Goal: Task Accomplishment & Management: Complete application form

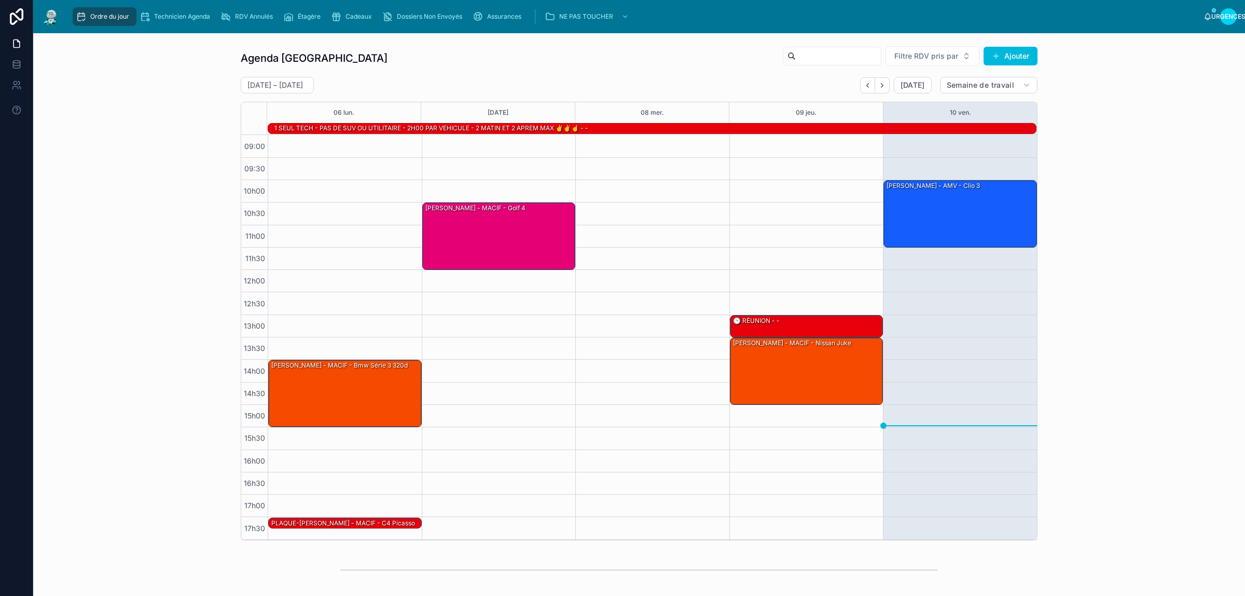
click at [187, 89] on div "Agenda Rennes Filtre RDV pris par Ajouter 6 – 10 octobre Aujourd'hui Semaine de…" at bounding box center [640, 293] width 1196 height 503
click at [122, 139] on div "Agenda Rennes Filtre RDV pris par Ajouter 6 – 10 octobre Aujourd'hui Semaine de…" at bounding box center [640, 293] width 1196 height 503
click at [484, 17] on div "Assurances" at bounding box center [499, 16] width 53 height 17
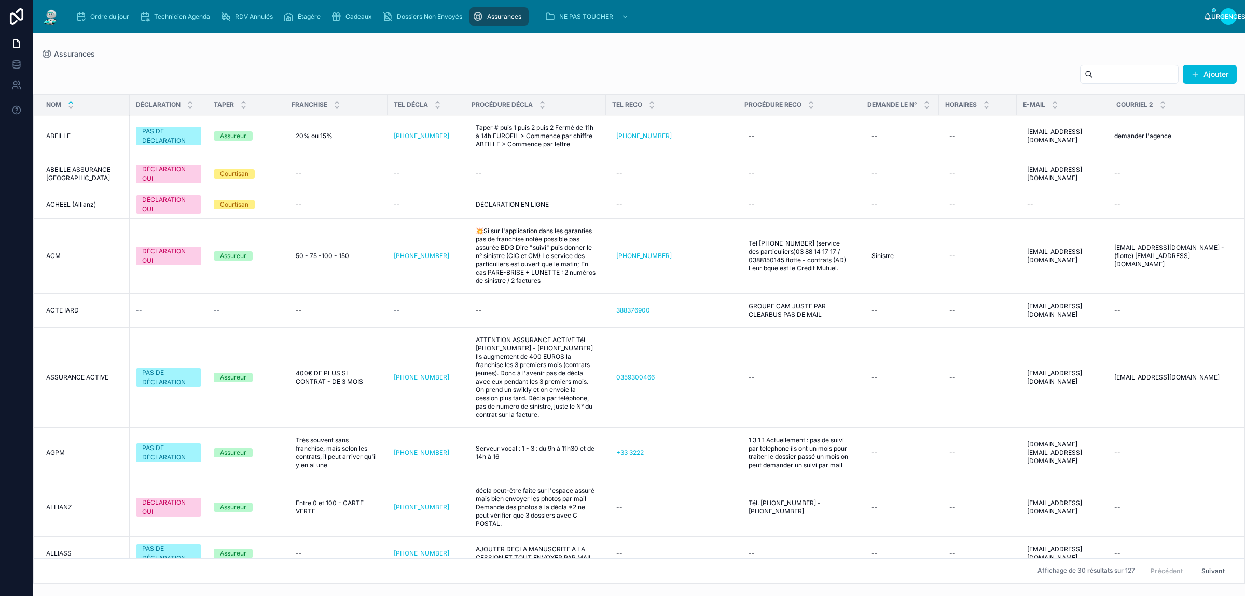
click at [1134, 79] on input "text" at bounding box center [1135, 74] width 85 height 15
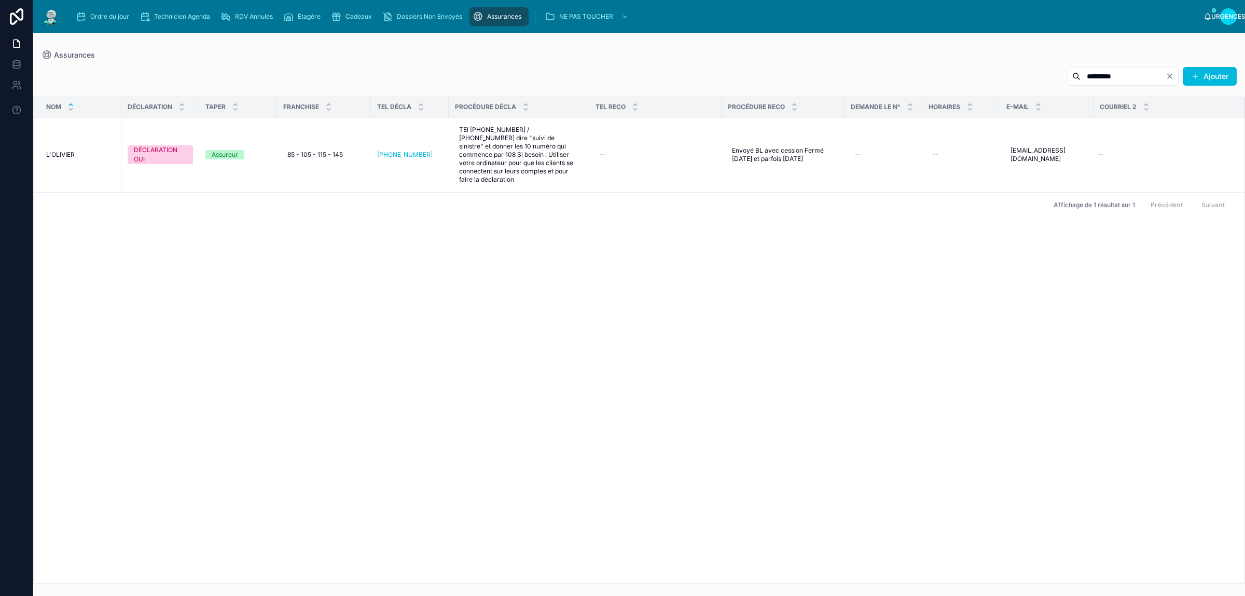
type input "*********"
click at [362, 23] on div "Cadeaux" at bounding box center [353, 16] width 45 height 17
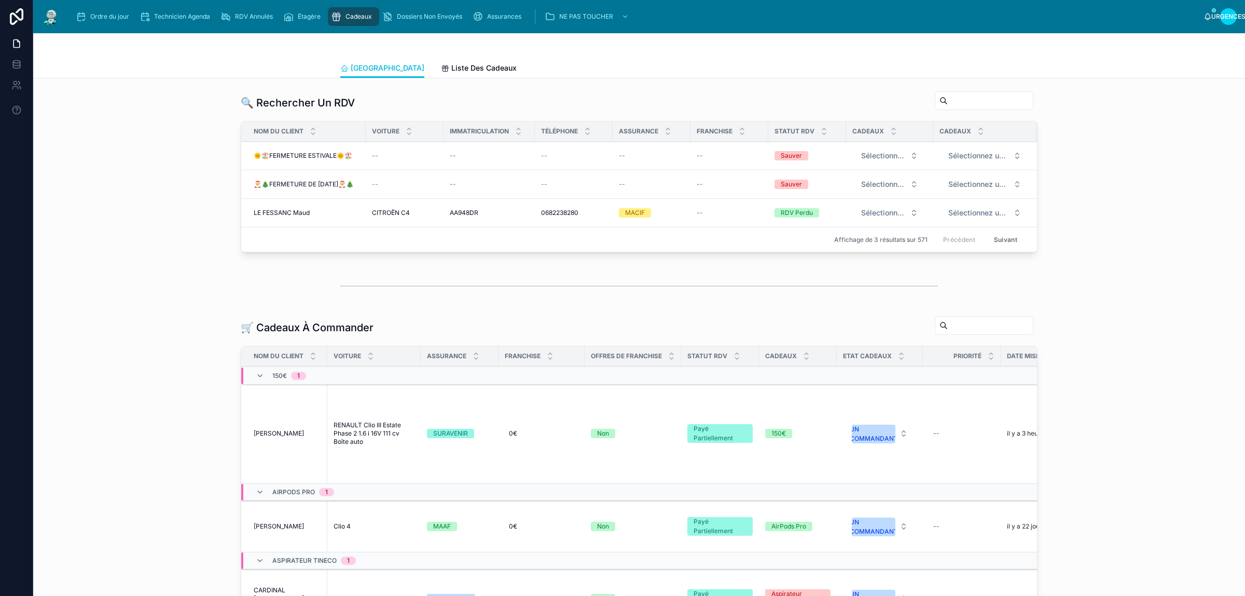
click at [186, 193] on div "🔍 Rechercher Un RDV Nom du client Voiture Immatriculation Téléphone Assurance F…" at bounding box center [640, 174] width 1196 height 174
click at [175, 256] on div "🔍 Rechercher Un RDV Nom du client Voiture Immatriculation Téléphone Assurance F…" at bounding box center [640, 174] width 1196 height 174
click at [109, 21] on div "Ordre du jour" at bounding box center [105, 16] width 58 height 17
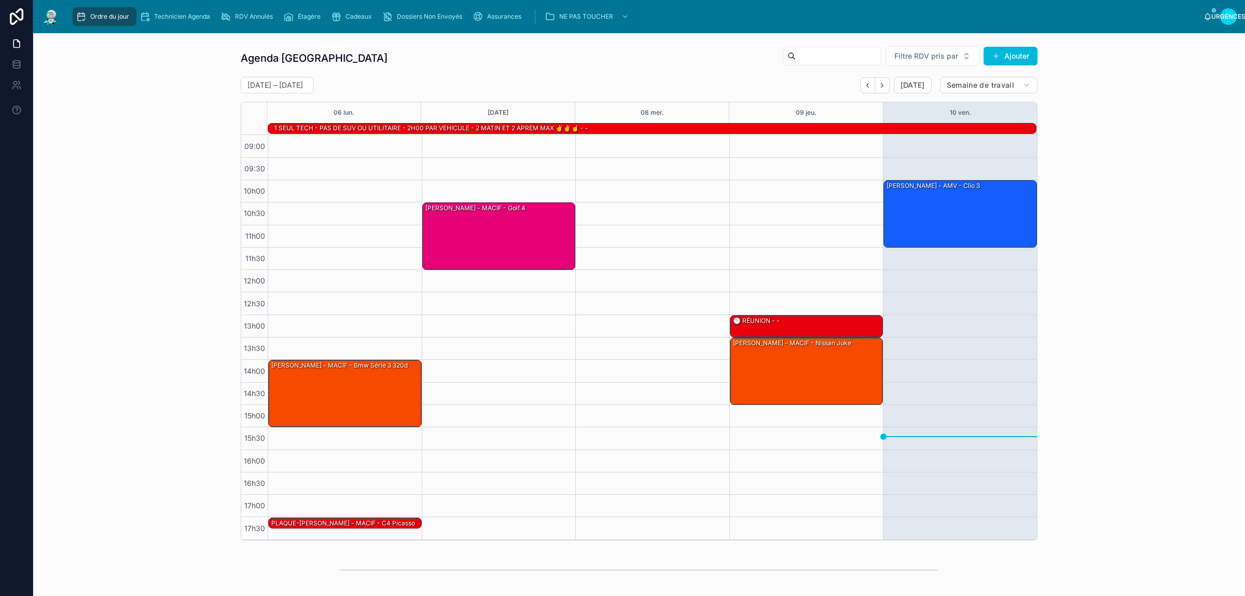
click at [646, 58] on div "Agenda Rennes Filtre RDV pris par Ajouter" at bounding box center [639, 58] width 797 height 25
click at [875, 91] on button "Suivant" at bounding box center [882, 85] width 15 height 16
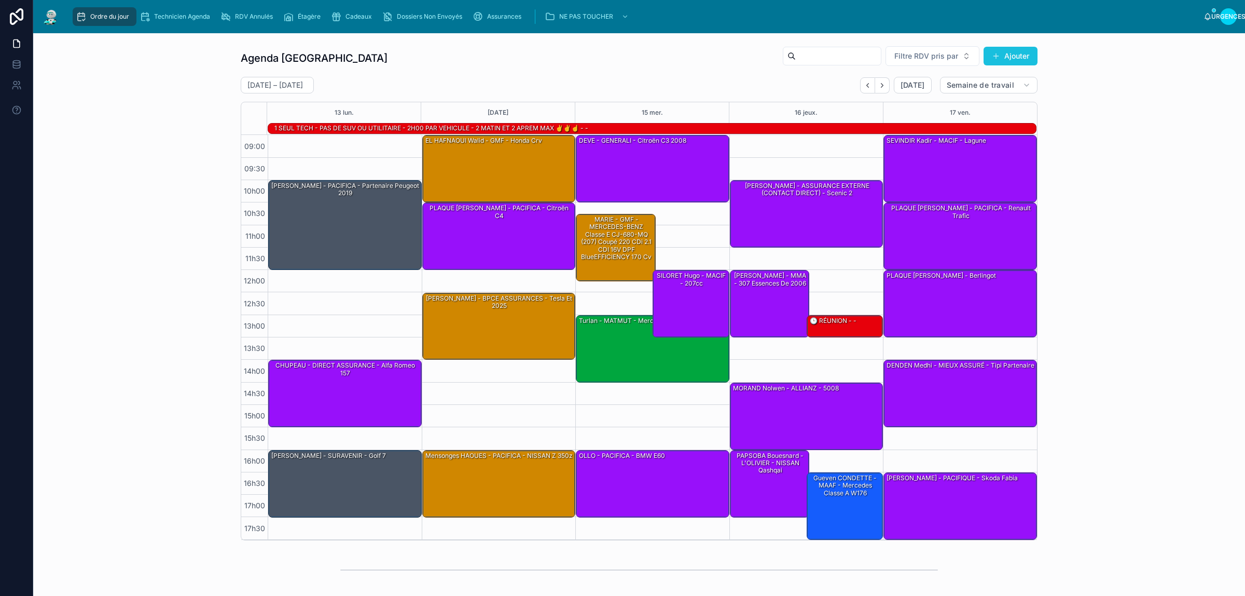
click at [1005, 53] on font "Ajouter" at bounding box center [1017, 55] width 25 height 9
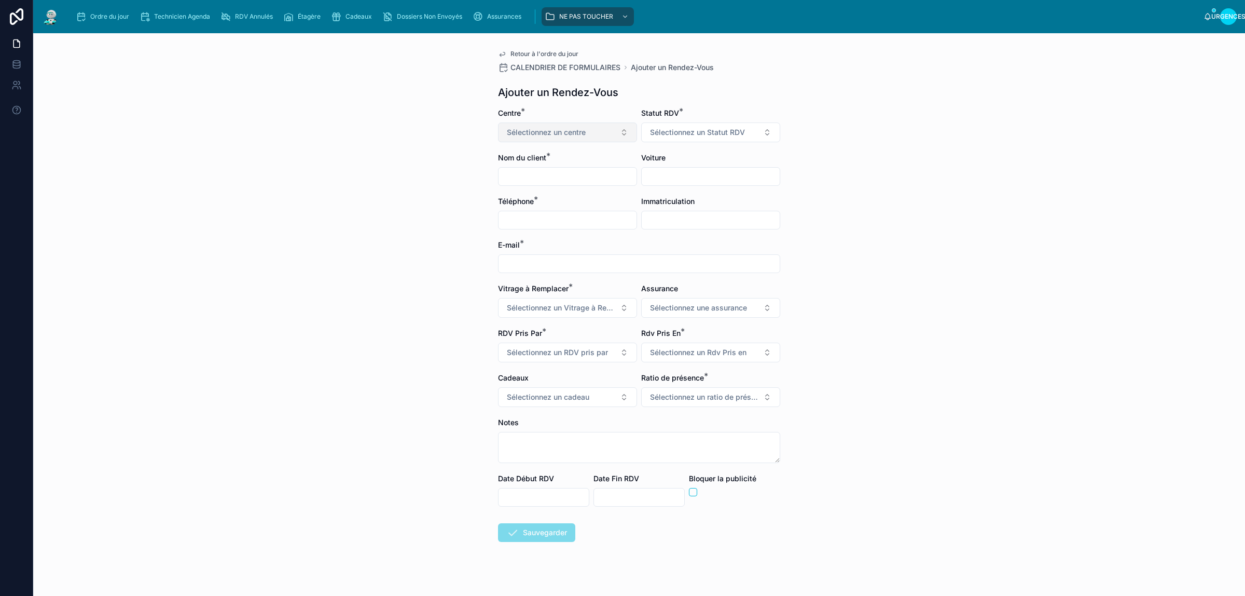
click at [551, 134] on font "Sélectionnez un centre" at bounding box center [546, 132] width 79 height 9
click at [539, 255] on div "RENNES" at bounding box center [562, 252] width 144 height 16
click at [708, 136] on font "Sélectionnez un Statut RDV" at bounding box center [697, 132] width 95 height 9
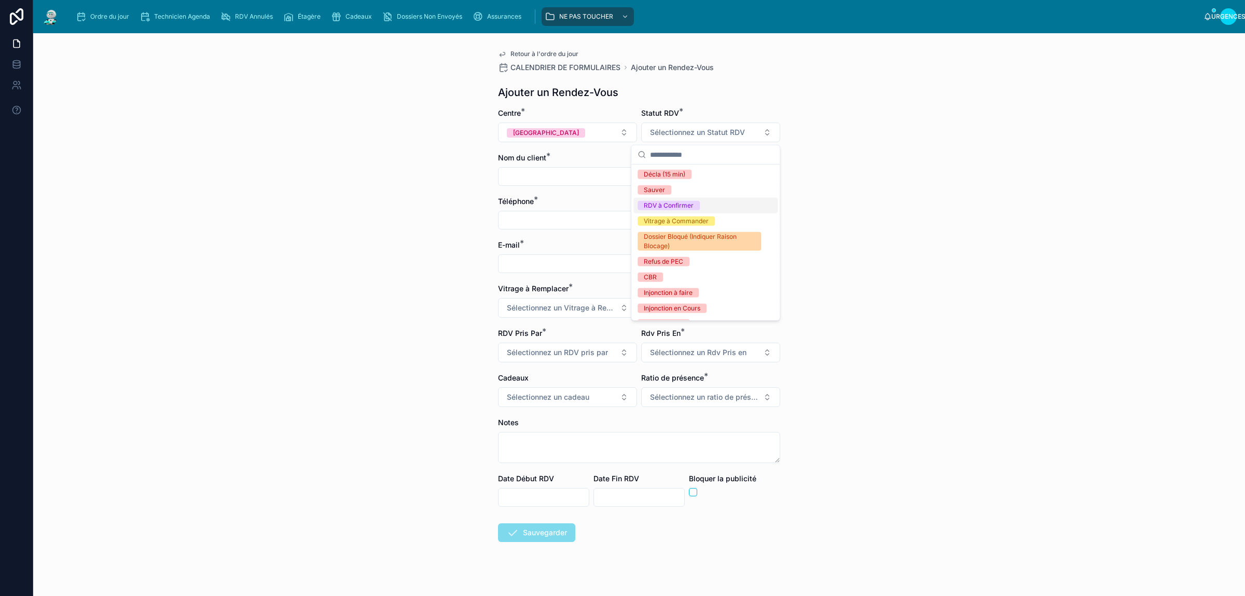
click at [714, 201] on div "RDV à Confirmer" at bounding box center [706, 206] width 144 height 16
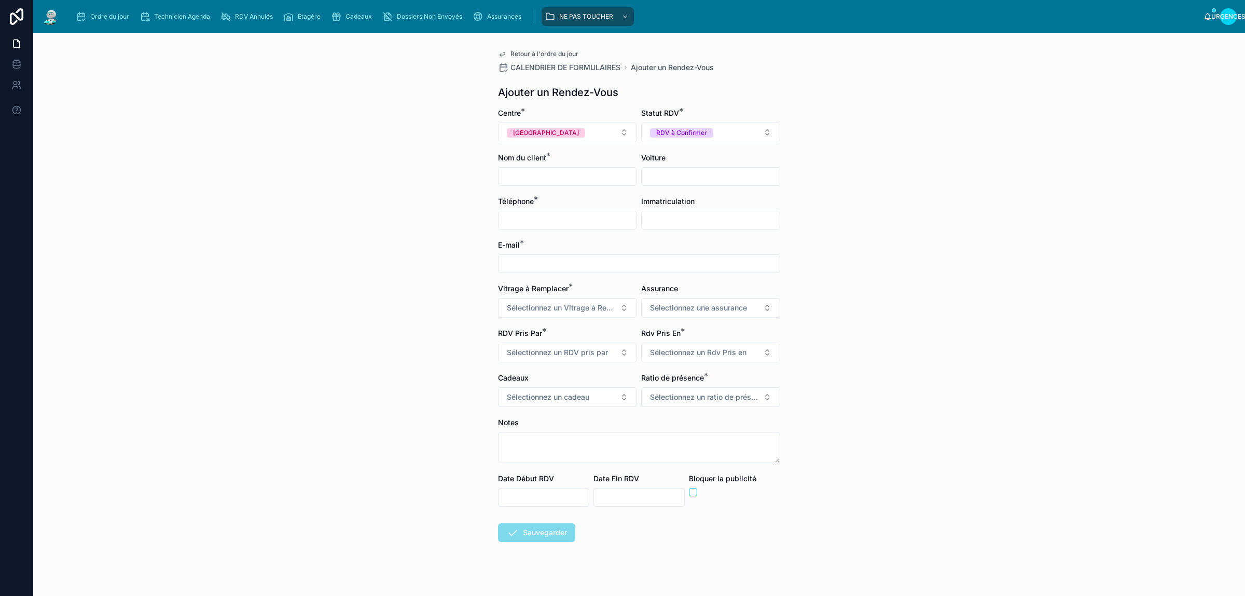
click at [553, 174] on input "text" at bounding box center [568, 176] width 138 height 15
click at [551, 174] on input "text" at bounding box center [568, 176] width 138 height 15
type input "**********"
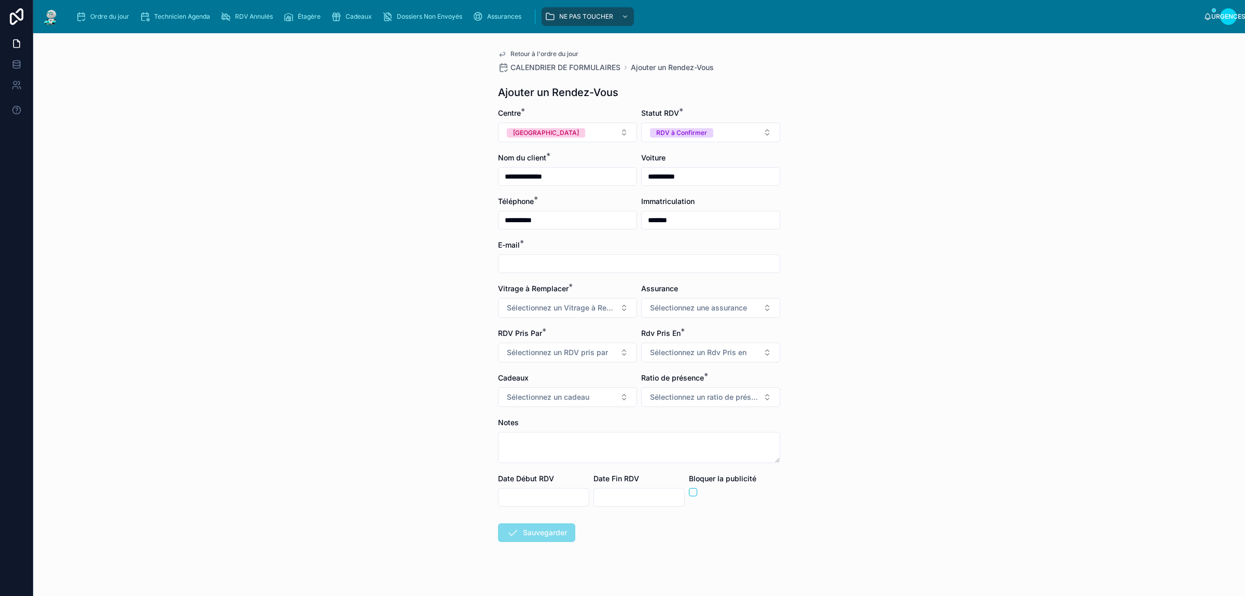
type input "*******"
type input "**********"
click at [561, 301] on button "Sélectionnez un Vitrage à Remplacer" at bounding box center [567, 308] width 139 height 20
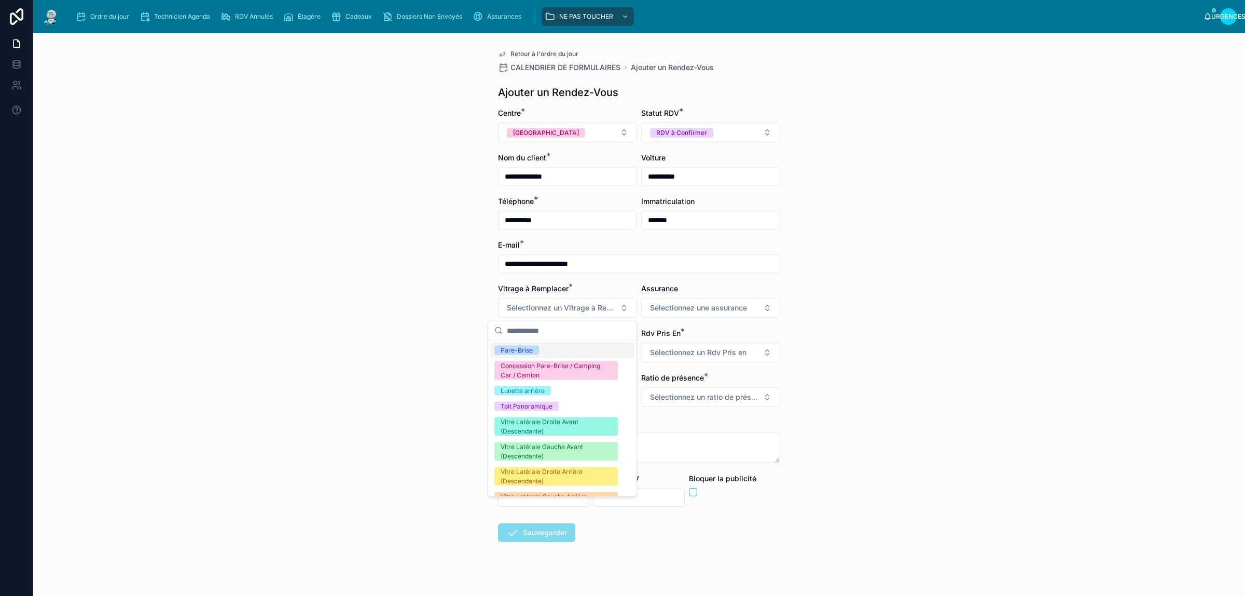
click at [537, 351] on span "Pare-Brise" at bounding box center [517, 350] width 45 height 9
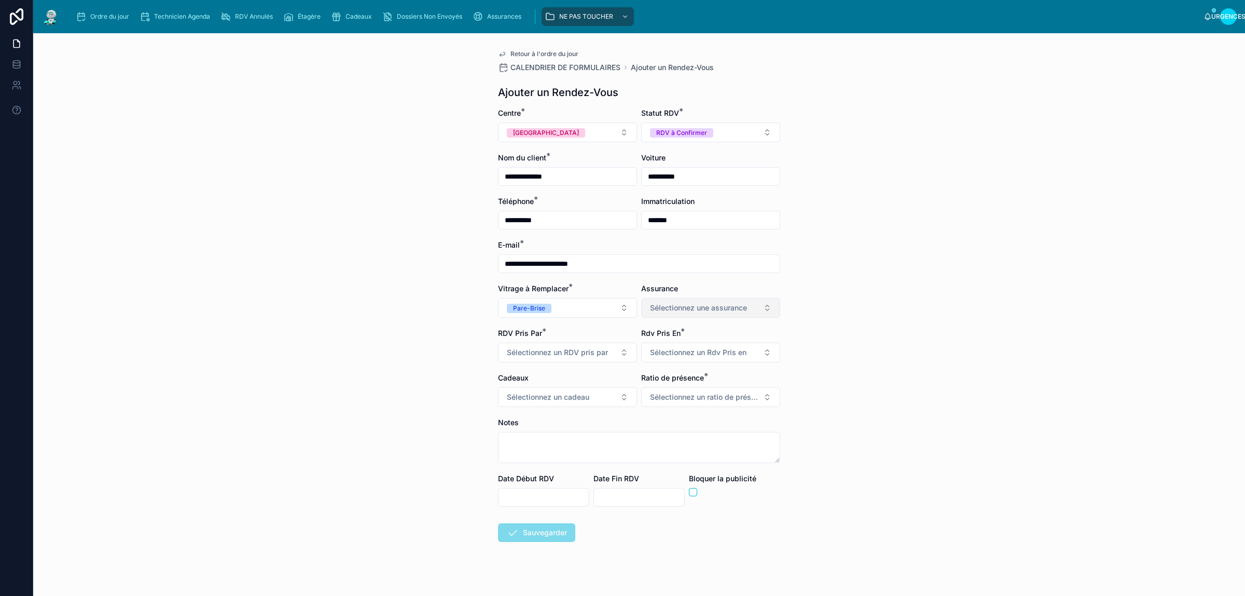
click at [696, 305] on font "Sélectionnez une assurance" at bounding box center [698, 307] width 97 height 9
type input "*"
type input "**"
click at [693, 352] on div "L'OLIVIER" at bounding box center [706, 350] width 144 height 16
click at [554, 350] on font "Sélectionnez un RDV pris par" at bounding box center [557, 352] width 101 height 9
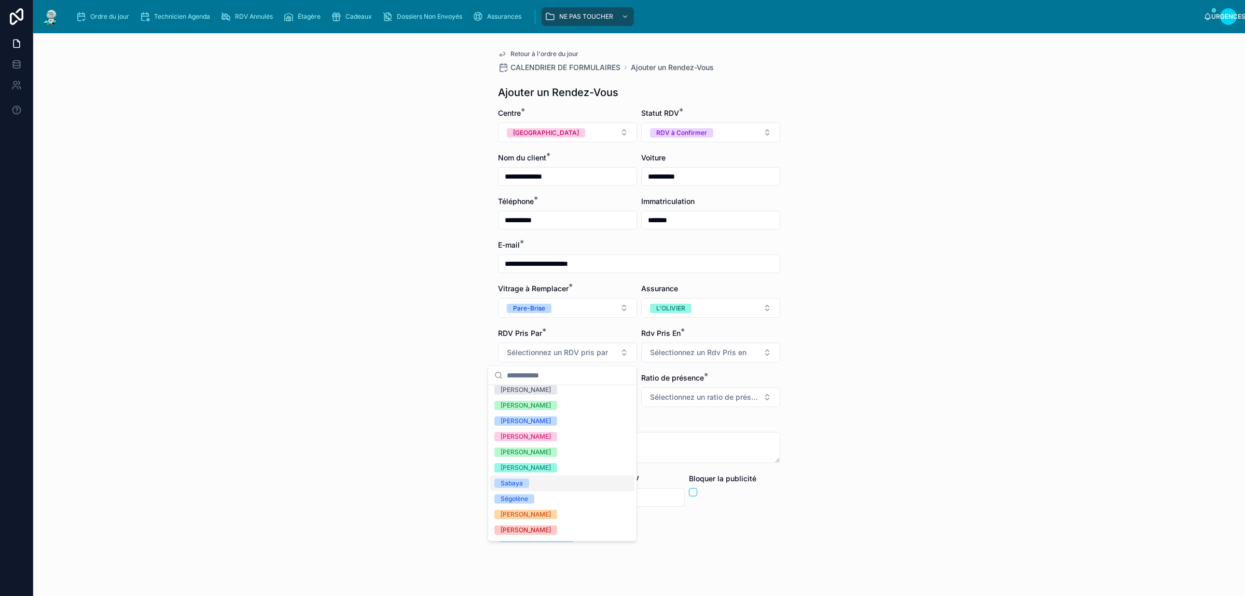
scroll to position [237, 0]
click at [532, 527] on span "Augustin" at bounding box center [526, 531] width 63 height 9
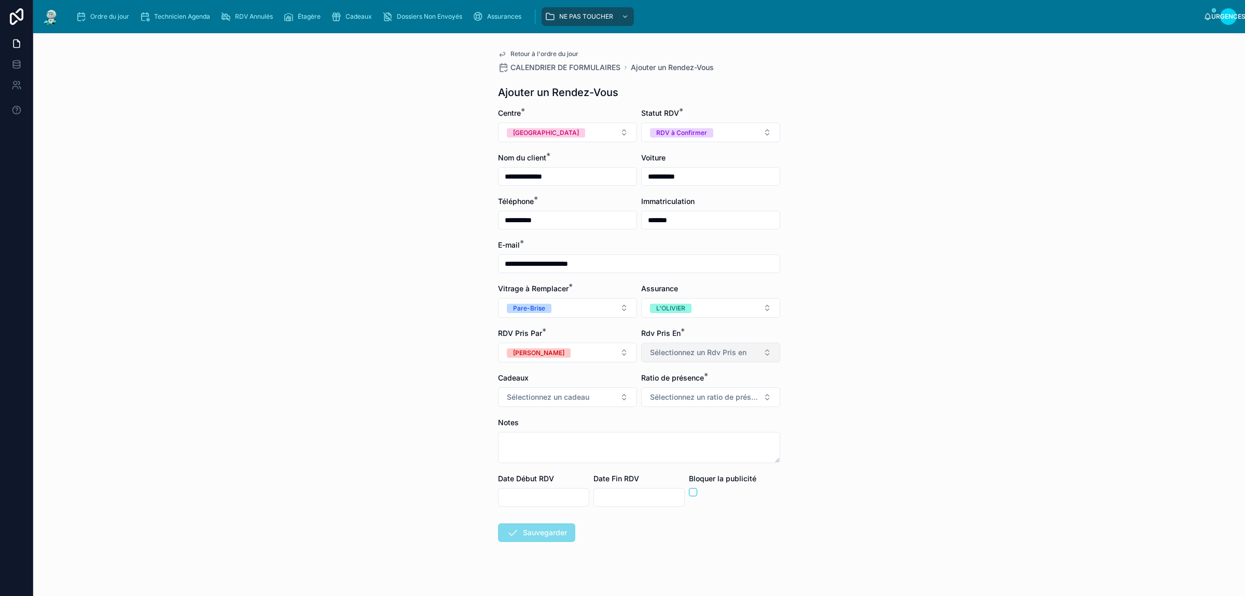
click at [708, 359] on button "Sélectionnez un Rdv Pris en" at bounding box center [710, 352] width 139 height 20
click at [677, 430] on div "Centre" at bounding box center [706, 426] width 144 height 16
click at [561, 401] on font "Sélectionnez un cadeau" at bounding box center [548, 396] width 83 height 9
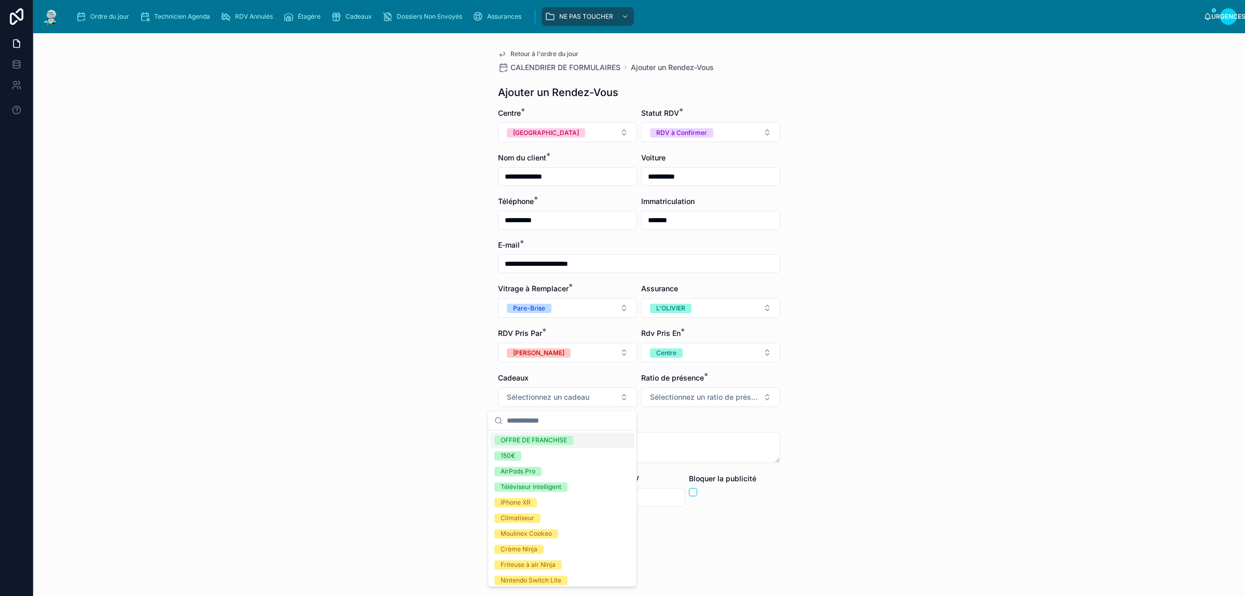
click at [541, 444] on font "OFFRE DE FRANCHISE" at bounding box center [534, 439] width 66 height 9
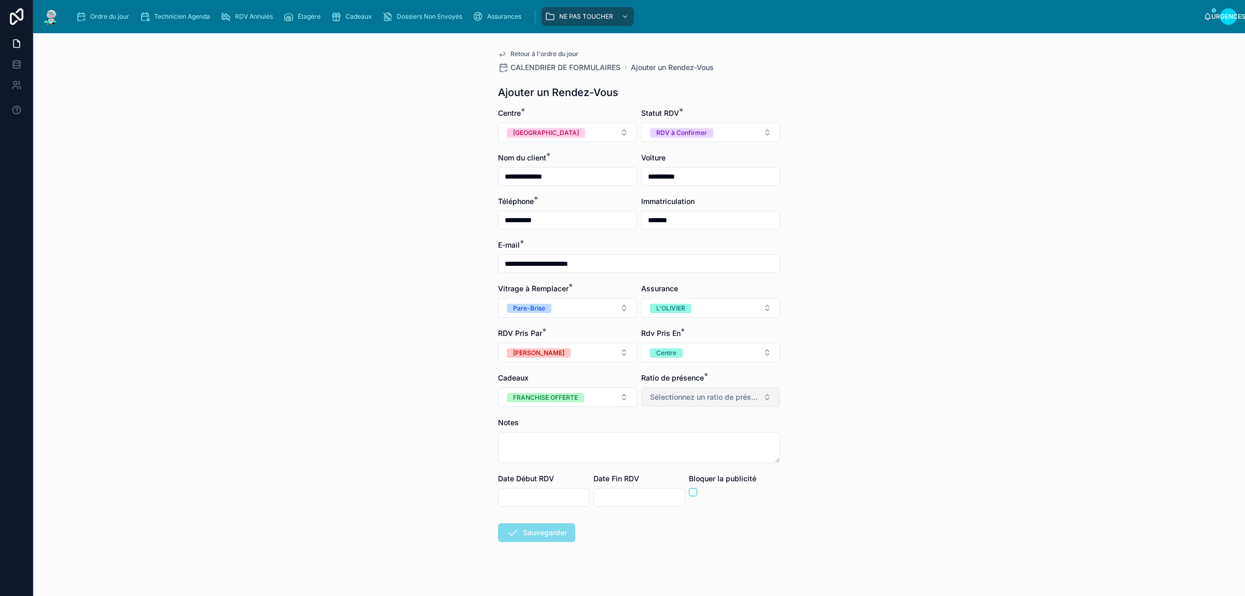
click at [711, 401] on font "Sélectionnez un ratio de présence" at bounding box center [709, 396] width 118 height 9
click at [659, 500] on span "5/5" at bounding box center [649, 502] width 22 height 9
click at [543, 446] on textarea at bounding box center [639, 447] width 282 height 31
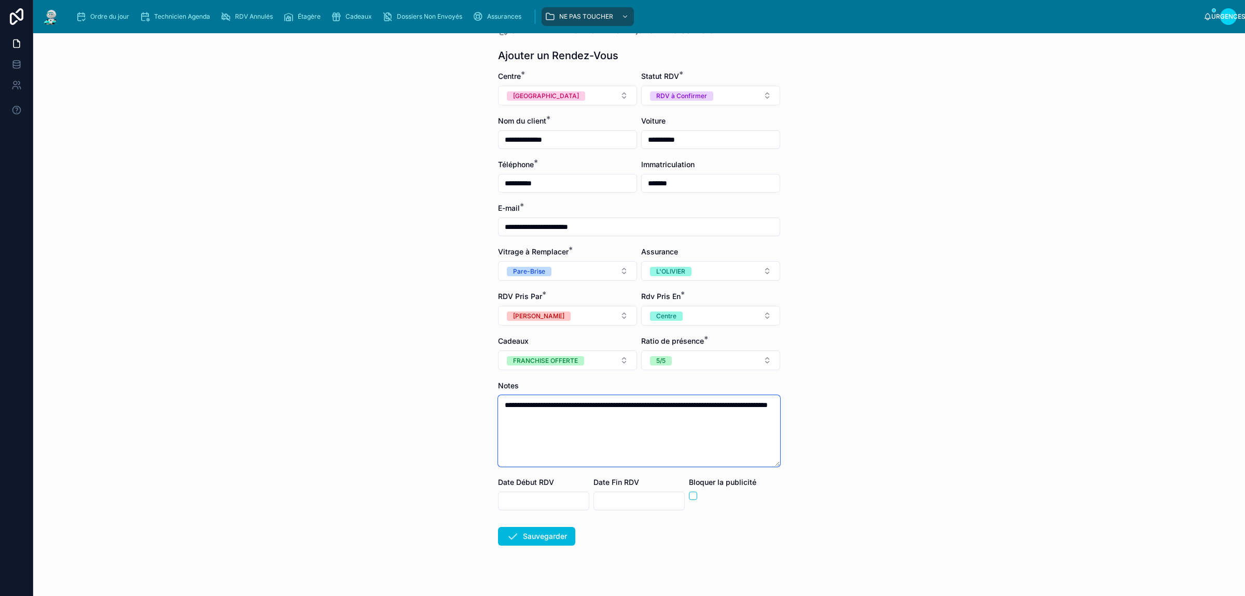
scroll to position [54, 0]
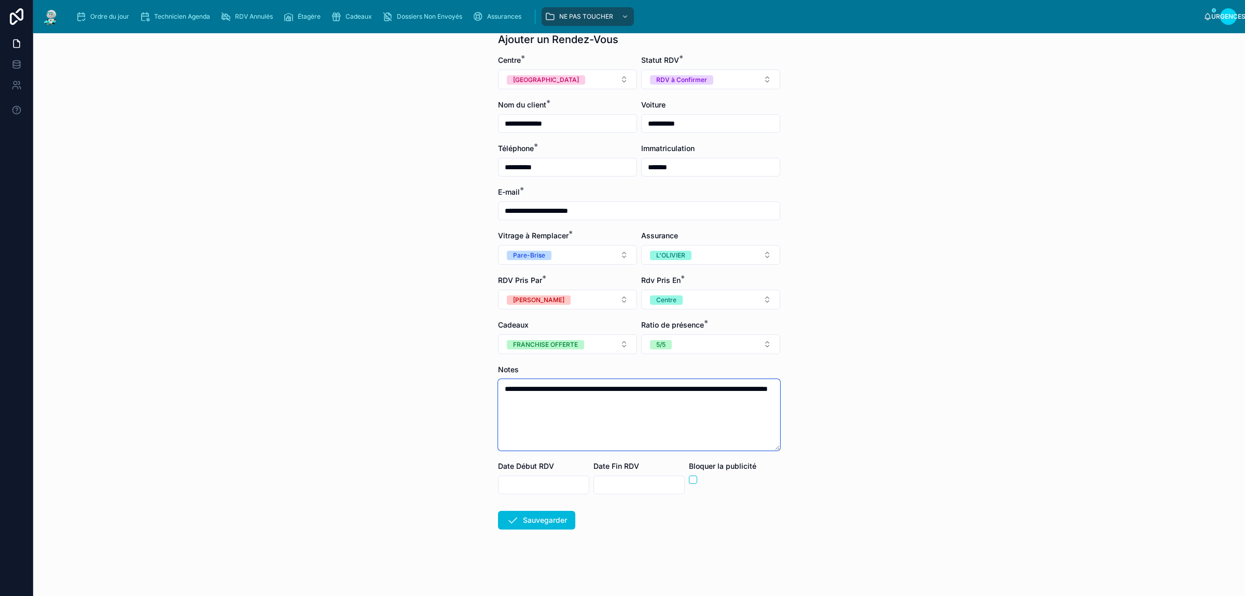
type textarea "**********"
click at [533, 484] on input "text" at bounding box center [544, 484] width 90 height 15
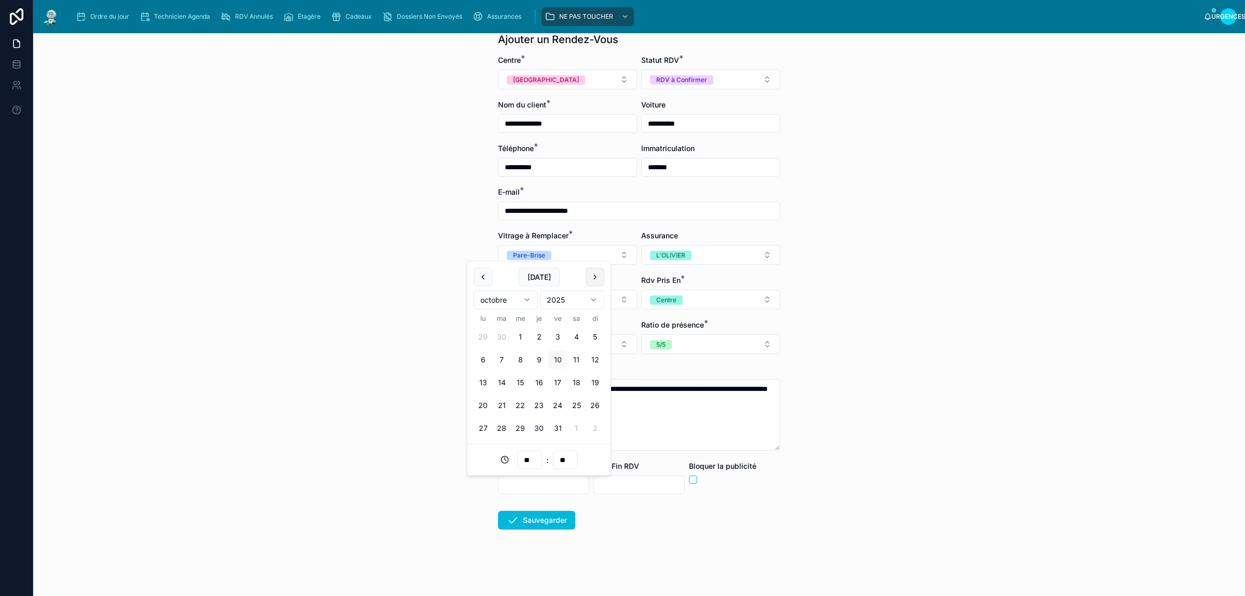
click at [597, 278] on button at bounding box center [595, 277] width 19 height 19
click at [478, 279] on button at bounding box center [483, 277] width 19 height 19
click at [559, 358] on button "10" at bounding box center [558, 359] width 19 height 19
click at [535, 469] on div "**" at bounding box center [529, 459] width 25 height 19
click at [530, 463] on input "**" at bounding box center [530, 460] width 24 height 15
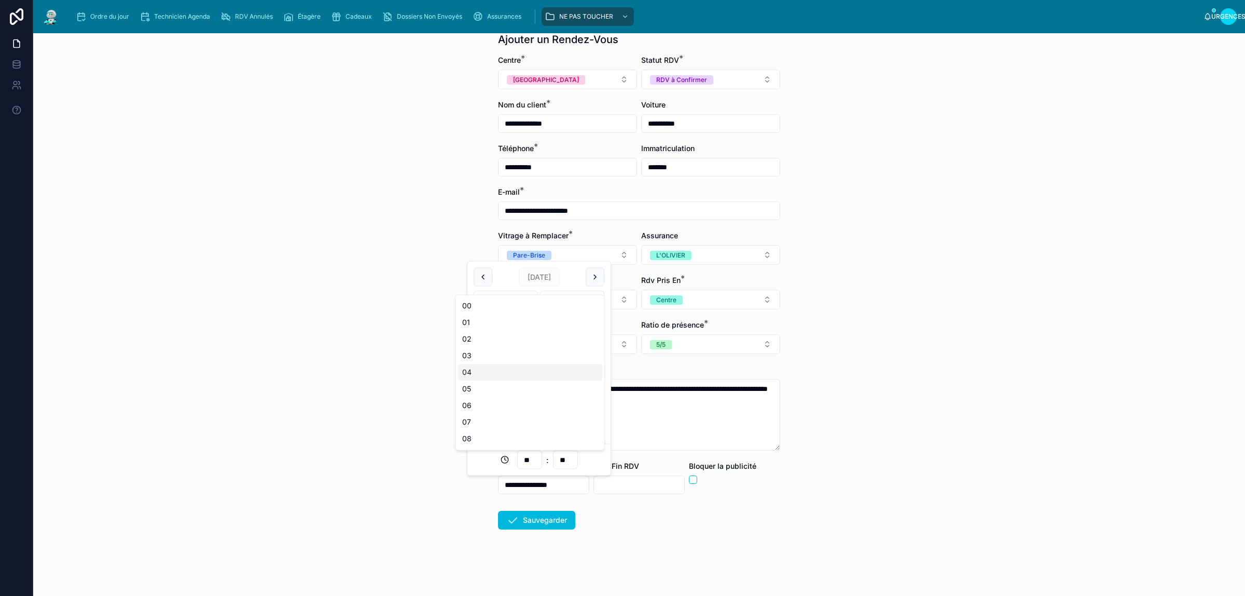
scroll to position [248, 0]
click at [488, 343] on div "17" at bounding box center [530, 340] width 144 height 17
type input "**********"
type input "**"
click at [589, 460] on div "** : **" at bounding box center [539, 459] width 131 height 19
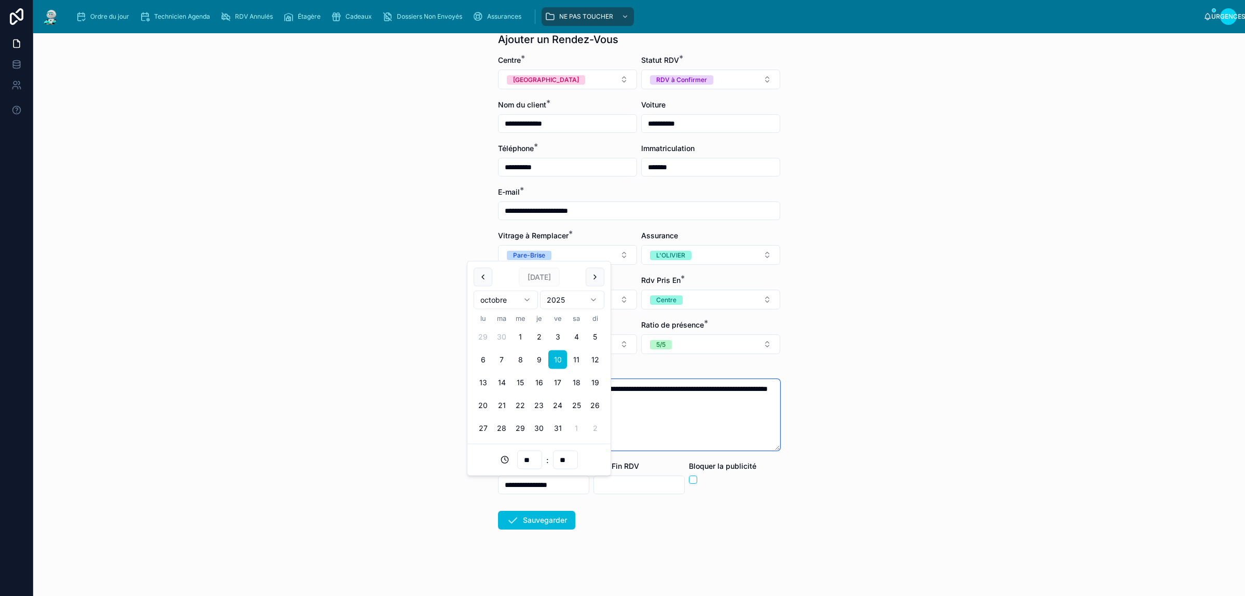
click at [705, 419] on textarea "**********" at bounding box center [639, 415] width 282 height 72
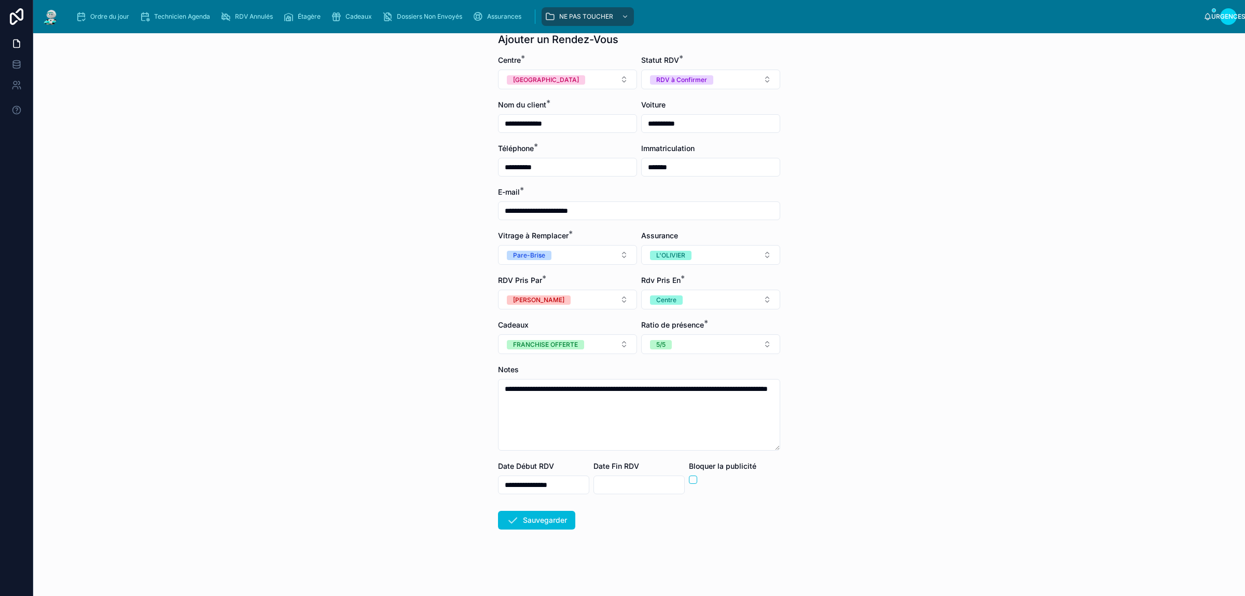
click at [621, 481] on input "text" at bounding box center [639, 484] width 90 height 15
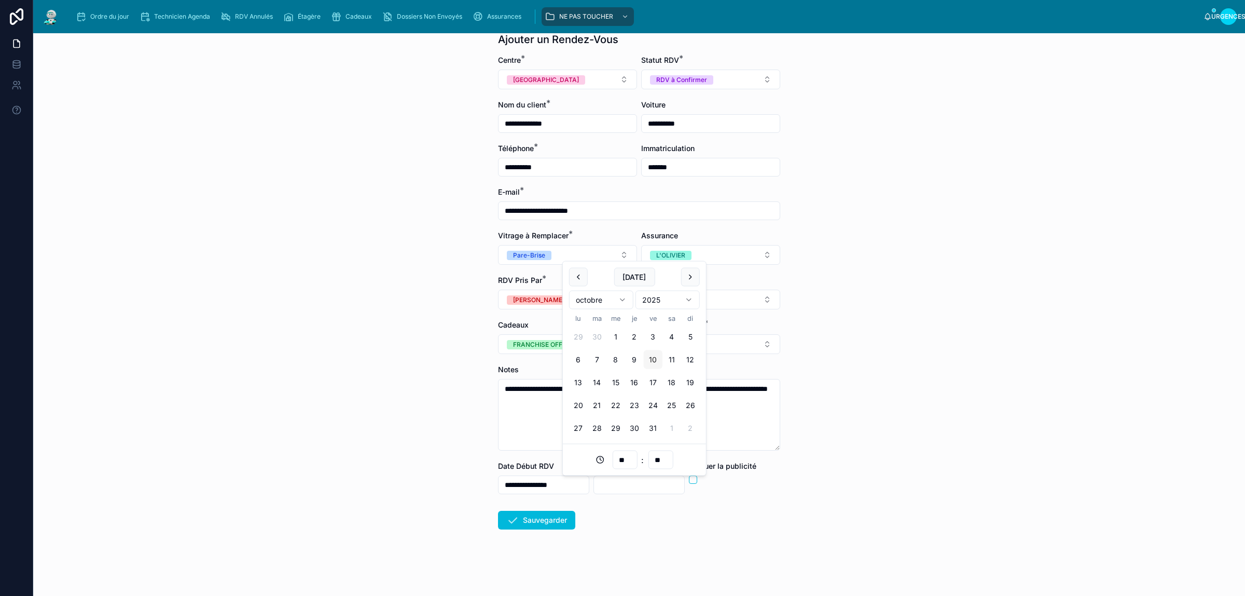
click at [656, 362] on button "10" at bounding box center [653, 359] width 19 height 19
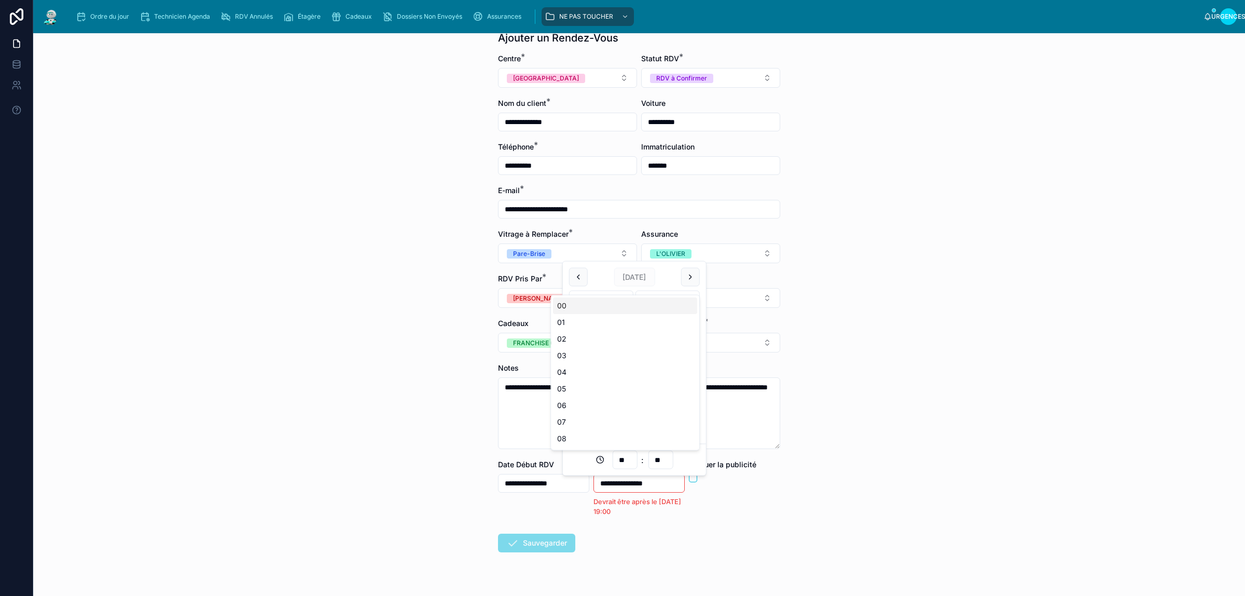
click at [628, 463] on input "**" at bounding box center [625, 460] width 24 height 15
click at [578, 411] on div "18" at bounding box center [625, 410] width 144 height 17
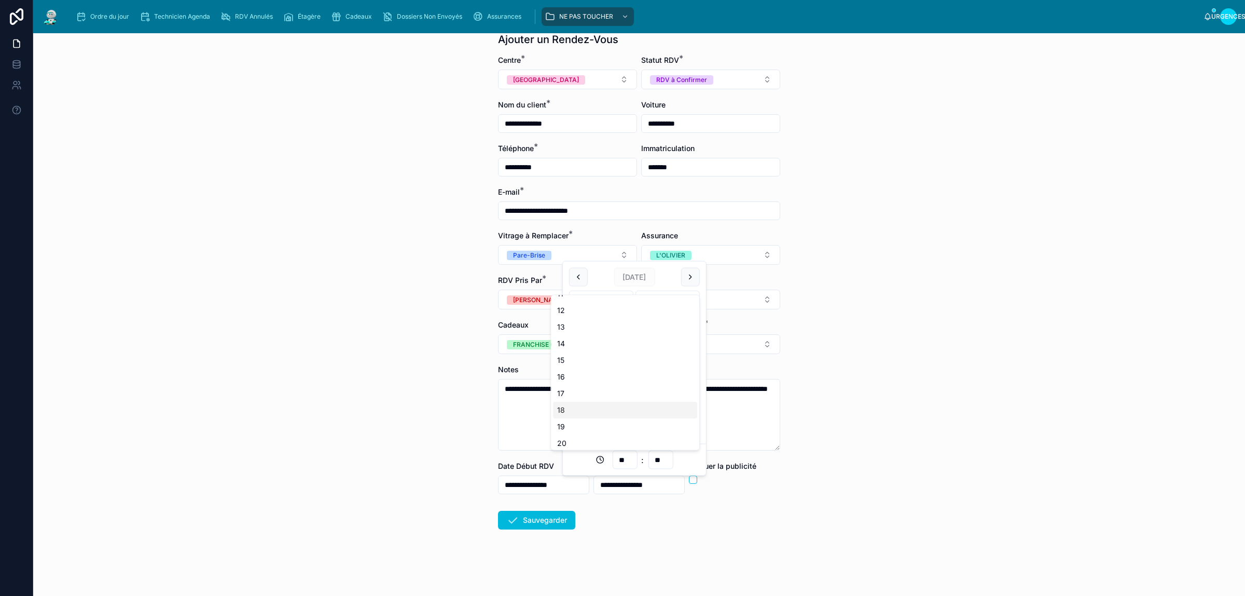
type input "**********"
type input "**"
click at [702, 522] on form "**********" at bounding box center [639, 325] width 282 height 541
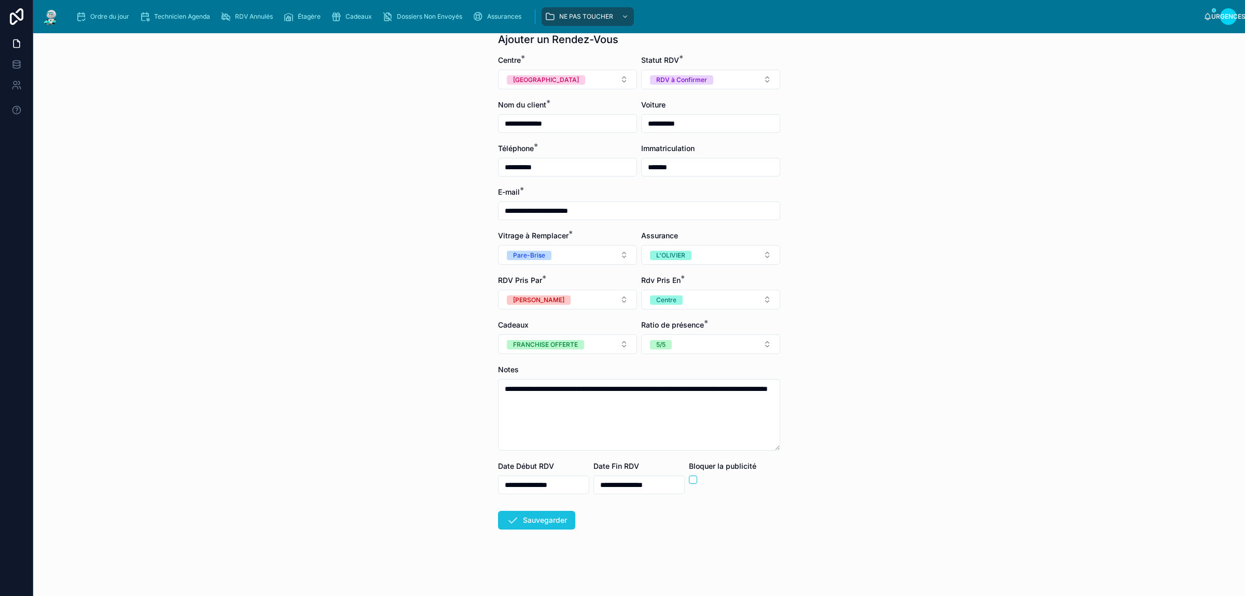
click at [530, 519] on font "Sauvegarder" at bounding box center [545, 519] width 44 height 9
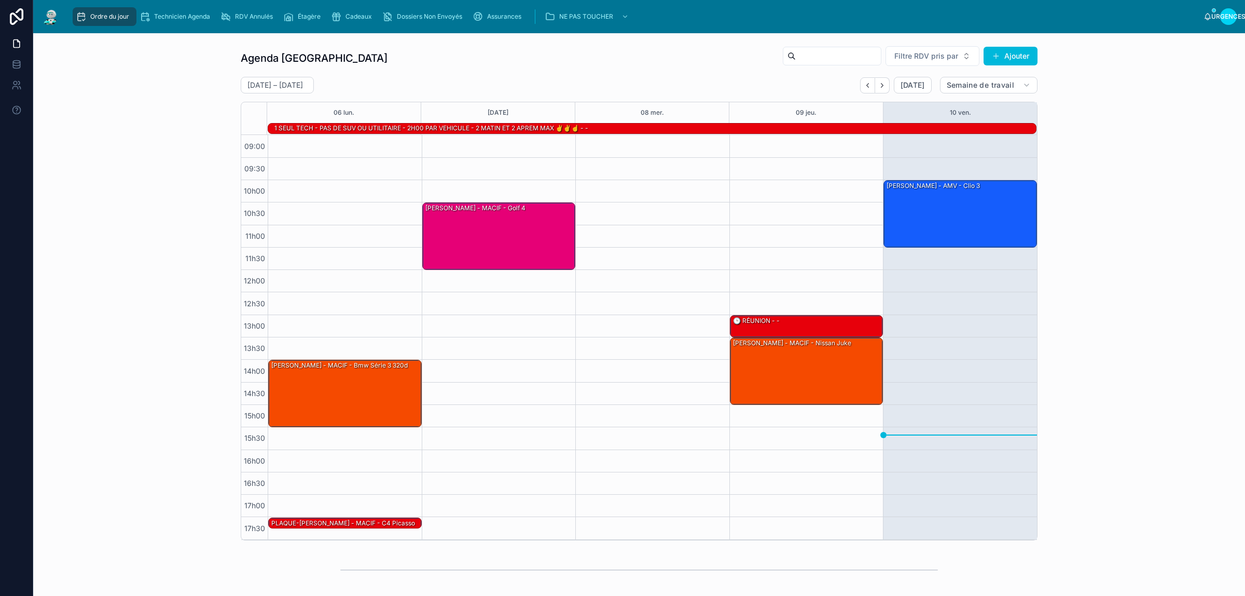
click at [136, 86] on div "Agenda Rennes Filtre RDV pris par Ajouter 6 – 10 octobre Aujourd'hui Semaine de…" at bounding box center [640, 293] width 1196 height 503
click at [162, 78] on div "Agenda Rennes Filtre RDV pris par Ajouter 6 – 10 octobre Aujourd'hui Semaine de…" at bounding box center [640, 293] width 1196 height 503
click at [491, 15] on font "Assurances" at bounding box center [504, 16] width 34 height 8
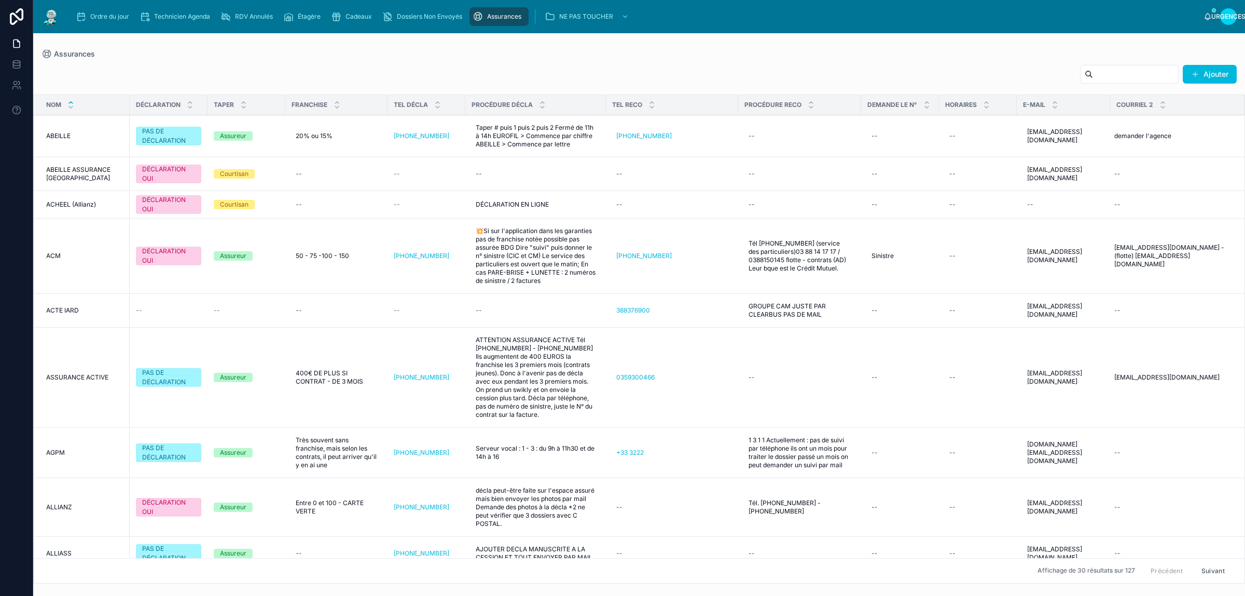
click at [1095, 73] on input "text" at bounding box center [1135, 74] width 85 height 15
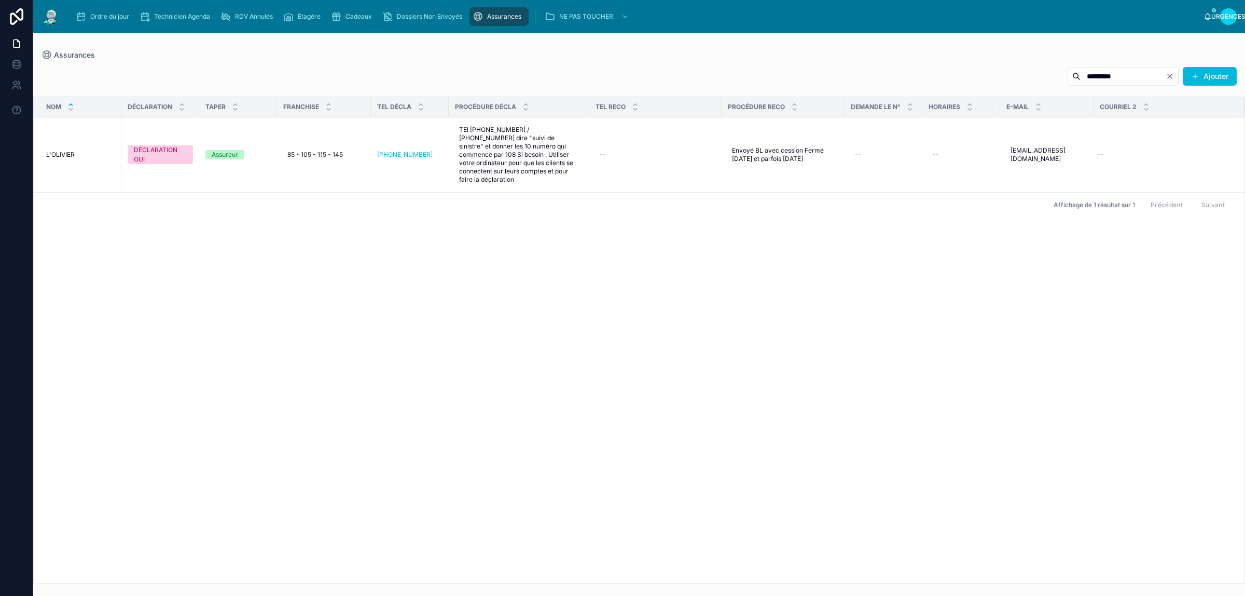
type input "*********"
click at [1169, 78] on icon "Clair" at bounding box center [1170, 76] width 8 height 8
click at [168, 66] on div "Ajouter" at bounding box center [640, 78] width 1196 height 24
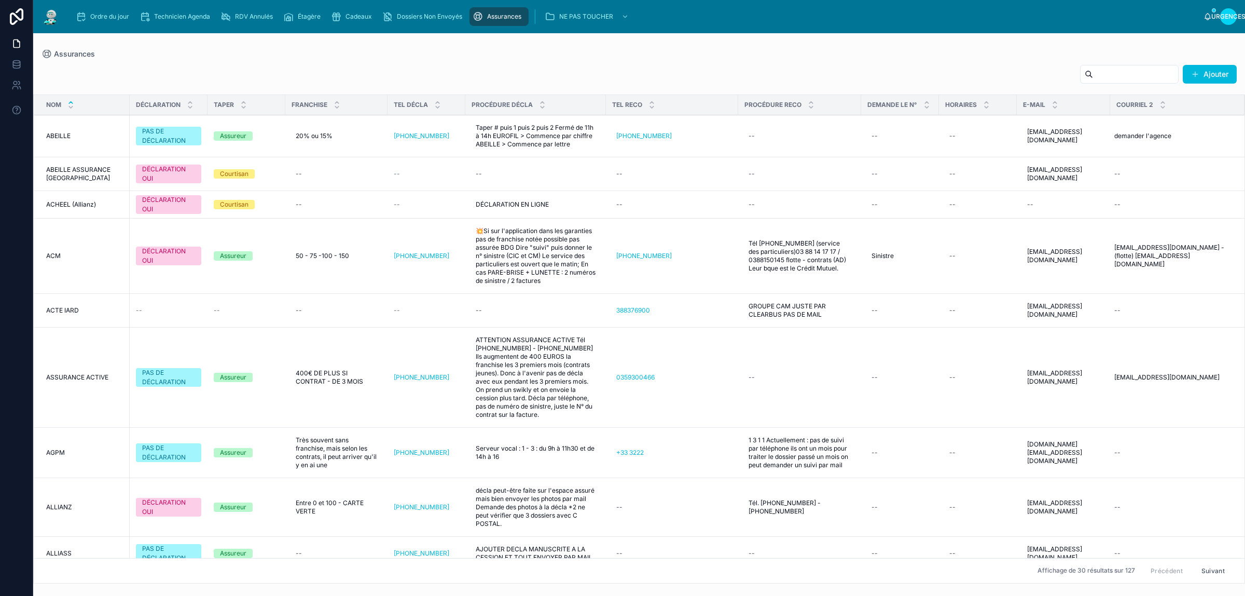
click at [175, 66] on div "Ajouter" at bounding box center [640, 76] width 1196 height 24
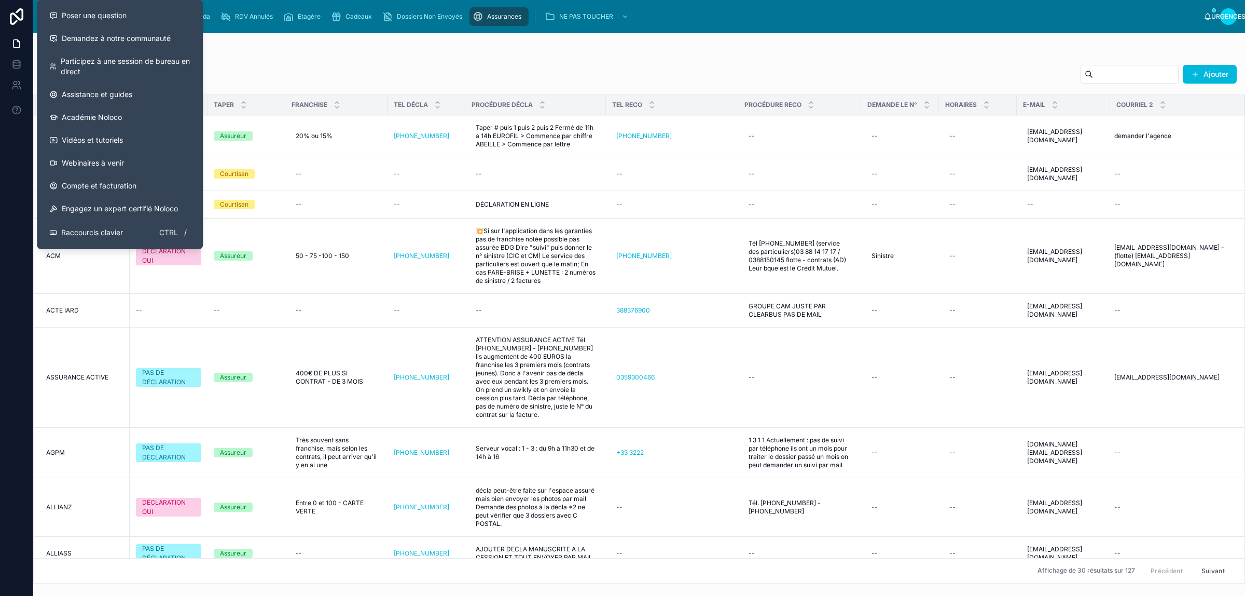
click at [104, 14] on font "Poser une question" at bounding box center [94, 15] width 65 height 9
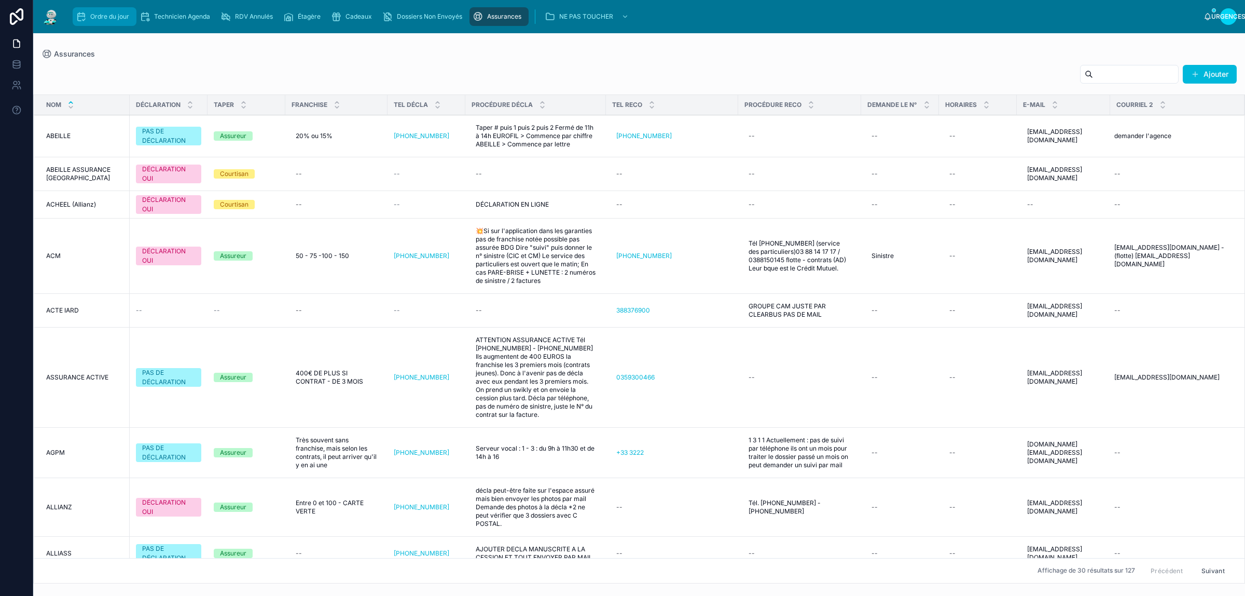
click at [100, 16] on font "Ordre du jour" at bounding box center [109, 16] width 39 height 8
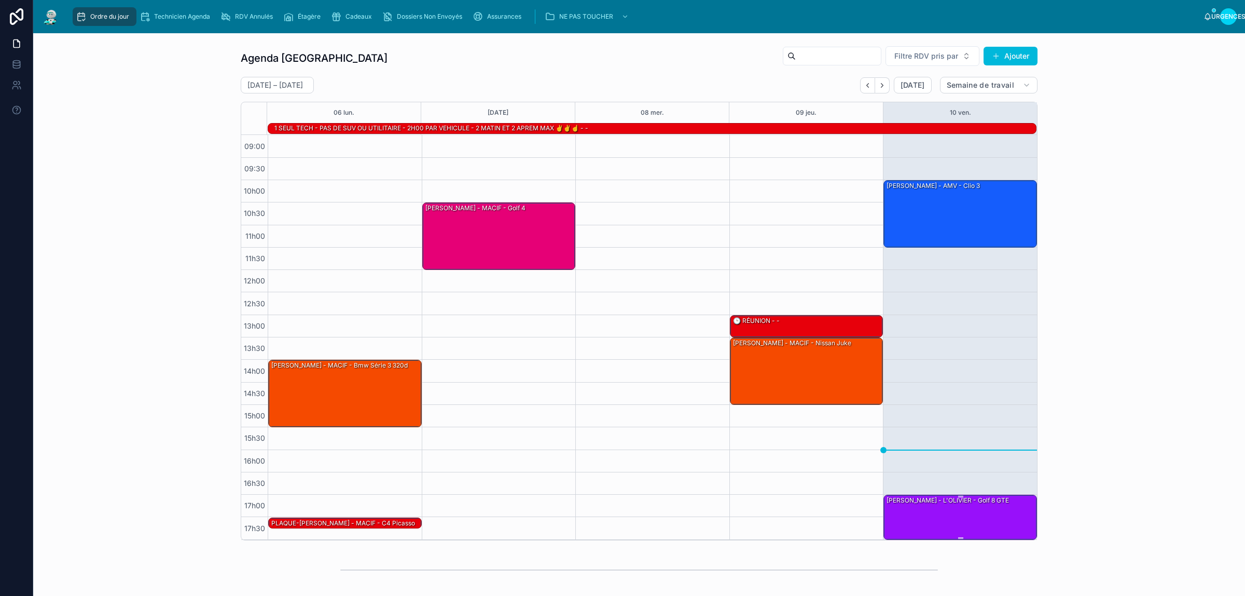
click at [936, 522] on div "PICAUD Clément - L'OLIVIER - Golf 8 GTE" at bounding box center [961, 516] width 150 height 43
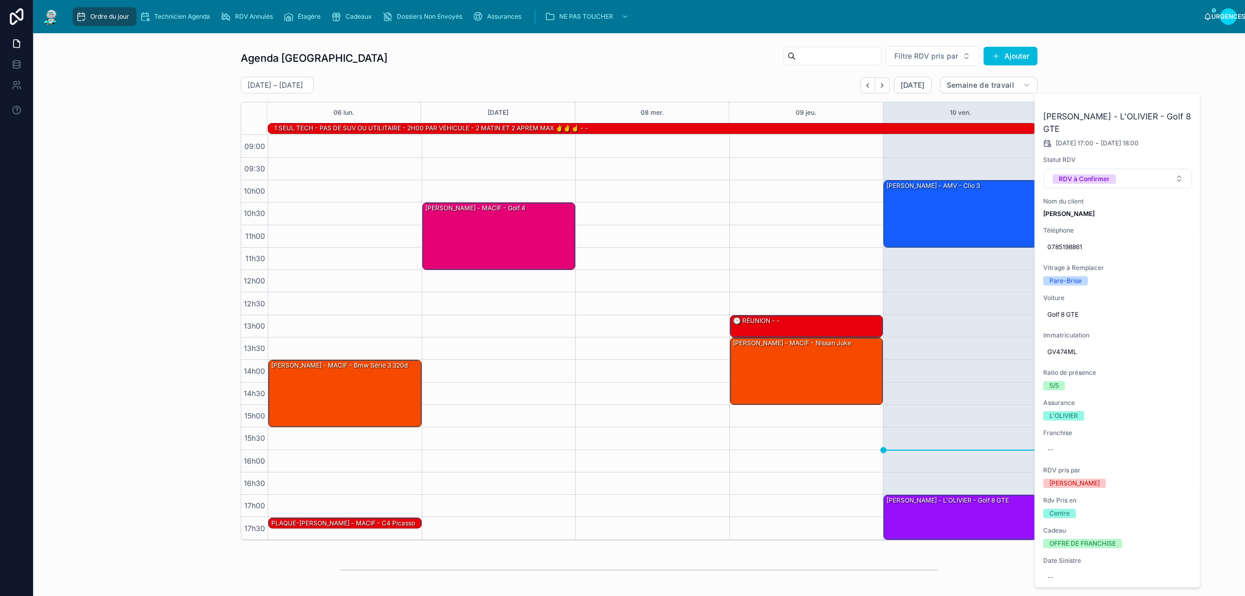
click at [0, 0] on button at bounding box center [0, 0] width 0 height 0
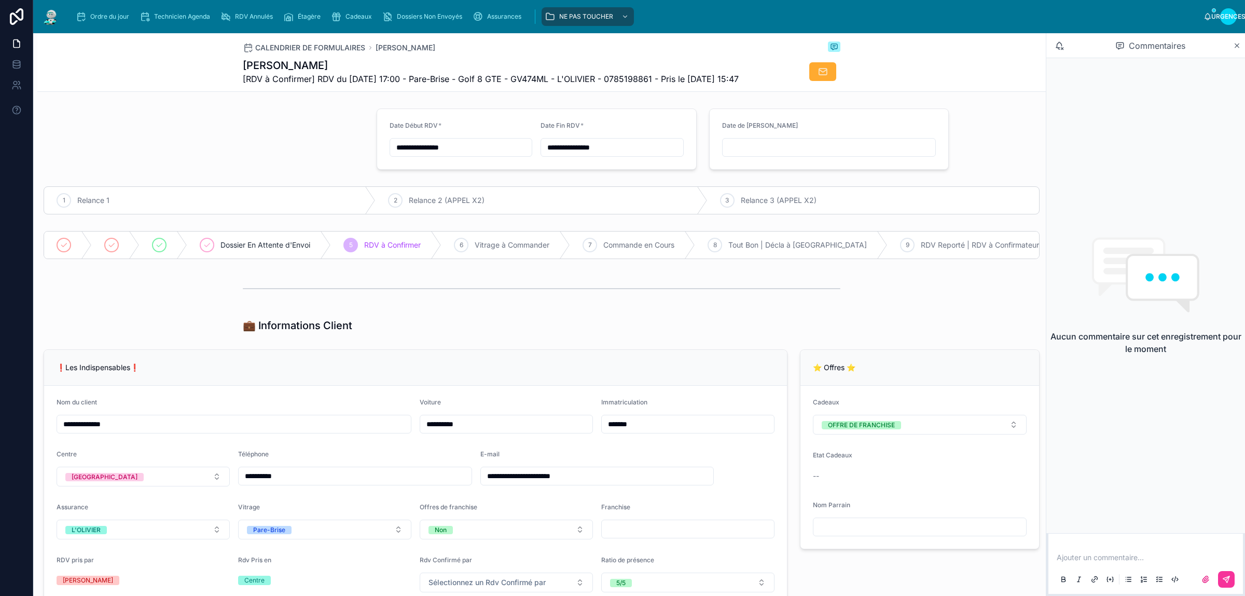
click at [1144, 558] on p at bounding box center [1148, 557] width 182 height 10
click at [1112, 561] on p "**********" at bounding box center [1148, 557] width 182 height 10
click at [1229, 572] on button at bounding box center [1226, 579] width 17 height 17
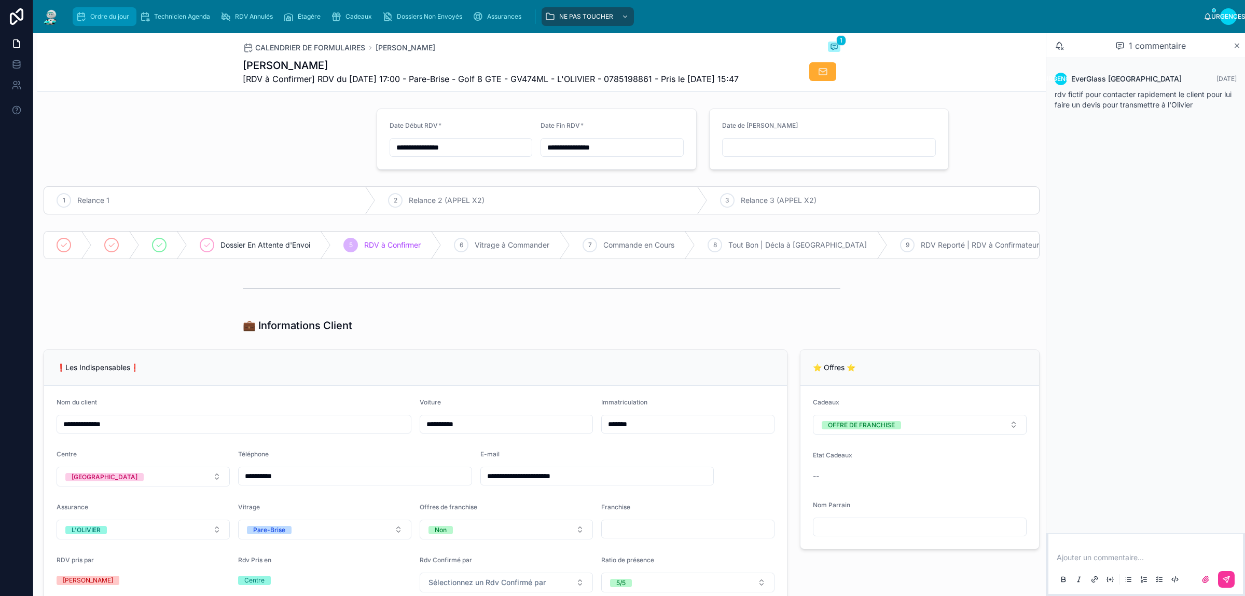
click at [122, 17] on font "Ordre du jour" at bounding box center [109, 16] width 39 height 8
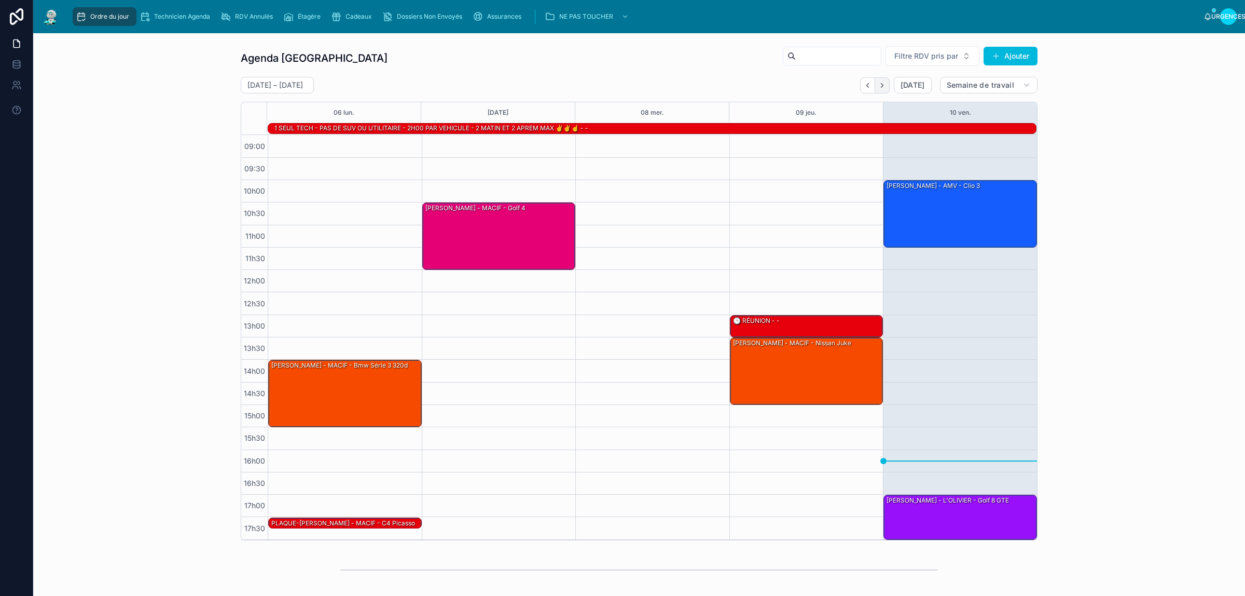
click at [879, 83] on icon "Suivant" at bounding box center [883, 85] width 8 height 8
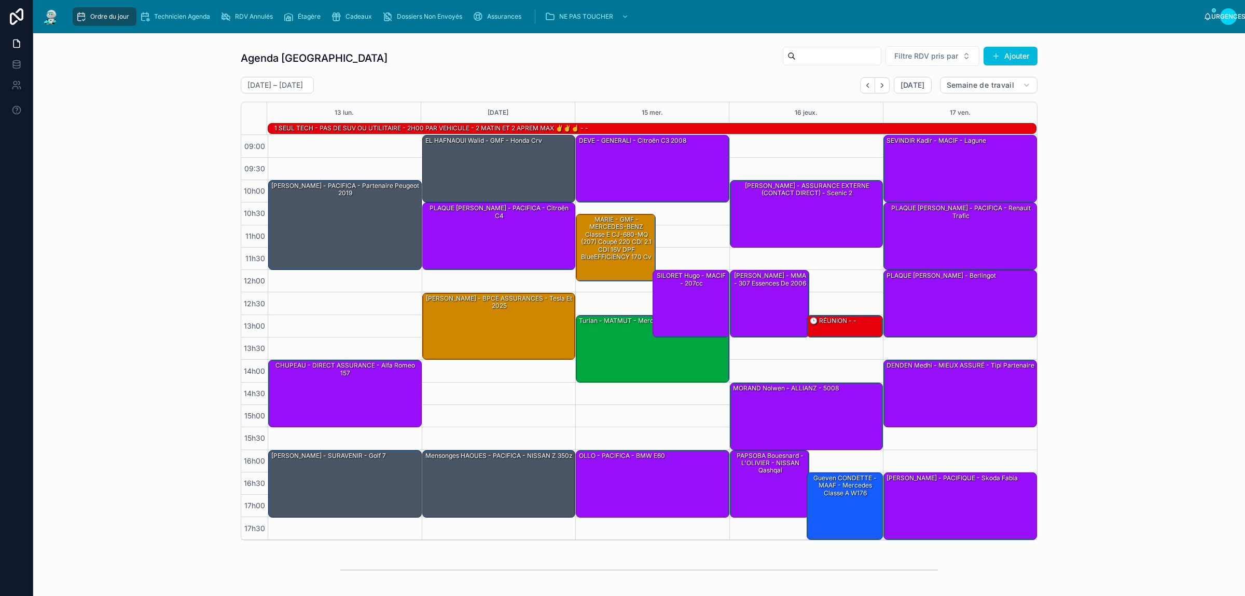
click at [879, 83] on icon "Suivant" at bounding box center [883, 85] width 8 height 8
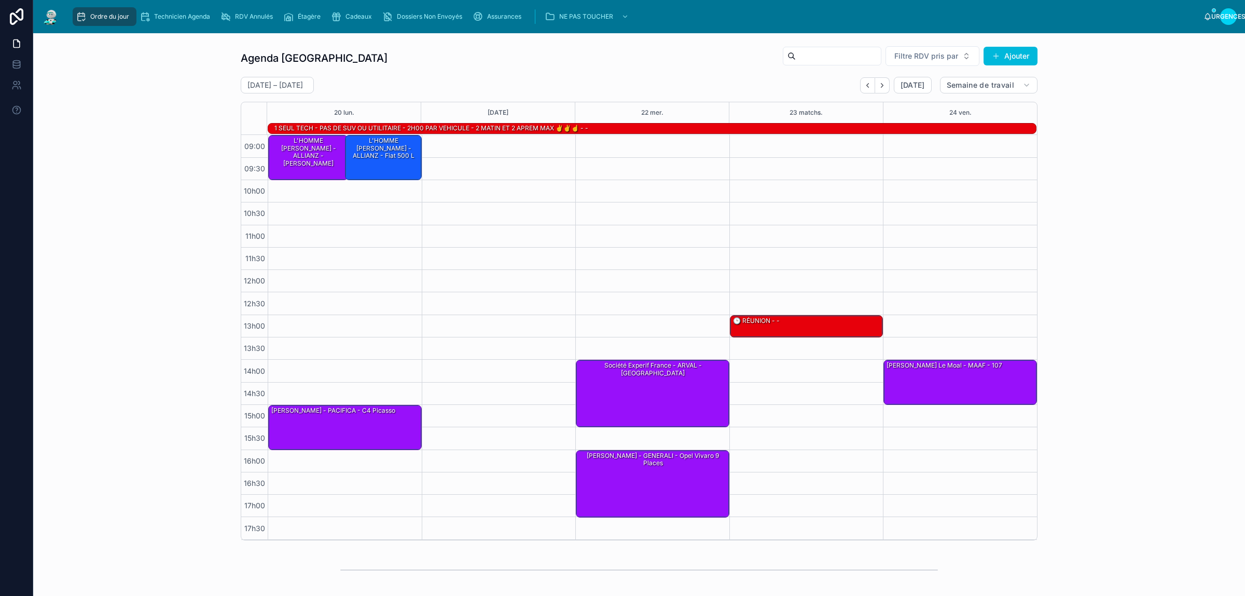
click at [879, 83] on icon "Suivant" at bounding box center [883, 85] width 8 height 8
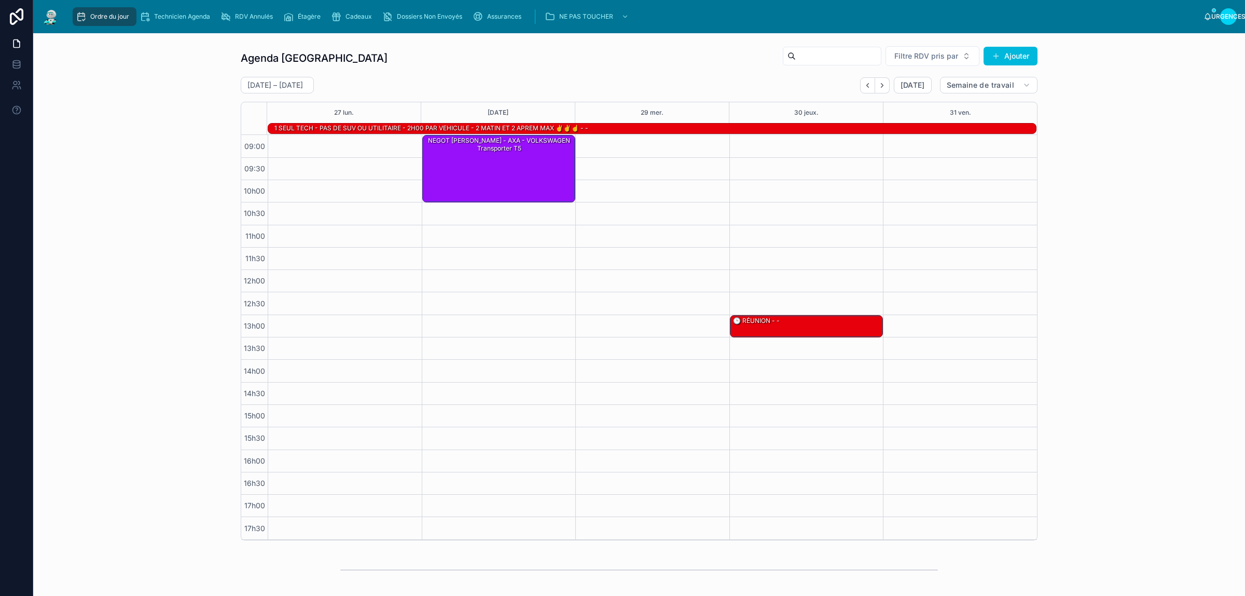
click at [879, 83] on icon "Suivant" at bounding box center [883, 85] width 8 height 8
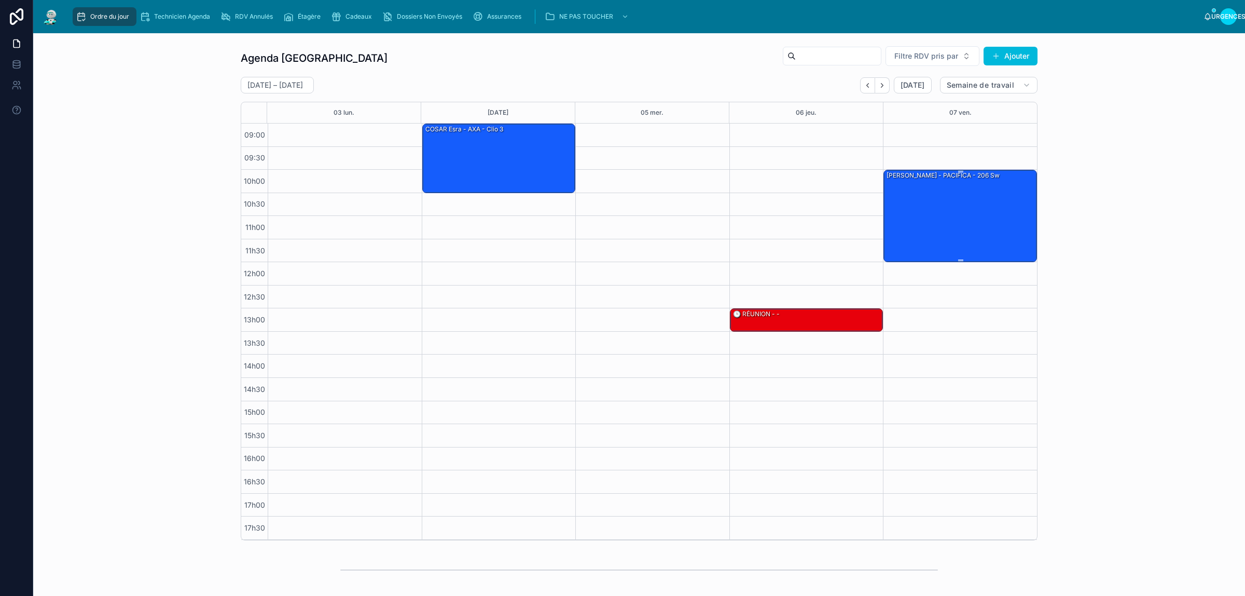
click at [931, 189] on div "ROUSSEL Dylan - PACIFICA - 206 sw" at bounding box center [961, 215] width 150 height 90
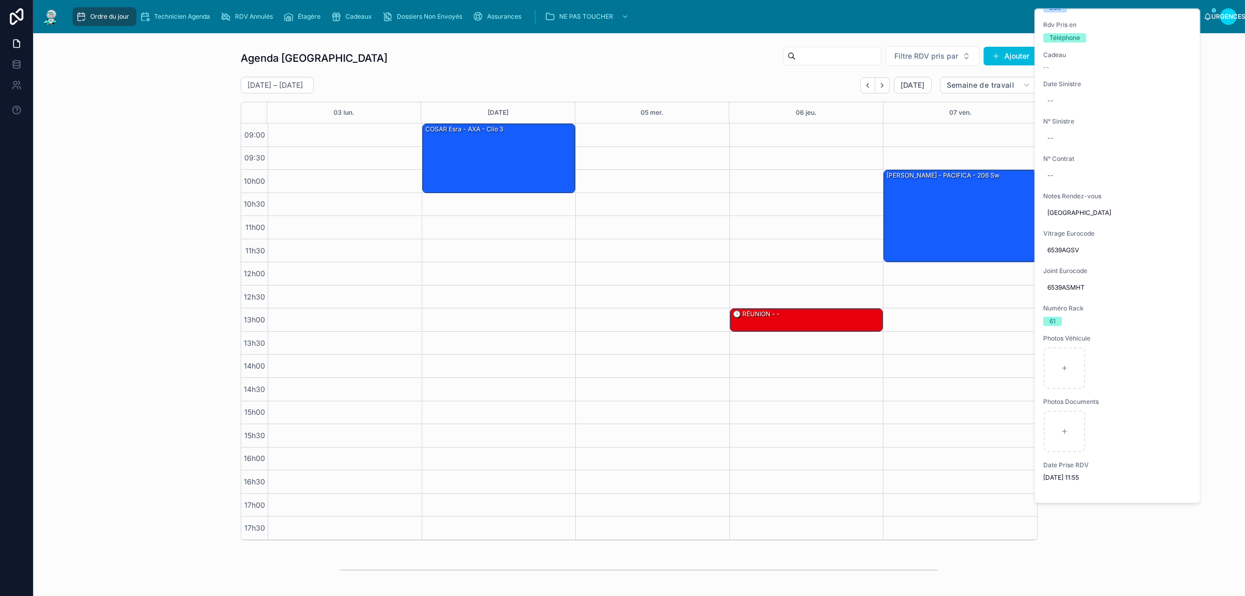
scroll to position [408, 0]
click at [165, 207] on div "Agenda Rennes Filtre RDV pris par Ajouter 03 – 07 novembre Aujourd'hui Semaine …" at bounding box center [640, 293] width 1196 height 503
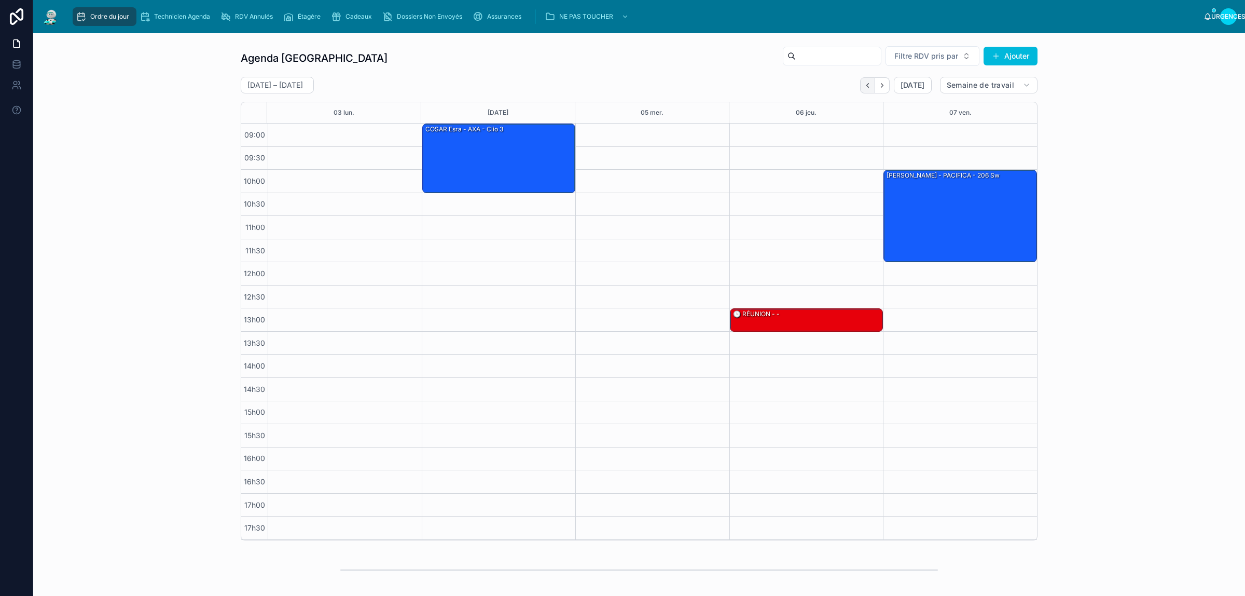
click at [864, 89] on icon "Dos" at bounding box center [868, 85] width 8 height 8
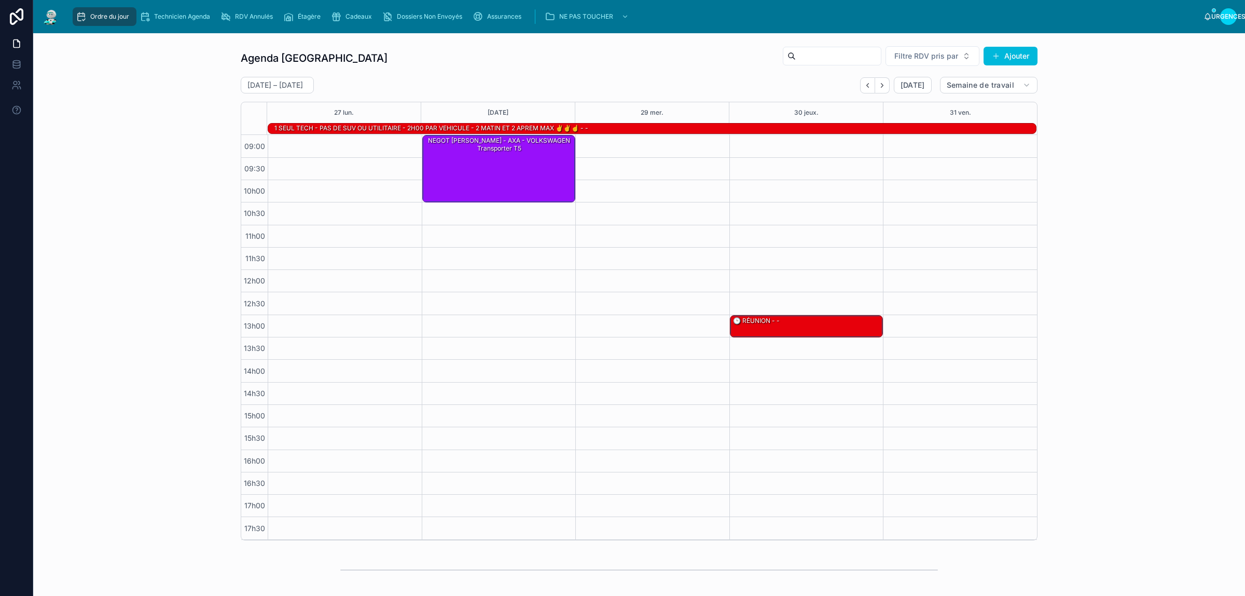
click at [864, 89] on icon "Dos" at bounding box center [868, 85] width 8 height 8
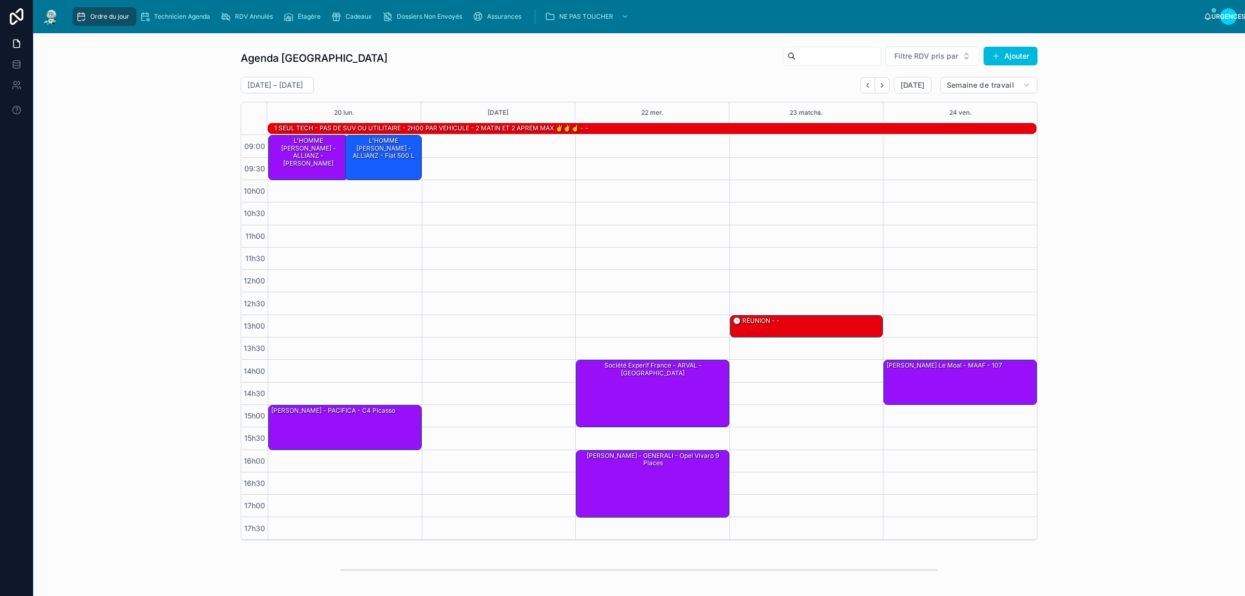
click at [864, 89] on icon "Dos" at bounding box center [868, 85] width 8 height 8
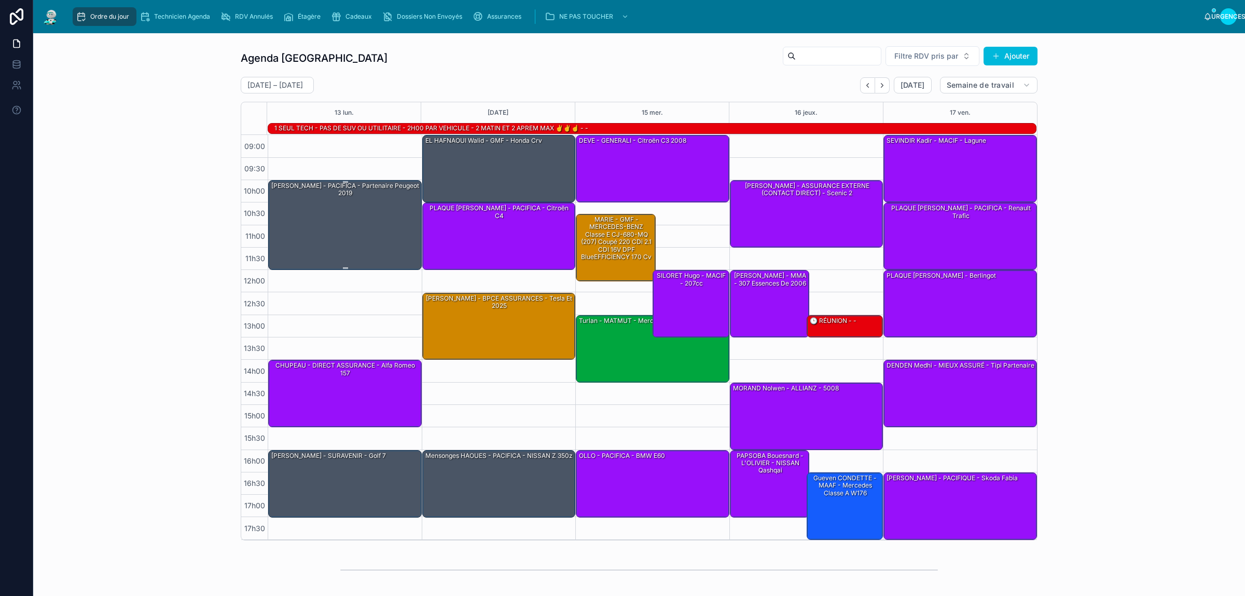
click at [357, 219] on div "[PERSON_NAME] - PACIFICA - Partenaire Peugeot 2019" at bounding box center [345, 225] width 150 height 88
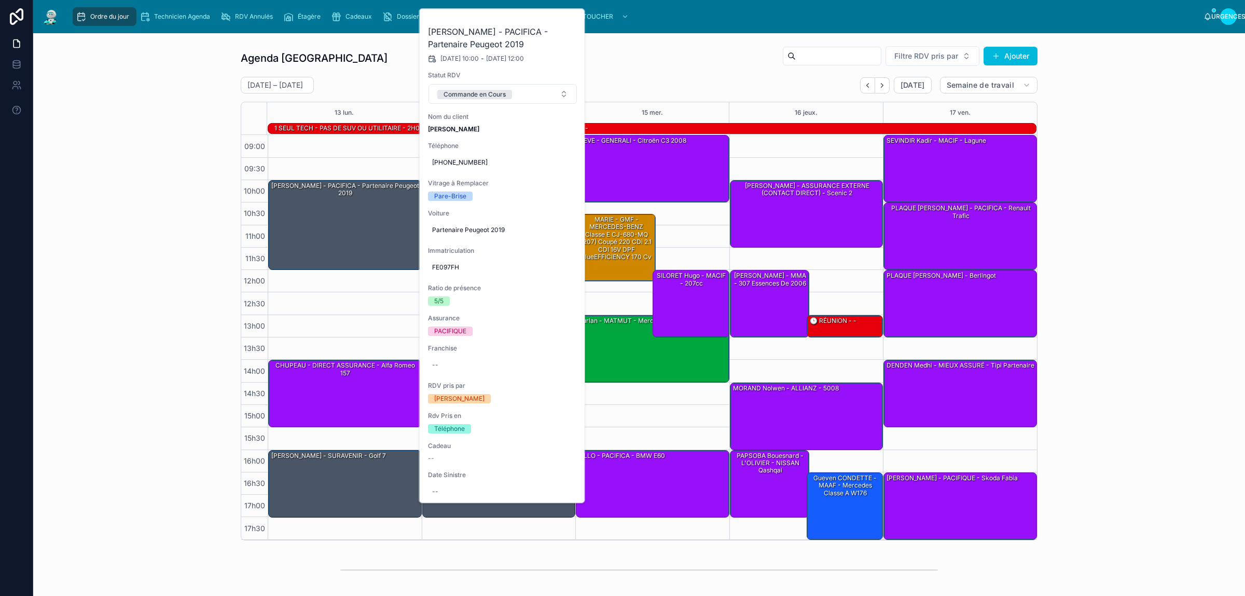
click at [0, 0] on button at bounding box center [0, 0] width 0 height 0
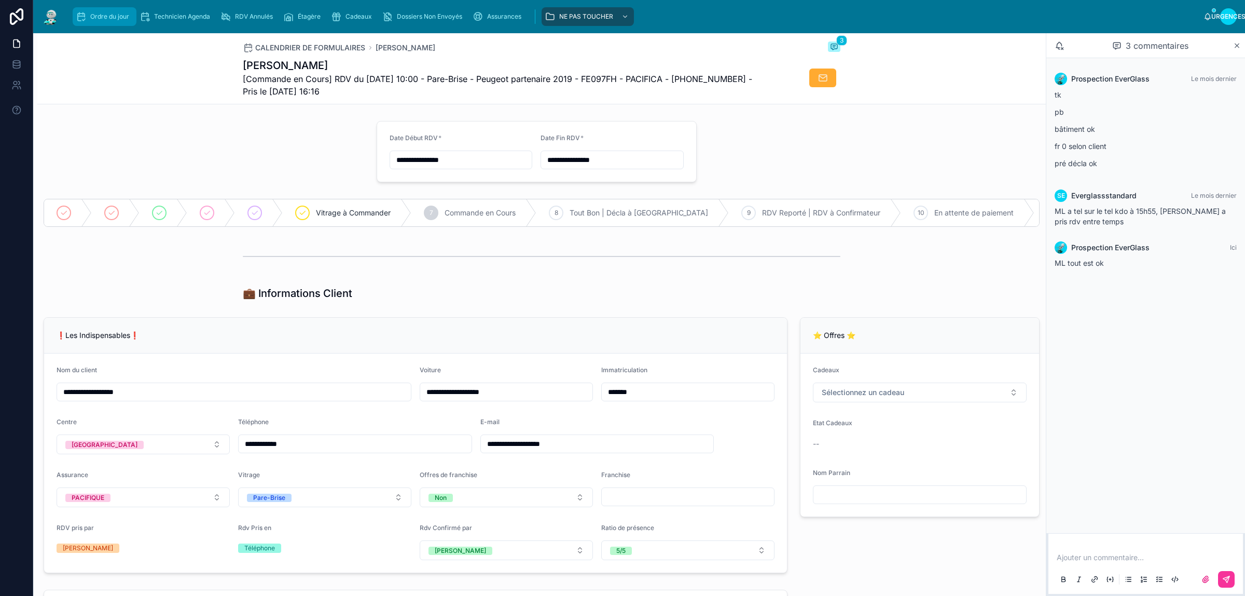
click at [112, 9] on div "Ordre du jour" at bounding box center [105, 16] width 58 height 17
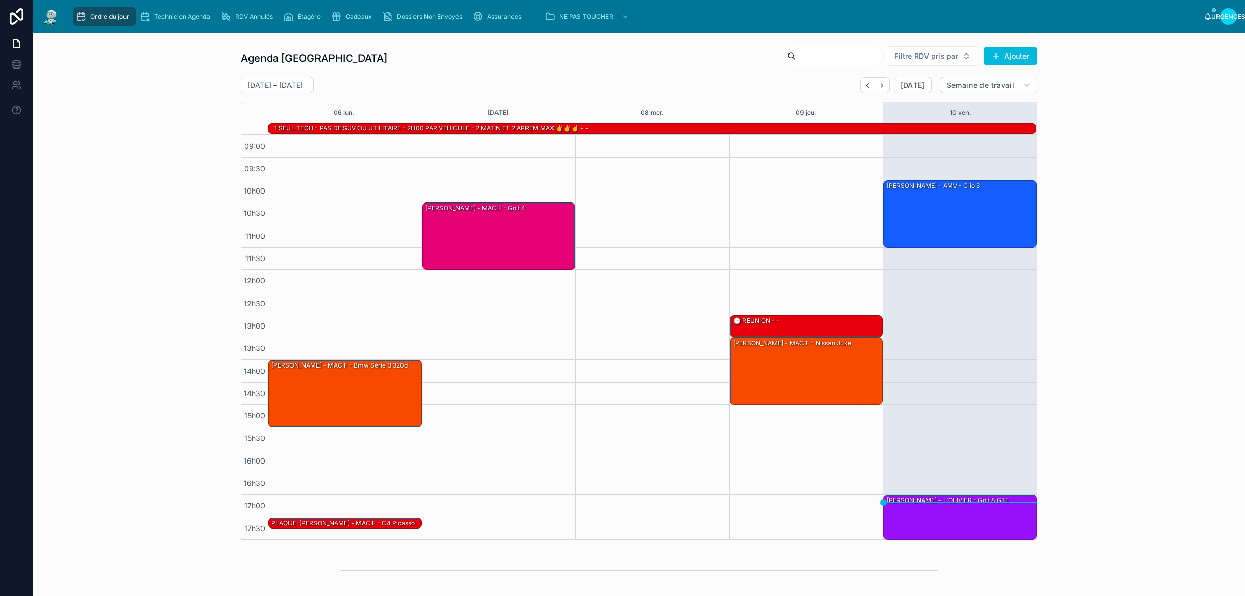
click at [175, 109] on div "Agenda Rennes Filtre RDV pris par Ajouter 6 – 10 octobre Aujourd'hui Semaine de…" at bounding box center [640, 293] width 1196 height 503
click at [879, 85] on icon "Suivant" at bounding box center [883, 85] width 8 height 8
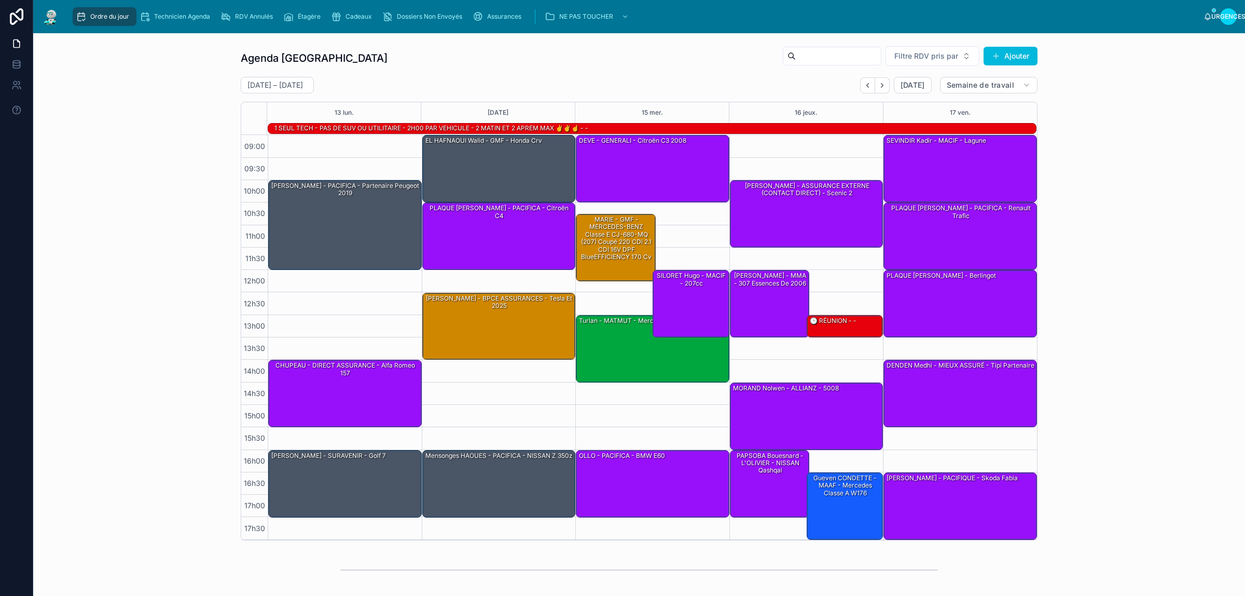
click at [175, 136] on div "Agenda Rennes Filtre RDV pris par Ajouter [DATE] – [DATE] [DATE] Semaine de tra…" at bounding box center [640, 293] width 1196 height 503
drag, startPoint x: 227, startPoint y: 193, endPoint x: 220, endPoint y: 196, distance: 7.7
click at [224, 195] on div "Agenda Rennes Filtre RDV pris par Ajouter [DATE] – [DATE] [DATE] Semaine de tra…" at bounding box center [640, 293] width 1196 height 503
click at [496, 13] on font "Assurances" at bounding box center [504, 16] width 34 height 8
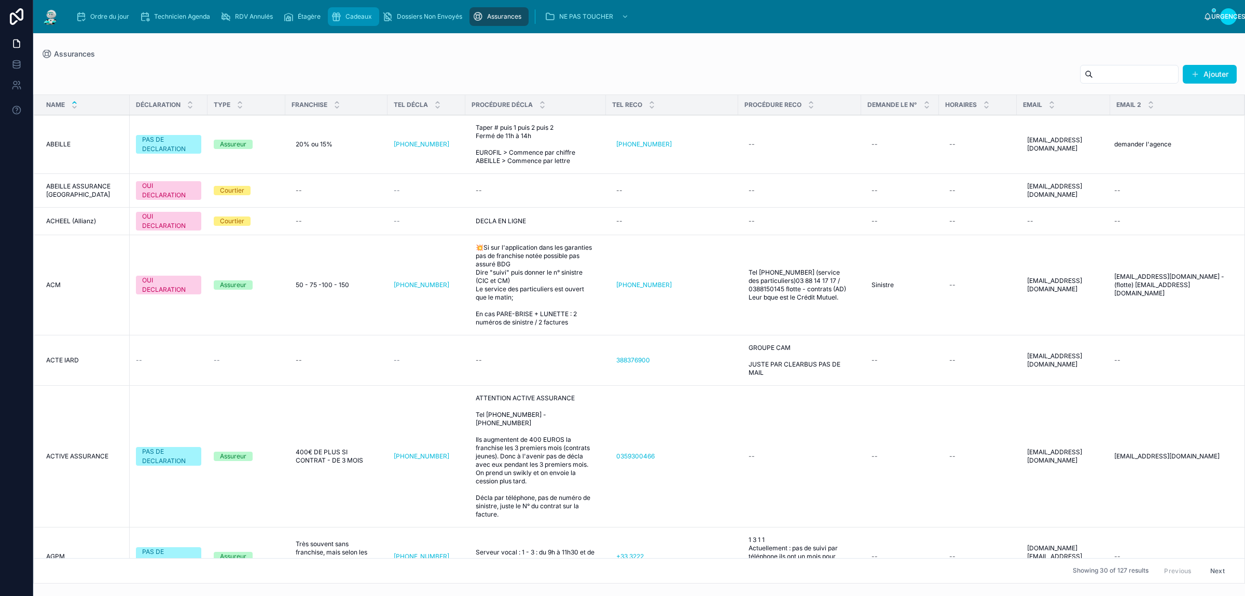
click at [337, 10] on div "Cadeaux" at bounding box center [353, 16] width 45 height 17
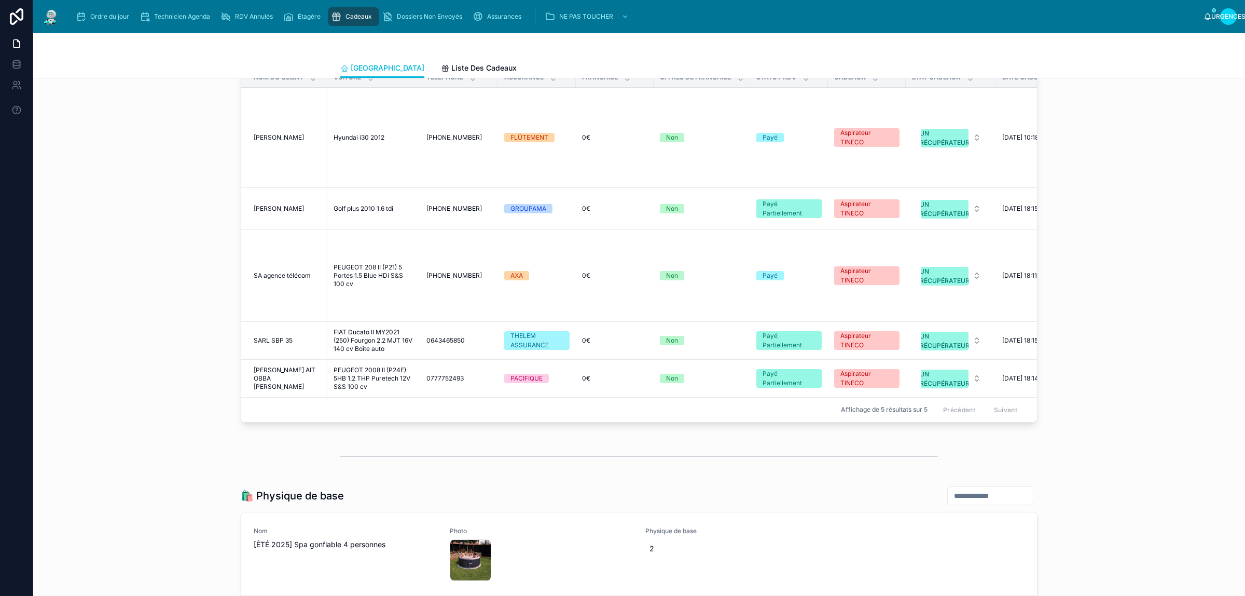
scroll to position [1314, 0]
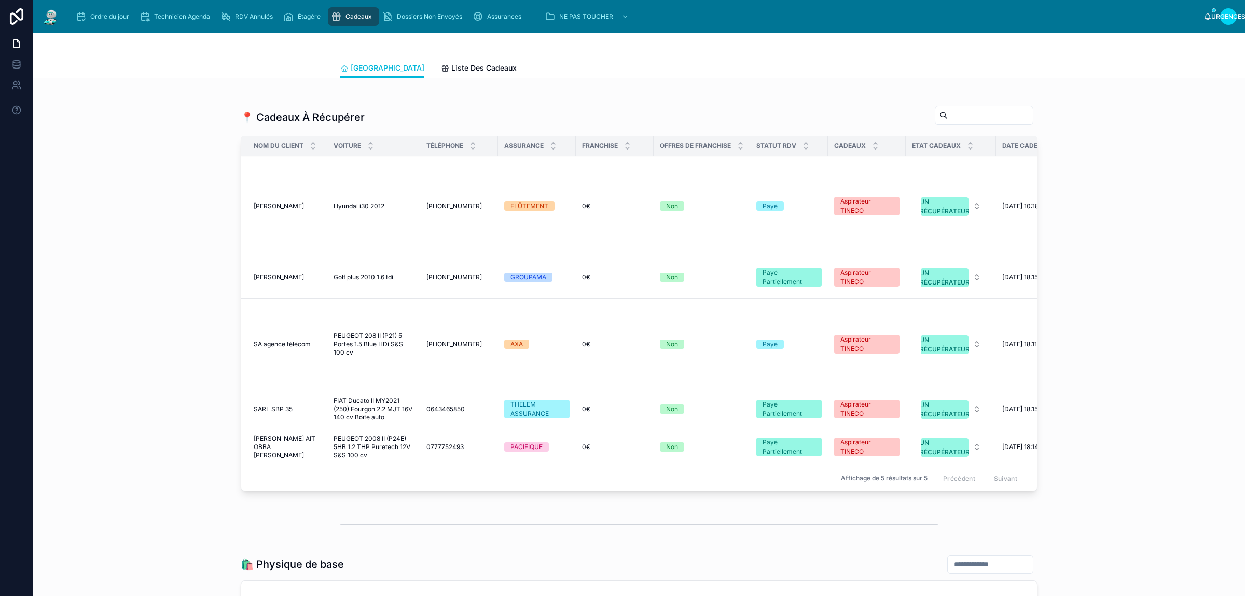
click at [351, 346] on font "PEUGEOT 208 II (P21) 5 Portes 1.5 Blue HDi S&S 100 cv" at bounding box center [369, 344] width 71 height 24
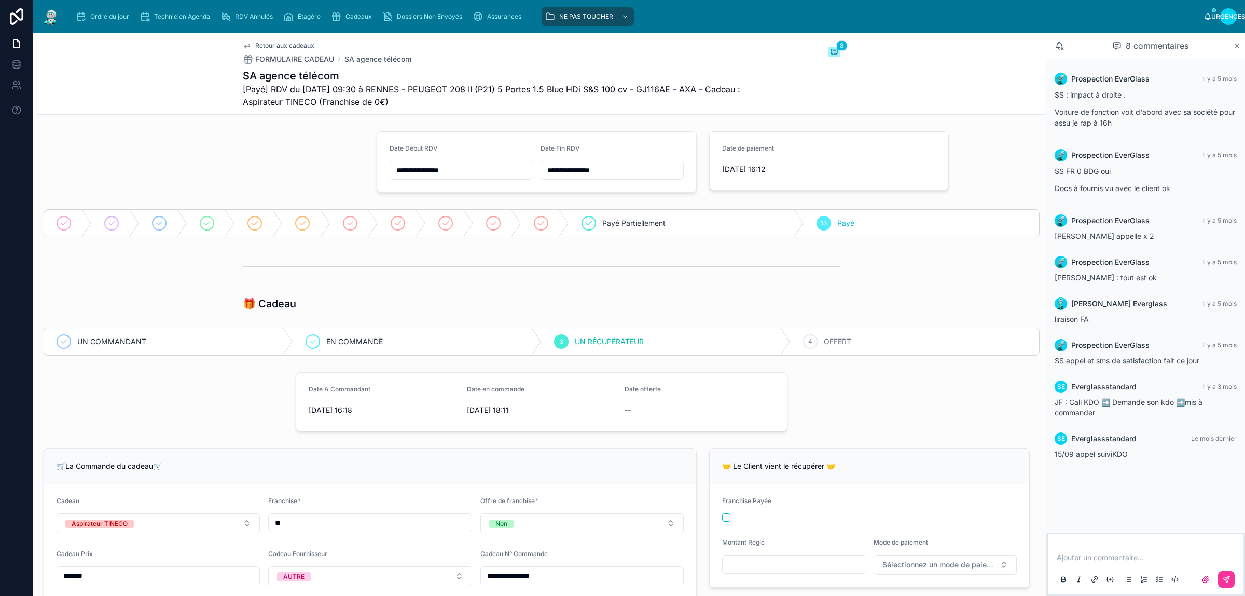
click at [842, 341] on font "OFFERT" at bounding box center [838, 341] width 28 height 9
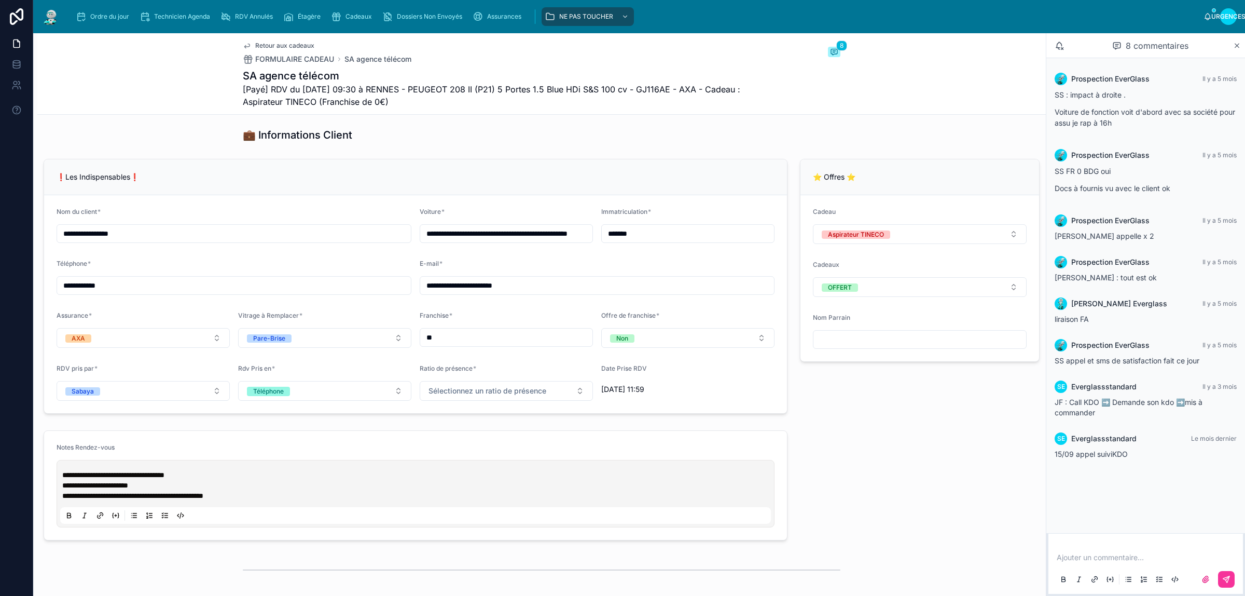
scroll to position [649, 0]
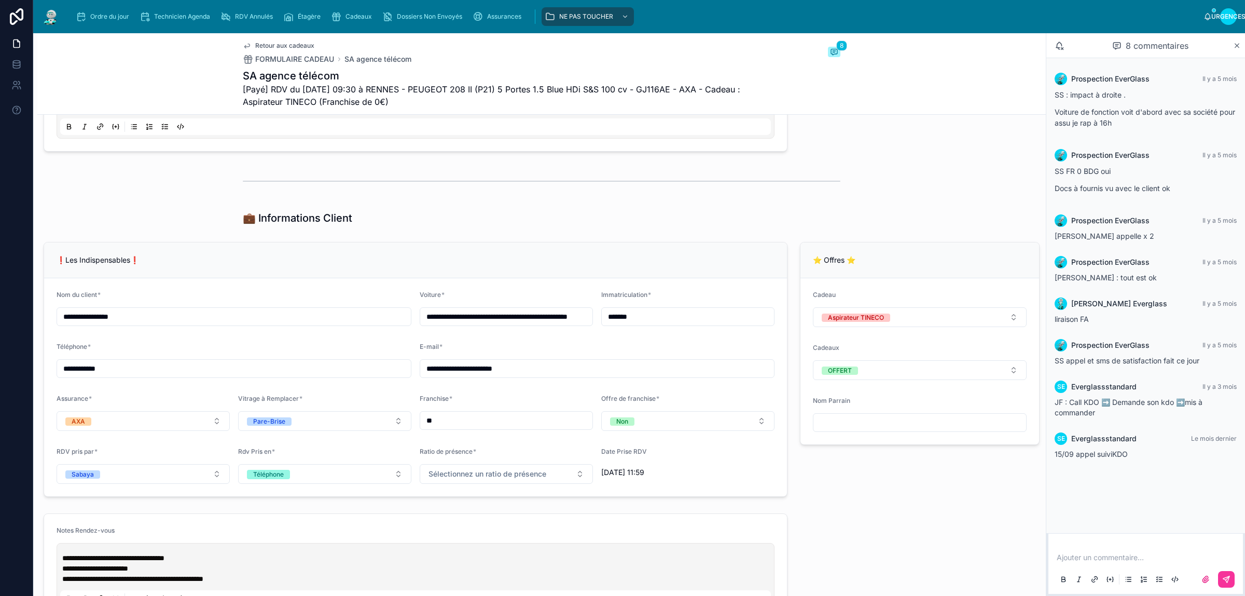
click at [536, 372] on input "**********" at bounding box center [597, 368] width 354 height 15
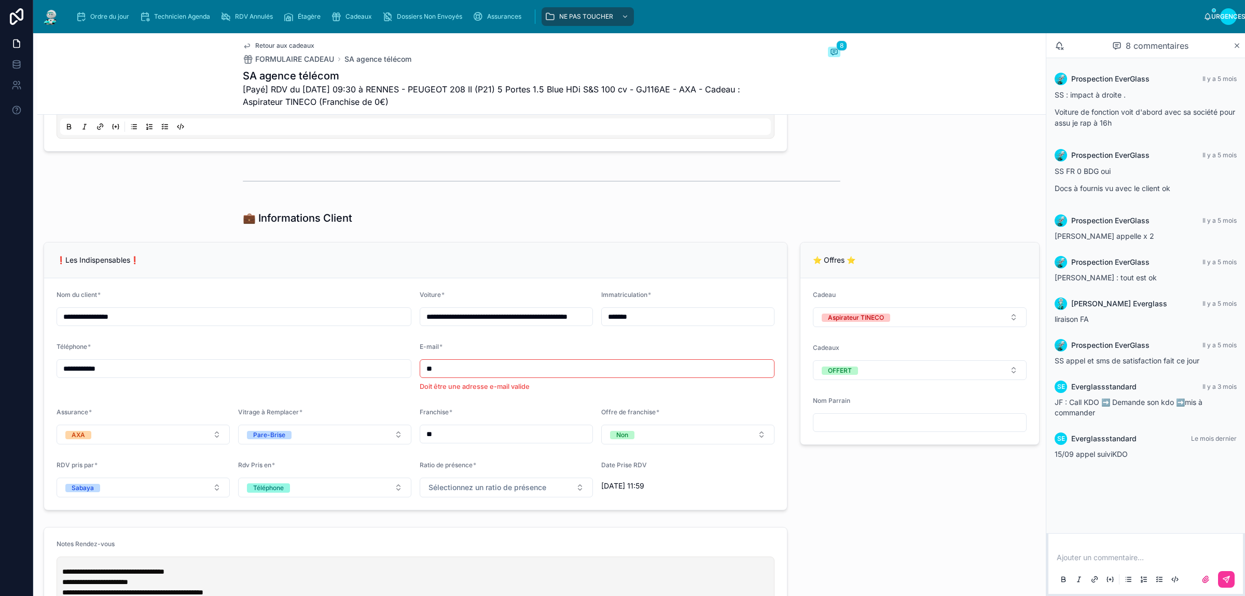
type input "*"
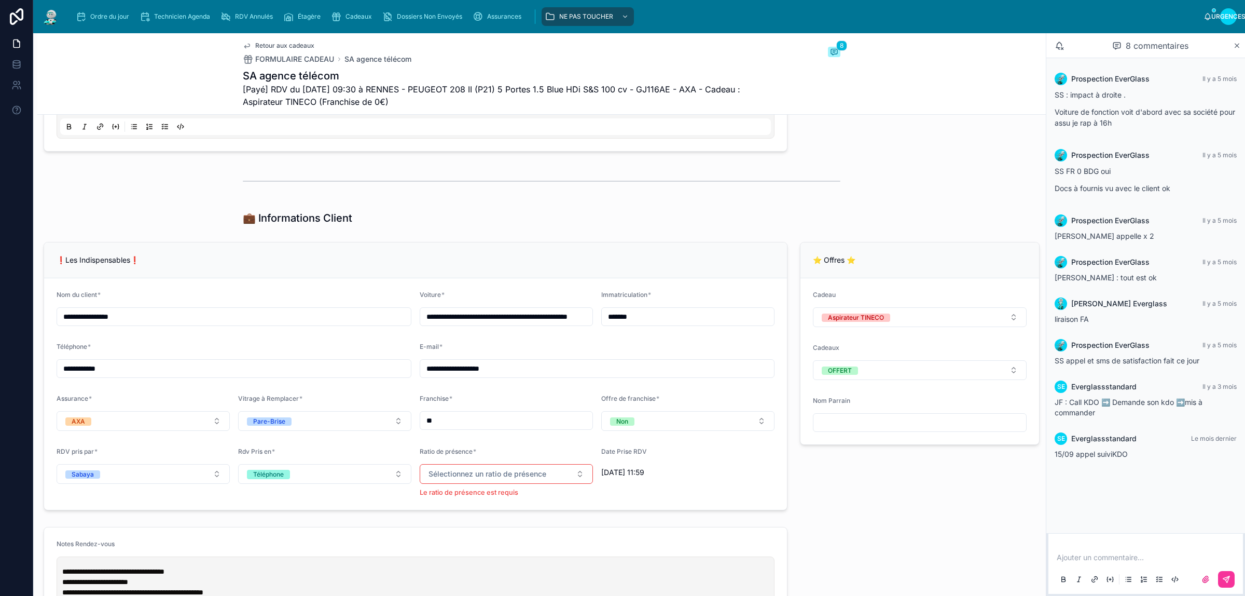
type input "**********"
click at [1111, 549] on div "Ajouter un commentaire..." at bounding box center [1146, 568] width 182 height 44
click at [1111, 561] on p at bounding box center [1148, 557] width 182 height 10
click at [473, 242] on div "**********" at bounding box center [415, 376] width 757 height 277
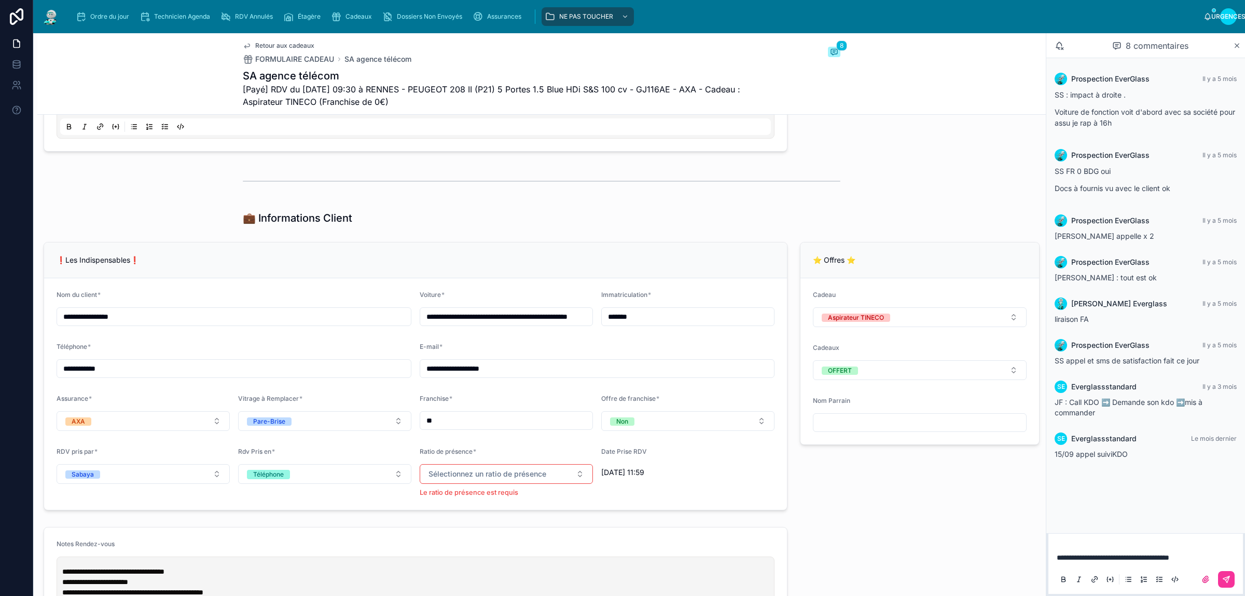
click at [527, 487] on div "Sélectionnez un ratio de présence Le ratio de présence est requis" at bounding box center [506, 480] width 173 height 33
click at [530, 473] on font "Sélectionnez un ratio de présence" at bounding box center [488, 473] width 118 height 9
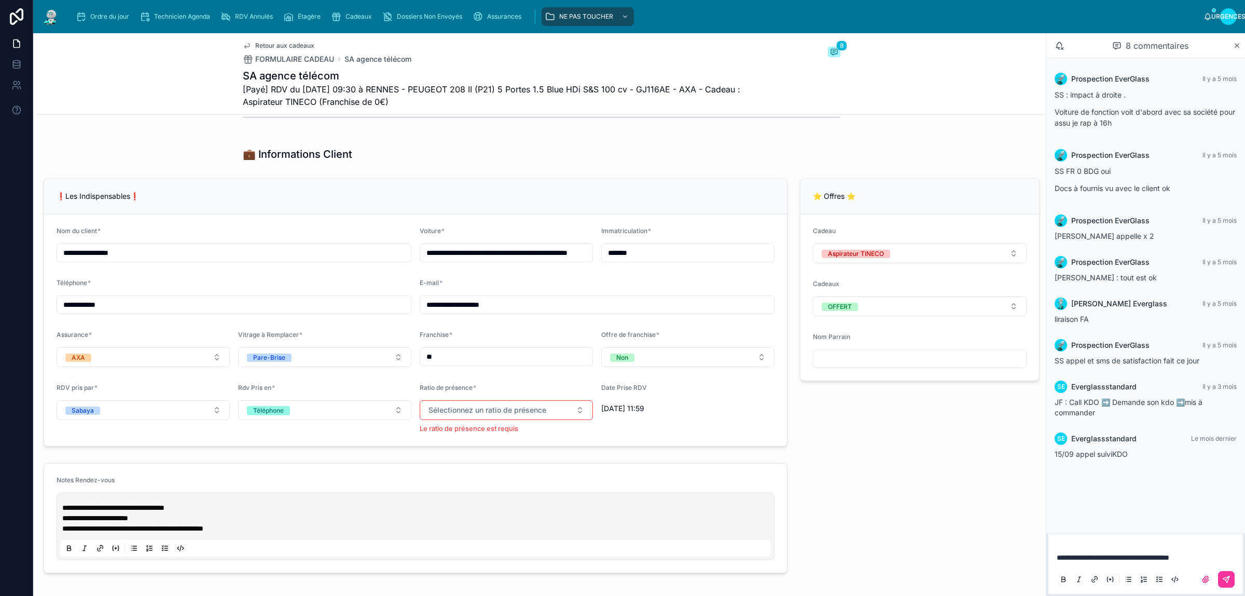
scroll to position [714, 0]
click at [520, 413] on font "Sélectionnez un ratio de présence" at bounding box center [488, 408] width 118 height 9
click at [501, 418] on button "Sélectionnez un ratio de présence" at bounding box center [506, 409] width 173 height 20
click at [1226, 579] on icon at bounding box center [1227, 579] width 8 height 8
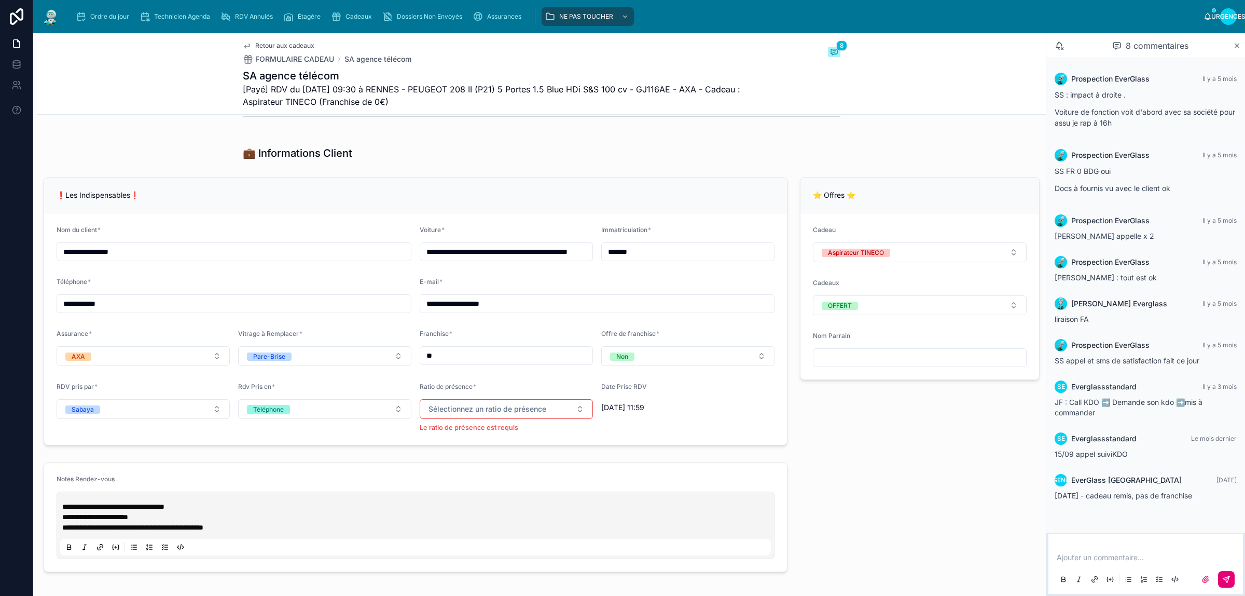
click at [492, 162] on div "💼 Informations Client" at bounding box center [541, 153] width 1009 height 23
click at [498, 413] on font "Sélectionnez un ratio de présence" at bounding box center [488, 408] width 118 height 9
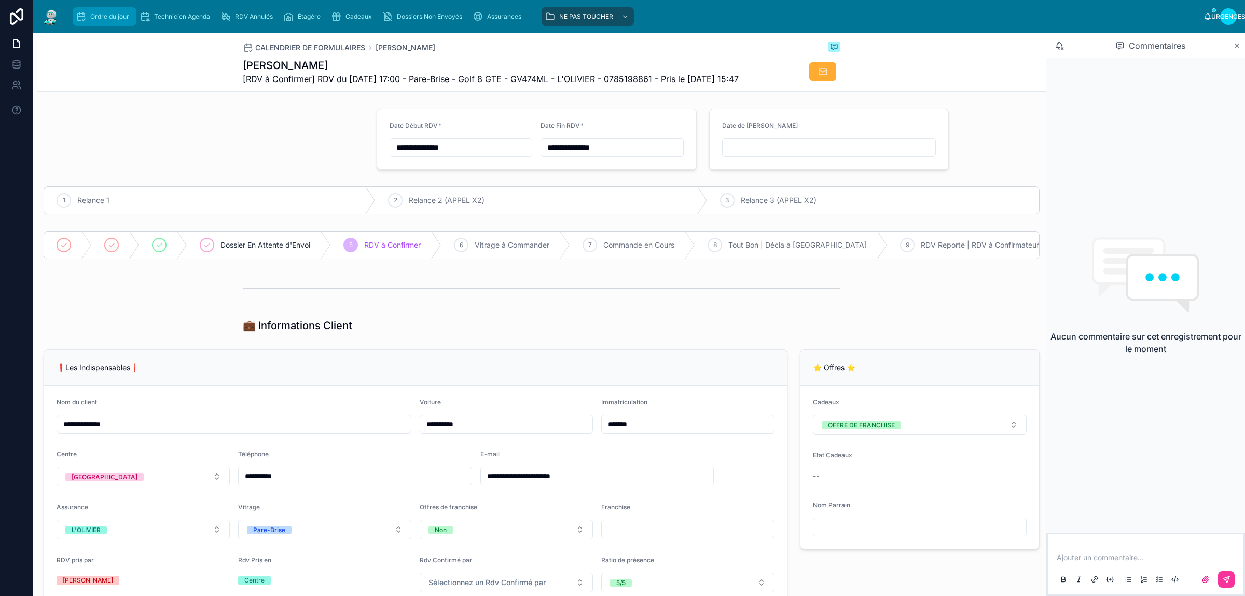
click at [96, 20] on span "Ordre du jour" at bounding box center [109, 16] width 39 height 8
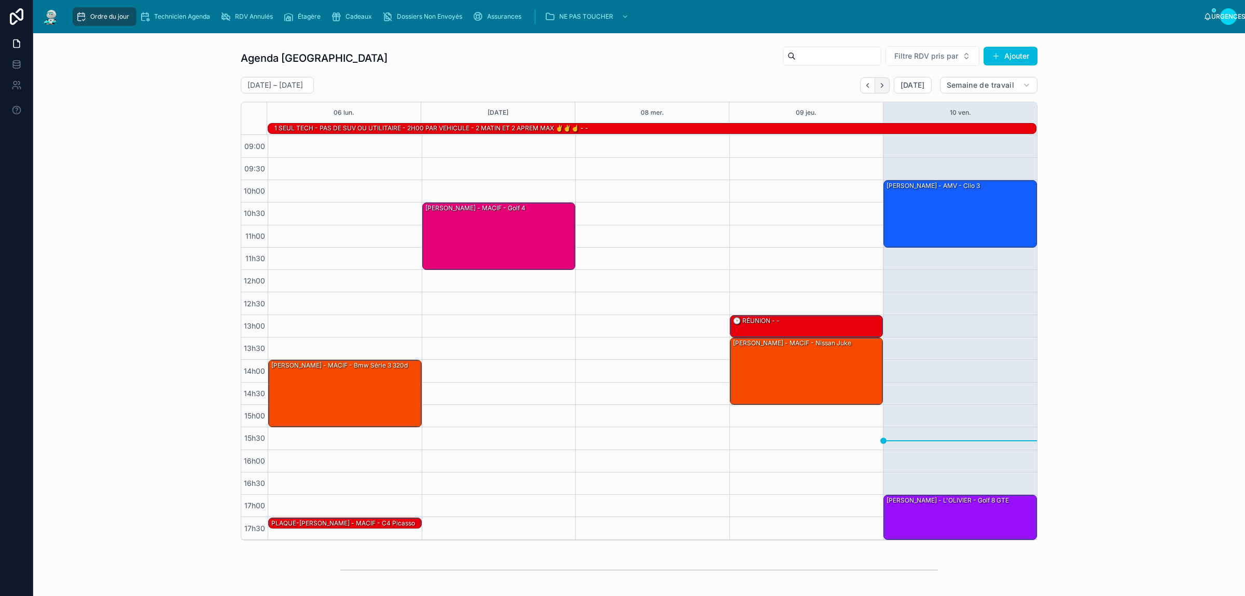
click at [875, 89] on button "Suivant" at bounding box center [882, 85] width 15 height 16
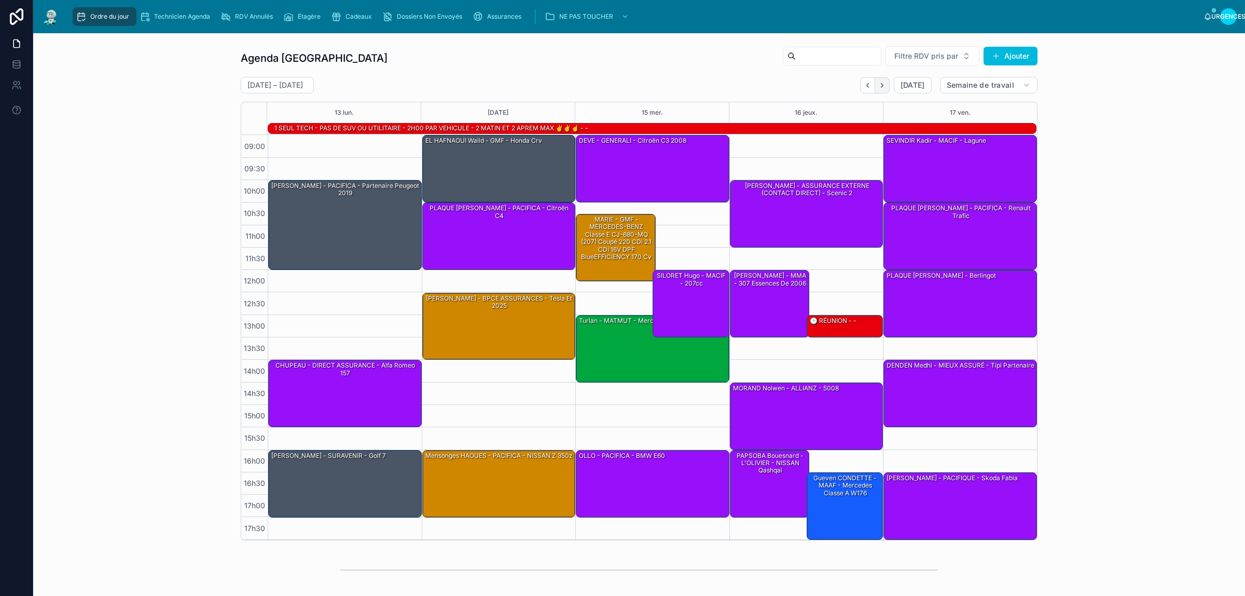
click at [881, 87] on icon "Suivant" at bounding box center [882, 85] width 2 height 4
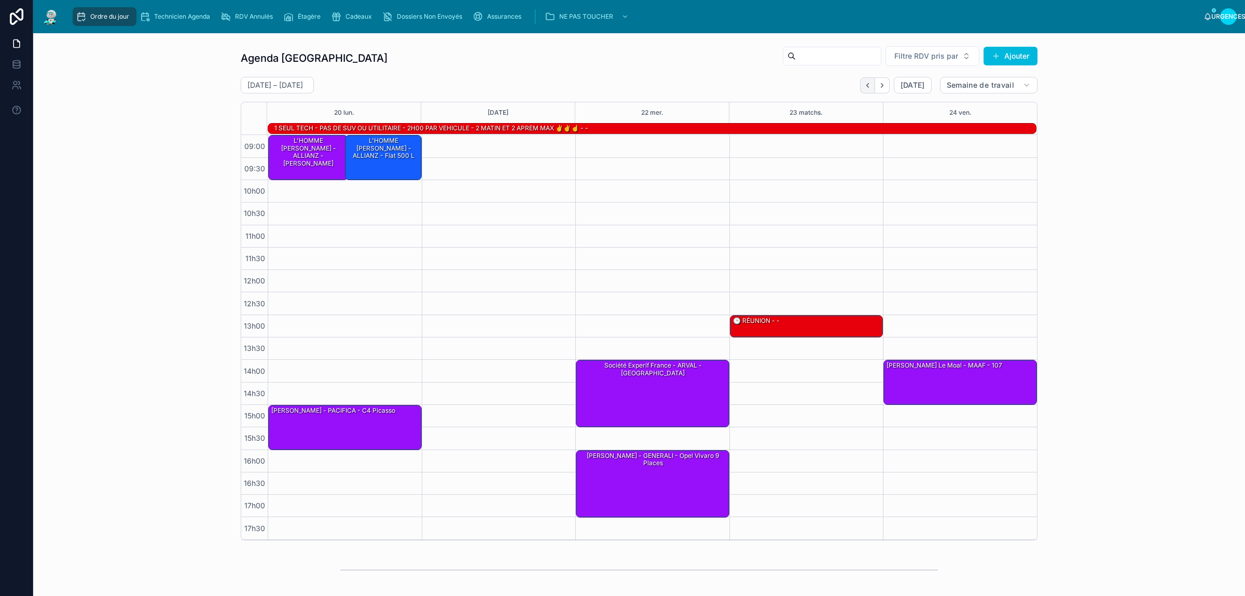
click at [864, 83] on icon "Dos" at bounding box center [868, 85] width 8 height 8
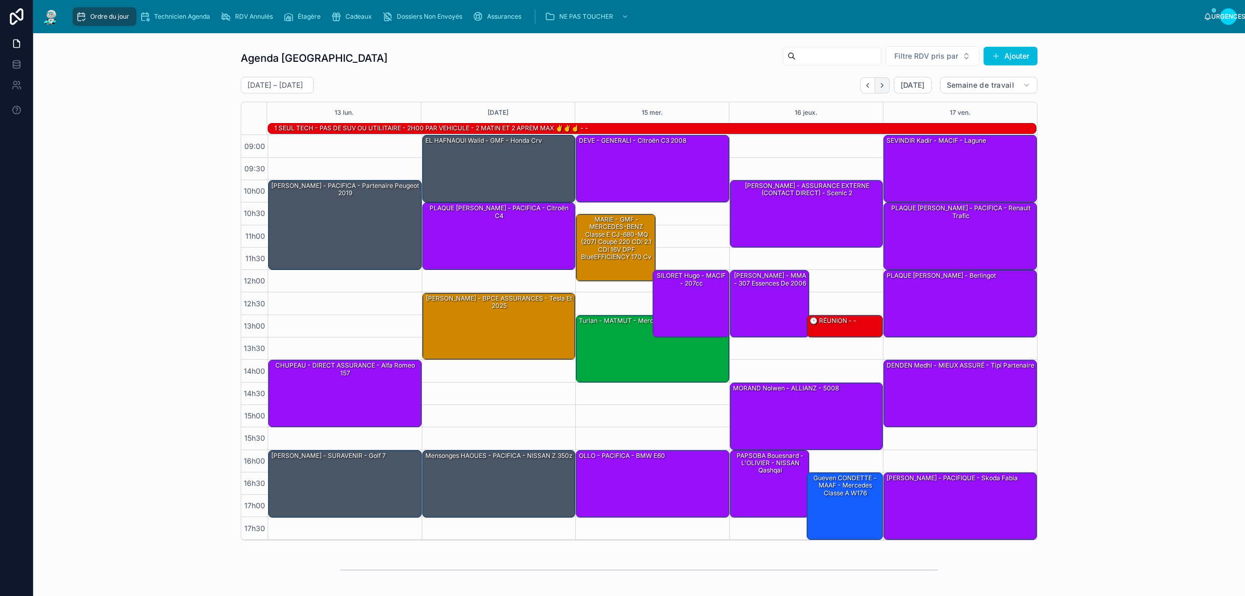
click at [879, 88] on icon "Suivant" at bounding box center [883, 85] width 8 height 8
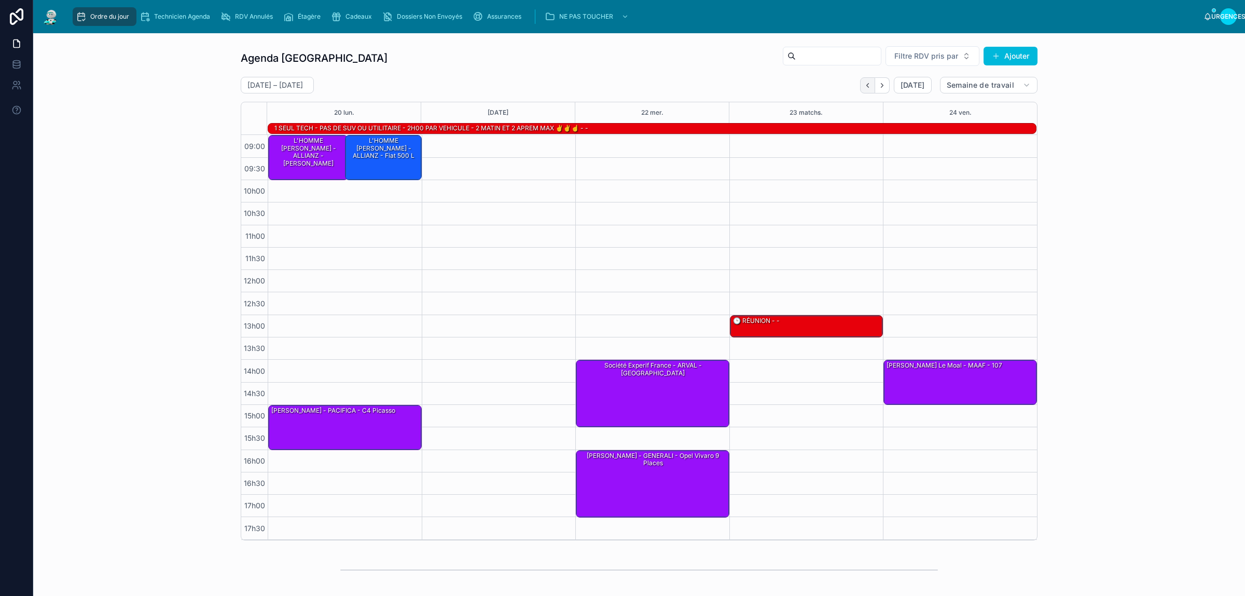
click at [860, 89] on button "Dos" at bounding box center [867, 85] width 15 height 16
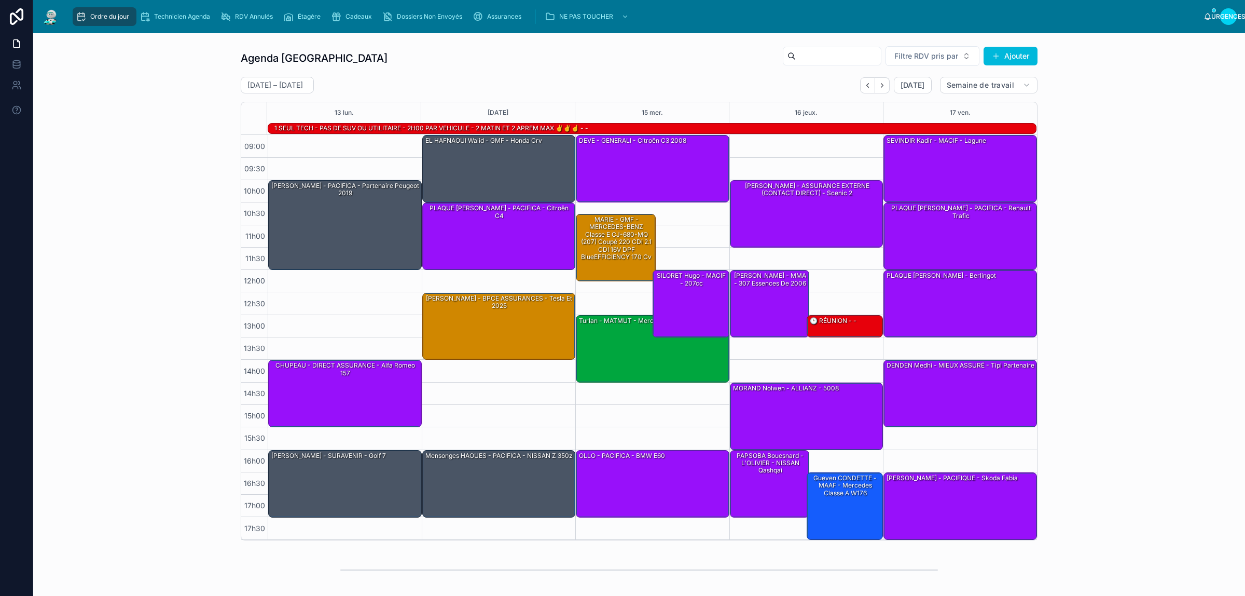
click at [138, 128] on div "Agenda Rennes Filtre RDV pris par Ajouter [DATE] – [DATE] [DATE] Semaine de tra…" at bounding box center [640, 293] width 1196 height 503
click at [364, 19] on font "Cadeaux" at bounding box center [359, 16] width 26 height 8
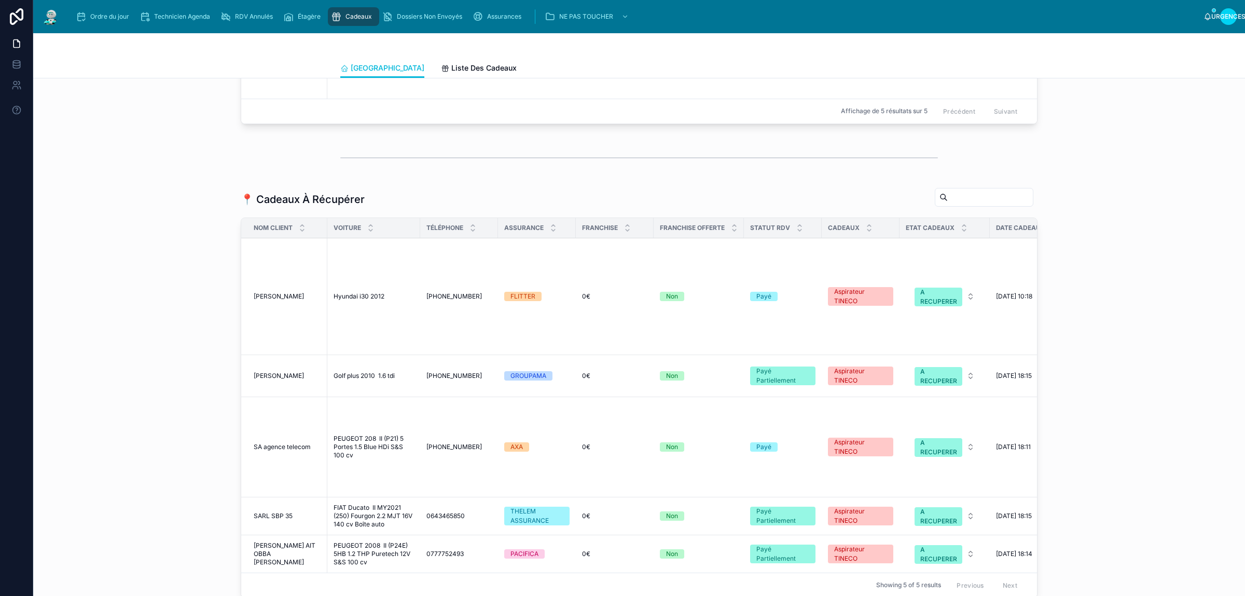
scroll to position [1674, 0]
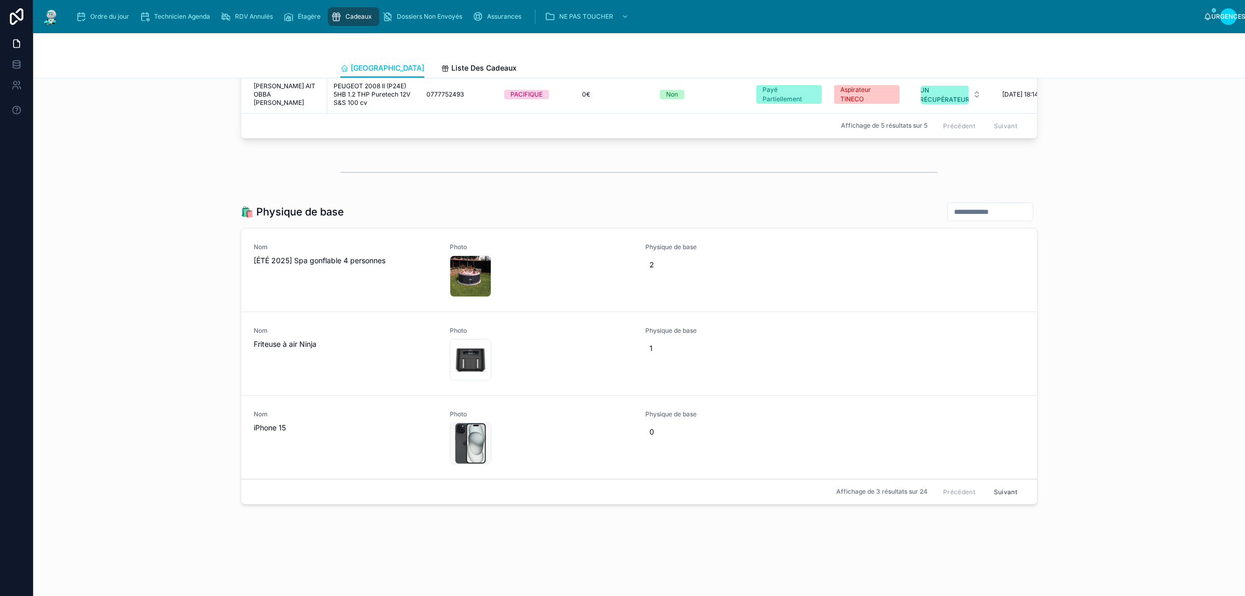
click at [999, 496] on button "Suivant" at bounding box center [1006, 492] width 38 height 16
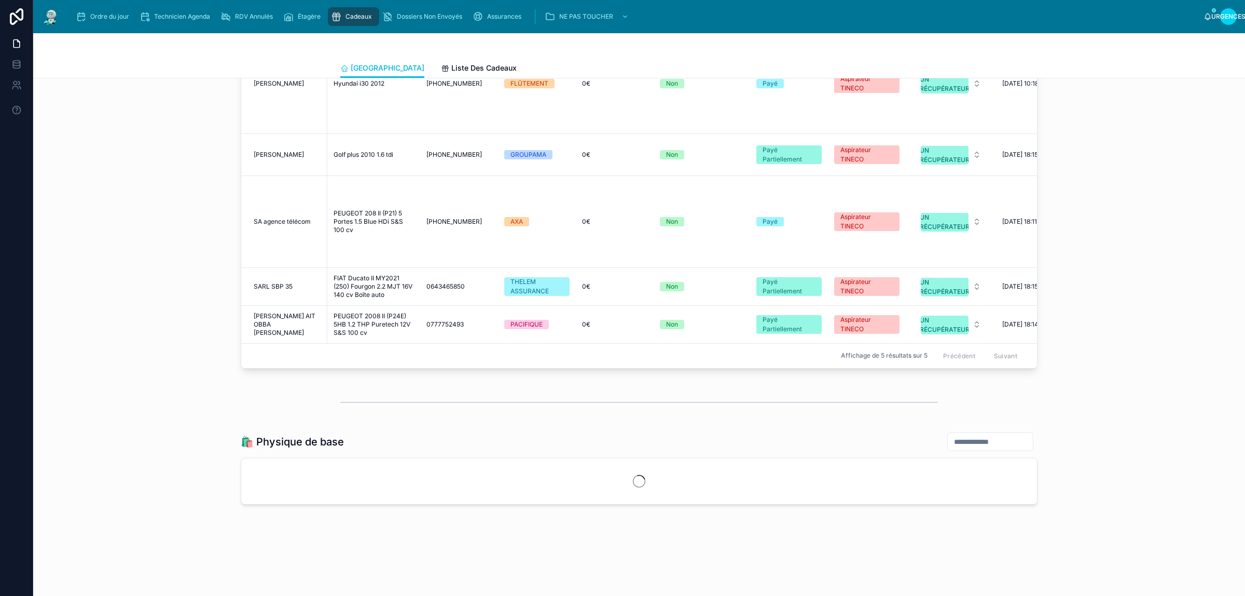
scroll to position [1674, 0]
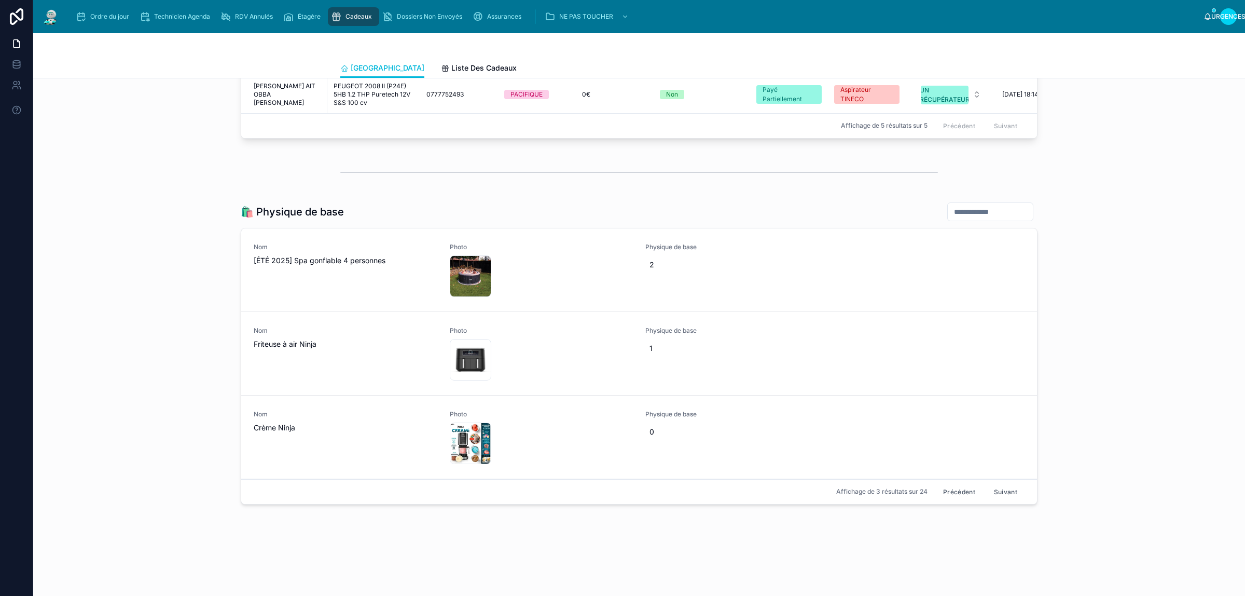
click at [305, 211] on font "🛍️ Physique de base" at bounding box center [292, 211] width 103 height 12
click at [271, 211] on font "🛍️ Physique de base" at bounding box center [292, 211] width 103 height 12
click at [453, 211] on div "🛍️ Physique de base" at bounding box center [639, 212] width 797 height 20
click at [777, 210] on div "🛍️ Physique de base" at bounding box center [639, 212] width 797 height 20
drag, startPoint x: 872, startPoint y: 212, endPoint x: 913, endPoint y: 212, distance: 41.0
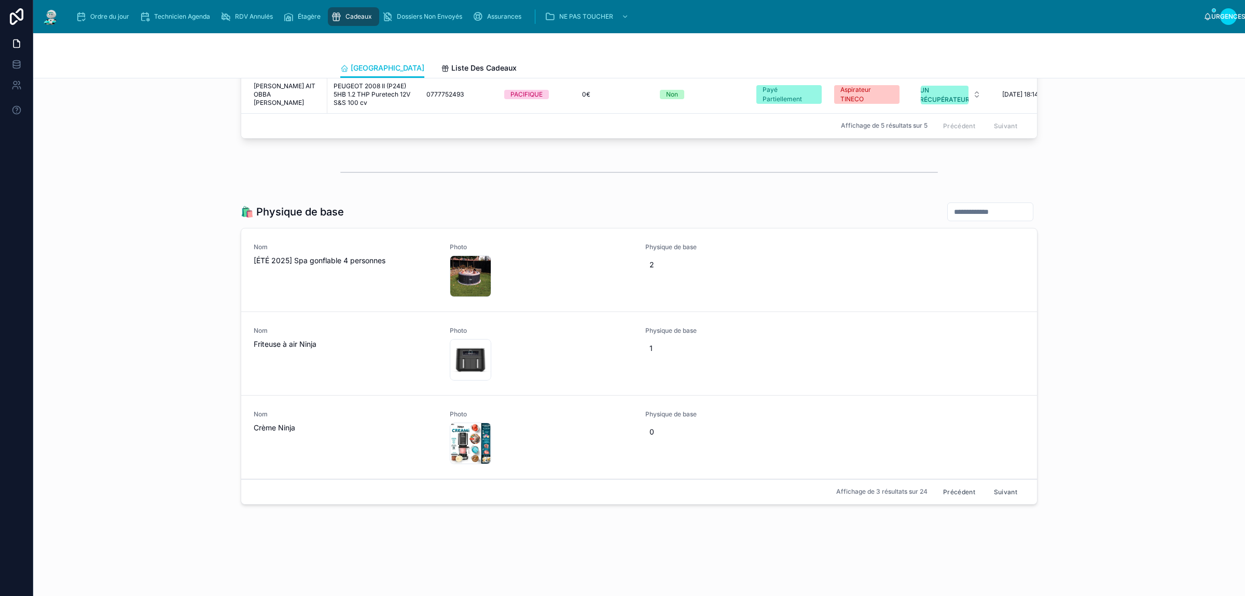
click at [874, 212] on div "🛍️ Physique de base" at bounding box center [639, 212] width 797 height 20
click at [951, 212] on input "text" at bounding box center [990, 211] width 85 height 15
click at [1052, 209] on div "🛍️ Physique de base Nom [ÉTÉ 2025] Spa gonflable 4 personnes Photo spa-gonflabl…" at bounding box center [640, 355] width 1196 height 315
click at [972, 208] on input "text" at bounding box center [990, 211] width 85 height 15
click at [860, 492] on font "Affichage de 3 résultats sur 24" at bounding box center [882, 491] width 91 height 8
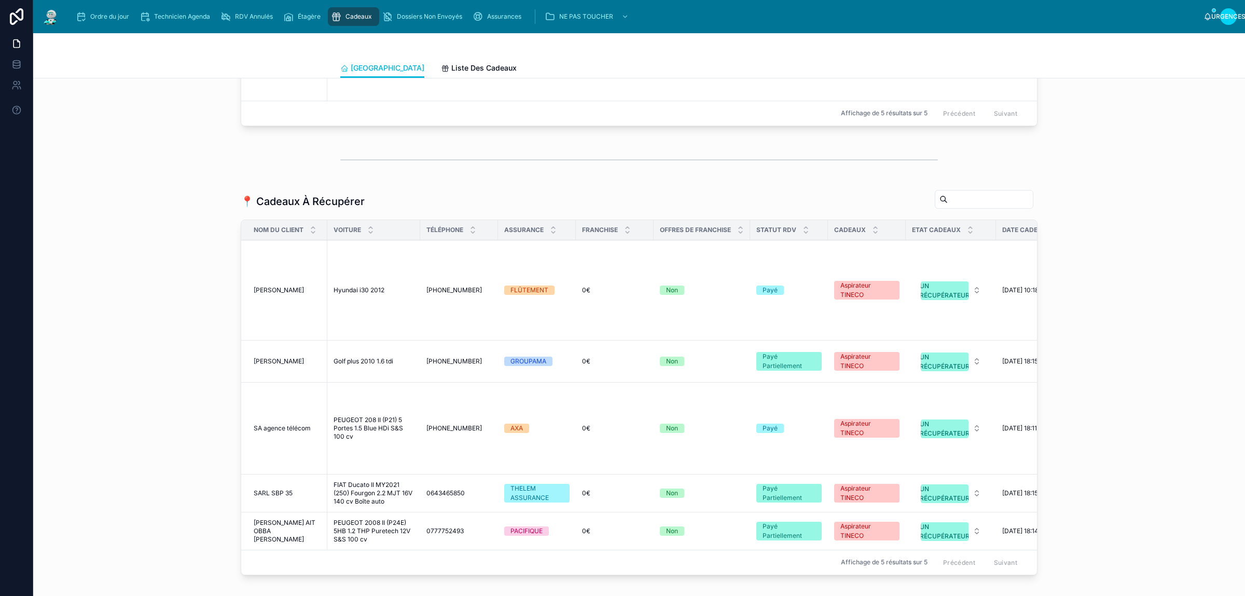
scroll to position [1219, 0]
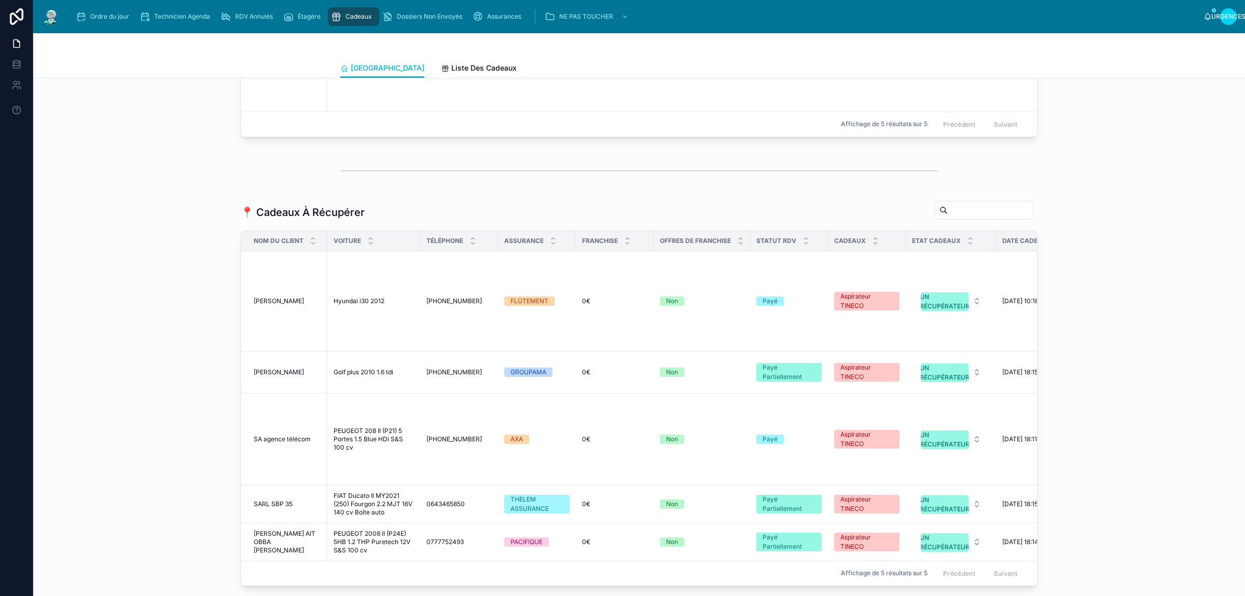
click at [940, 214] on icon at bounding box center [944, 210] width 8 height 8
click at [1106, 272] on div "📍 Cadeaux À Récupérer Nom du client Voiture Téléphone Assurance Franchise Offre…" at bounding box center [640, 395] width 1196 height 398
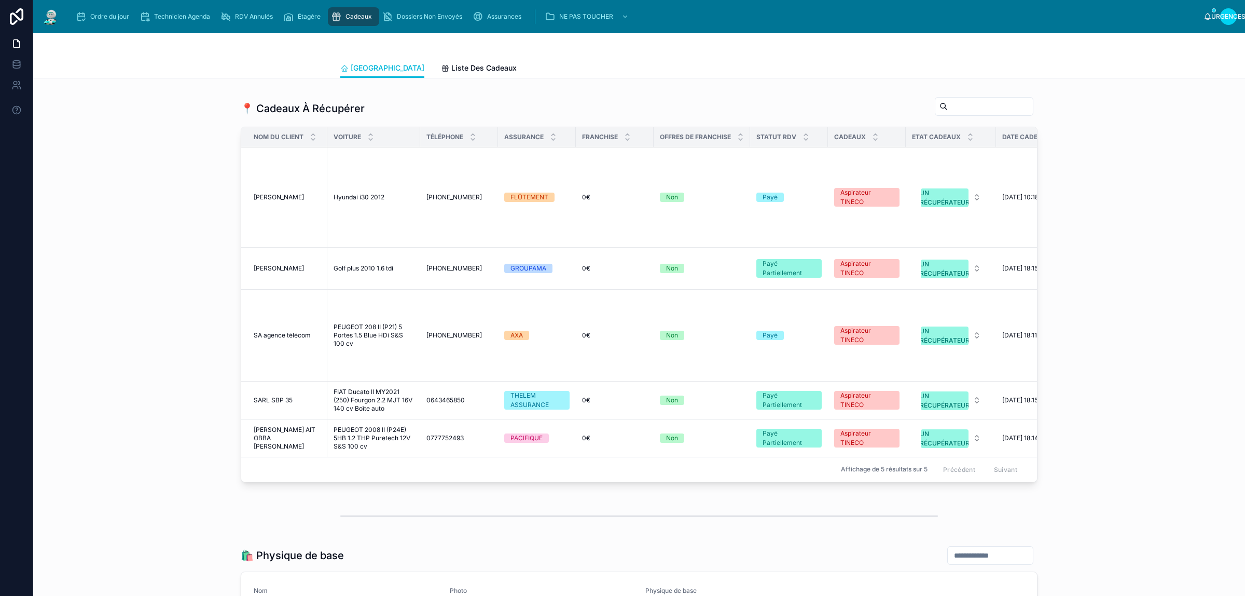
scroll to position [1674, 0]
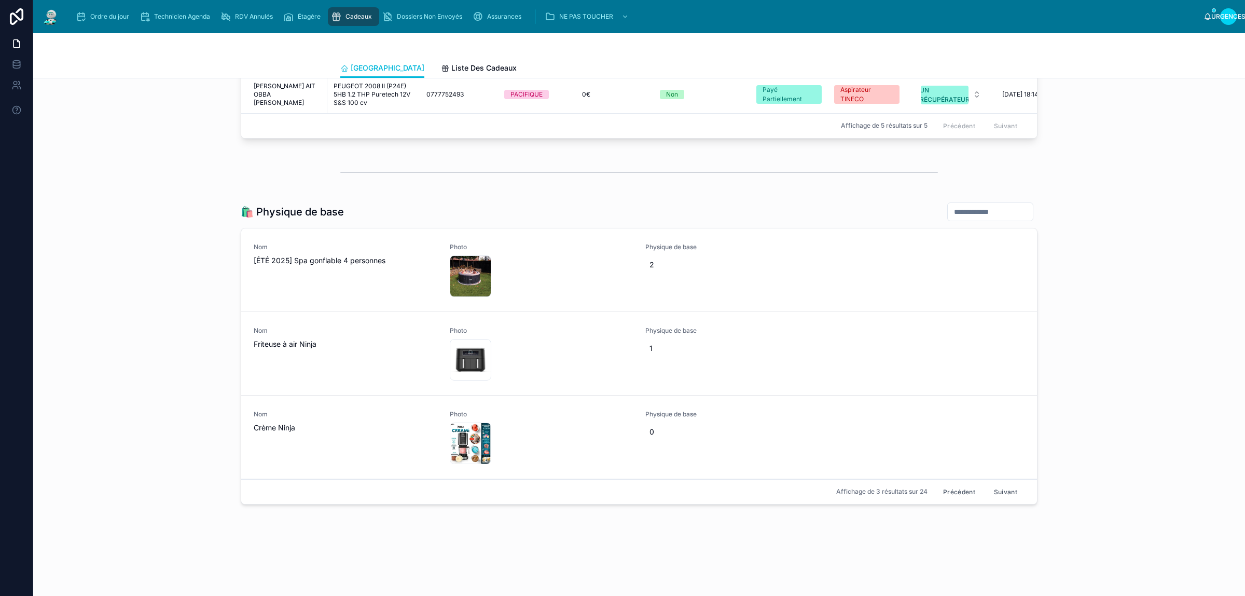
click at [1095, 168] on div at bounding box center [640, 172] width 1196 height 34
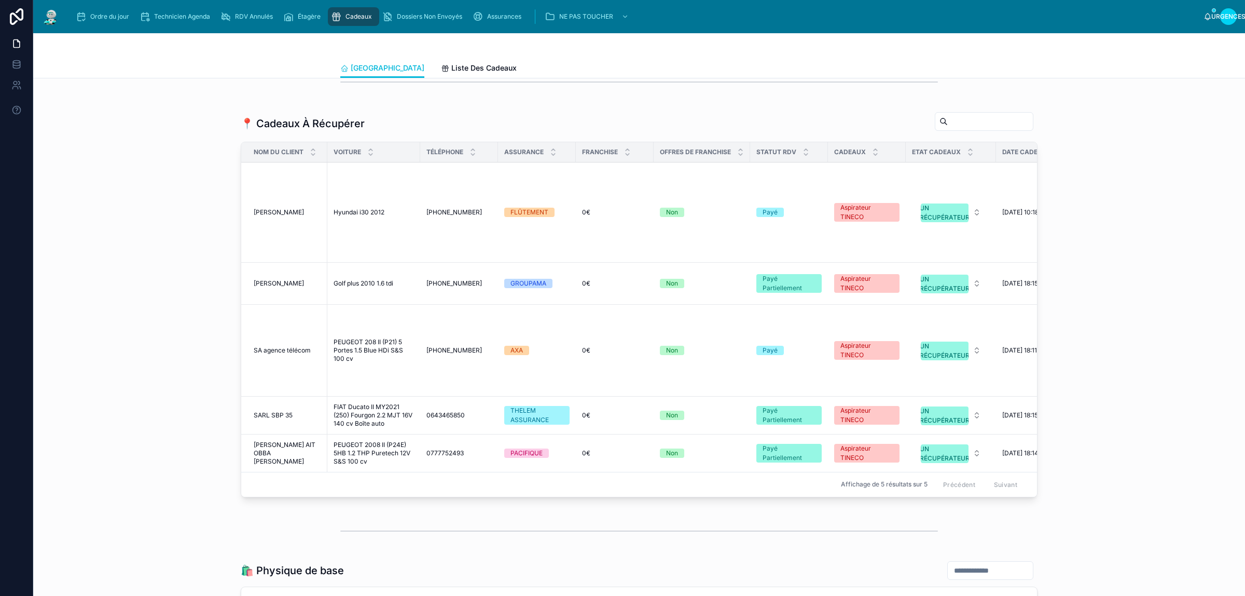
scroll to position [1244, 0]
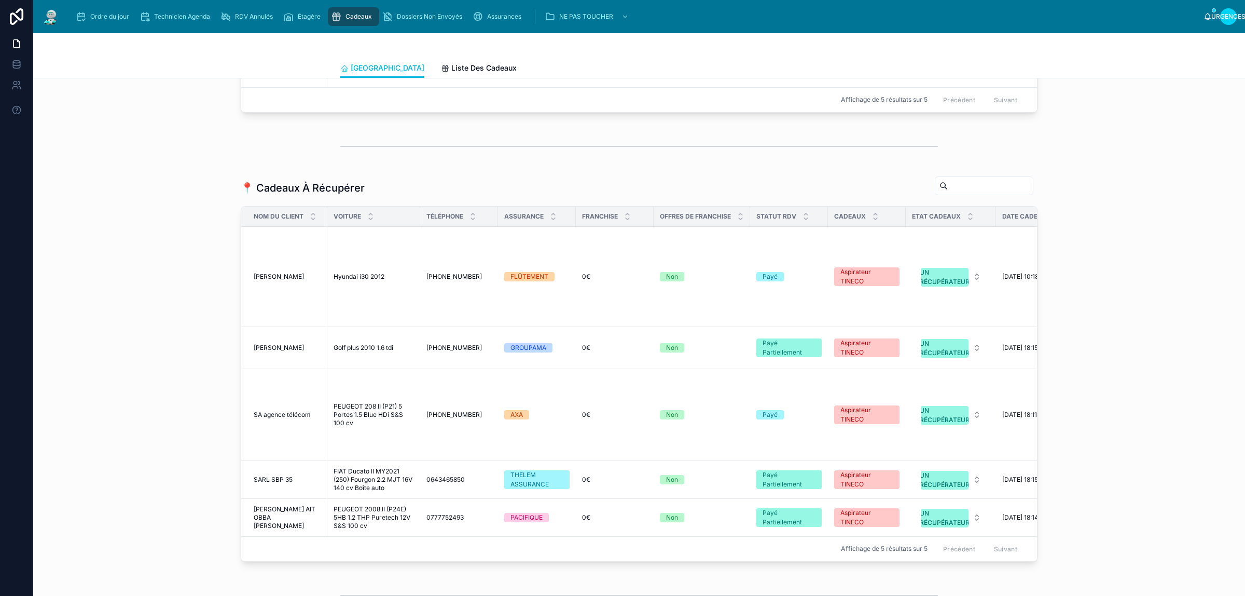
click at [977, 193] on input "text" at bounding box center [990, 186] width 85 height 15
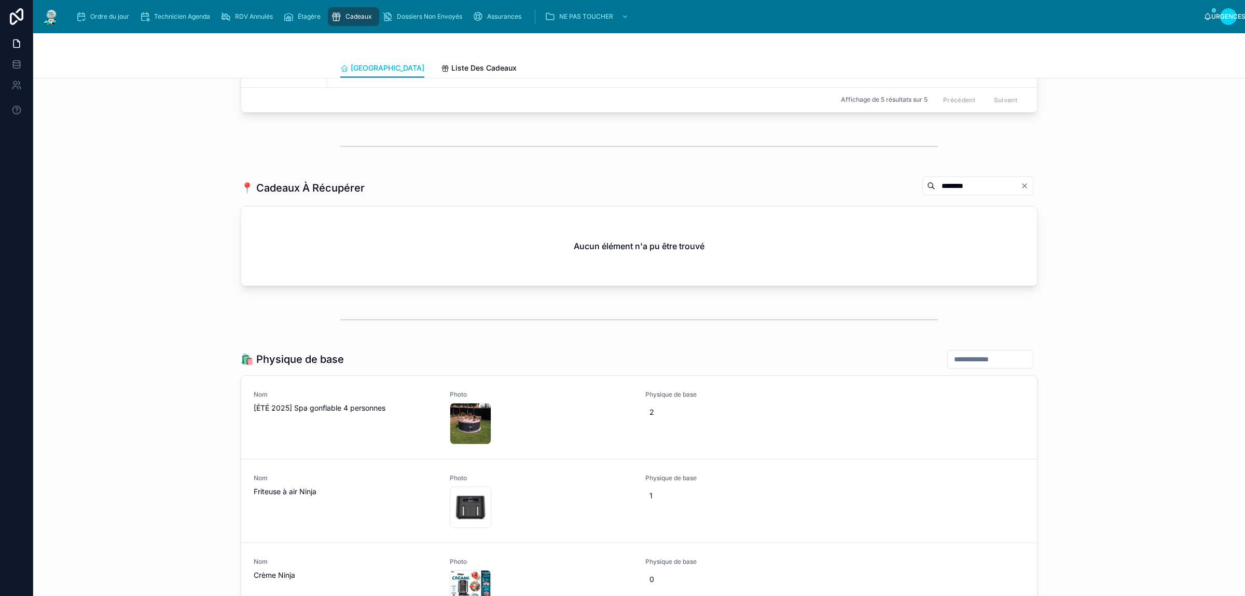
type input "********"
click at [1021, 190] on icon "Clair" at bounding box center [1025, 186] width 8 height 8
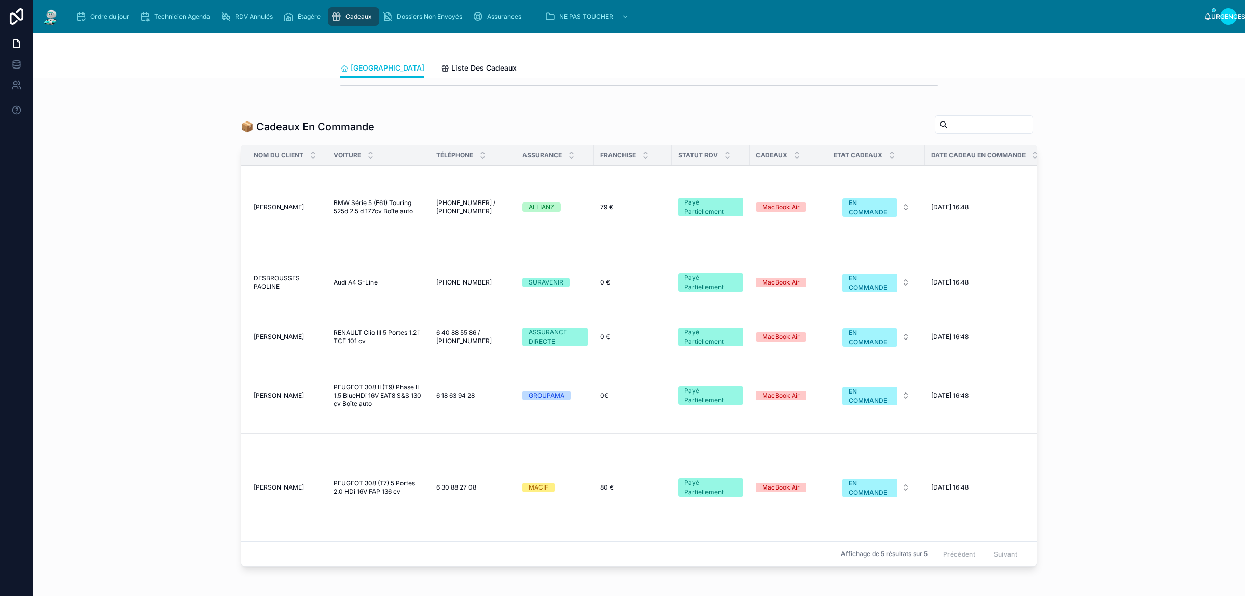
scroll to position [588, 0]
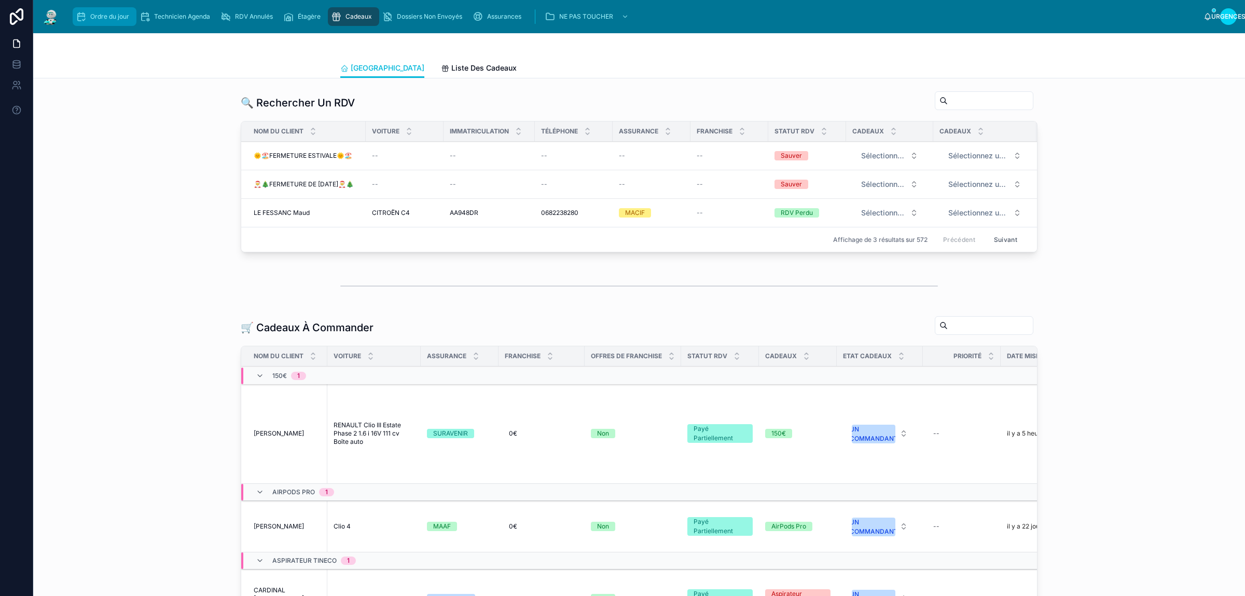
click at [108, 16] on font "Ordre du jour" at bounding box center [109, 16] width 39 height 8
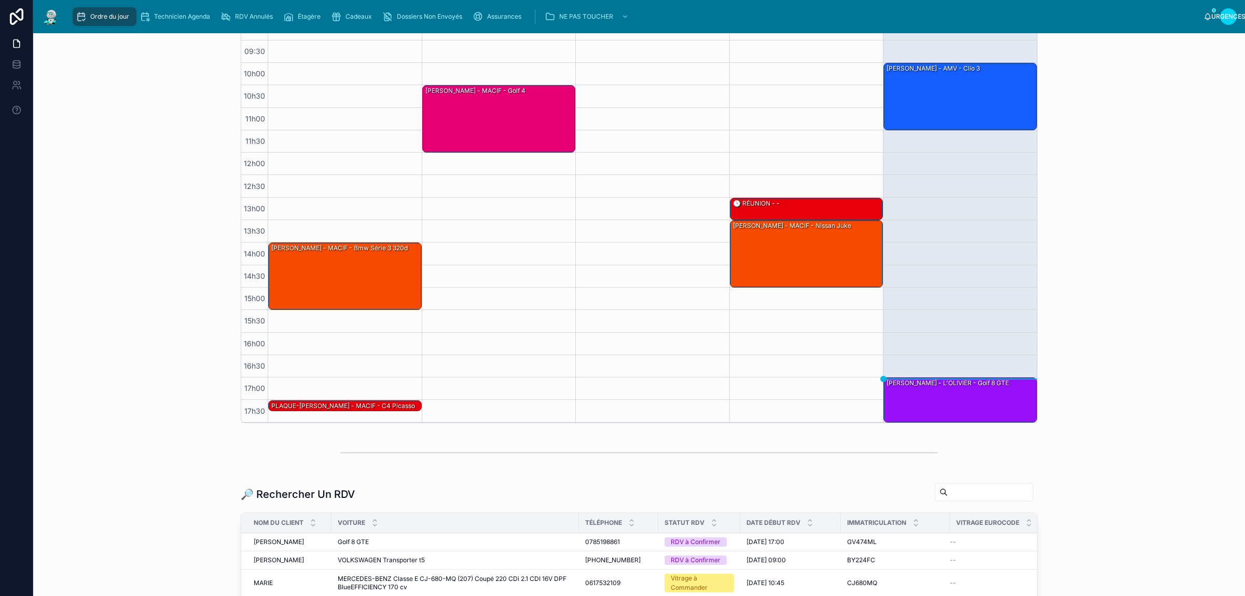
scroll to position [243, 0]
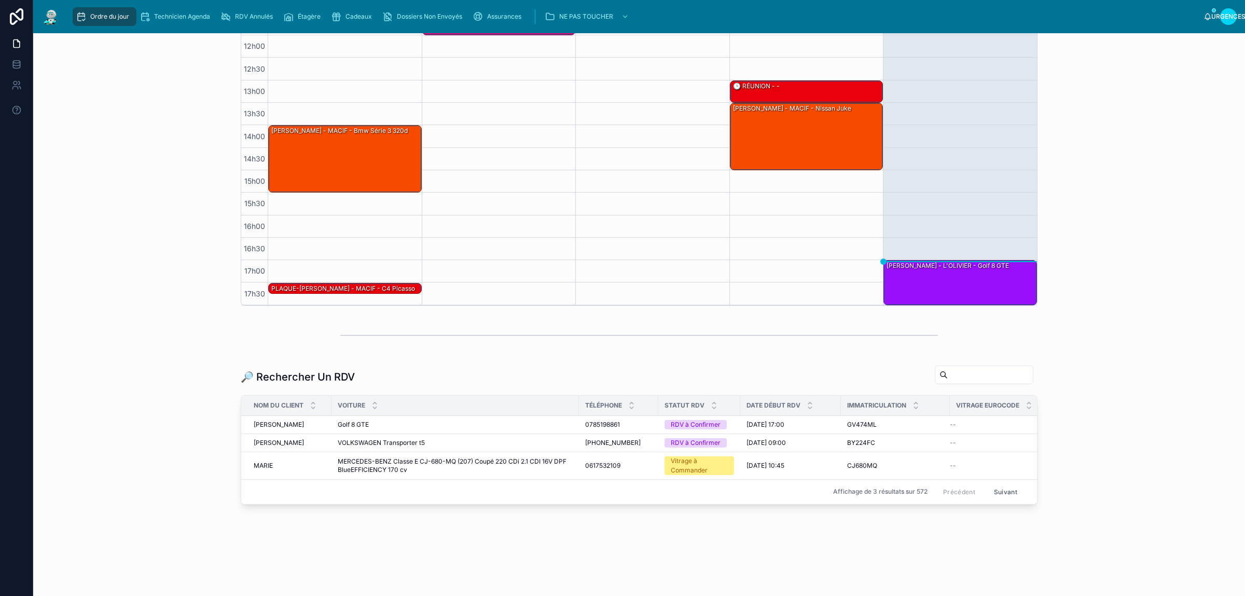
click at [948, 367] on input "text" at bounding box center [990, 374] width 85 height 15
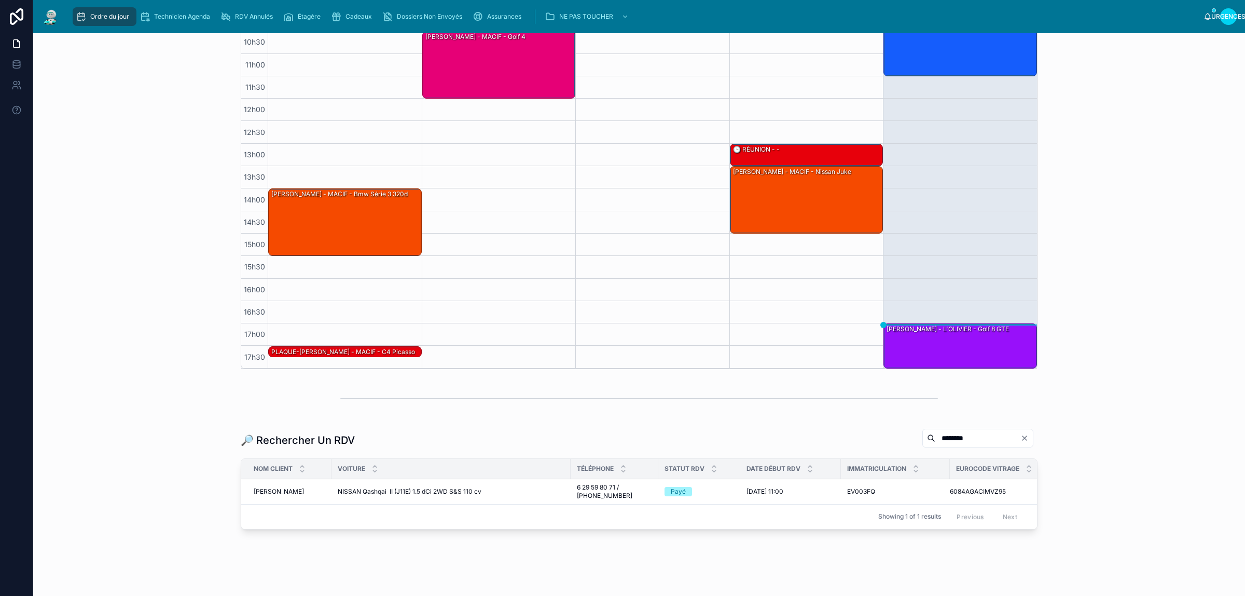
scroll to position [205, 0]
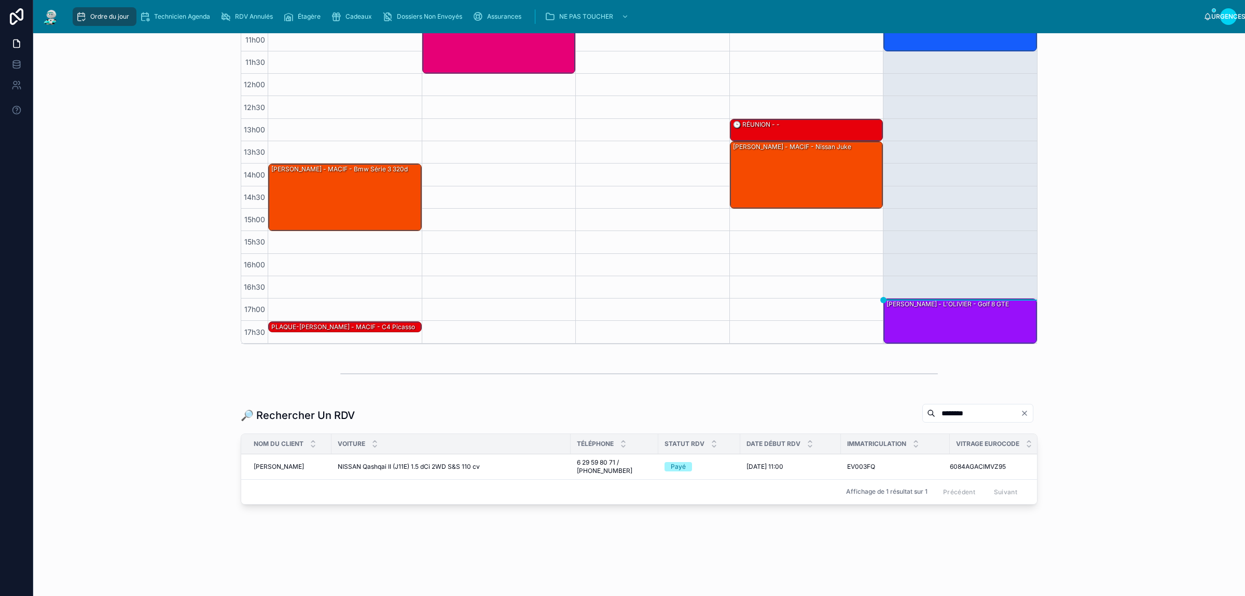
type input "********"
click at [434, 462] on td "NISSAN Qashqai II (J11E) 1.5 dCi 2WD S&S 110 cv NISSAN Qashqai II (J11E) 1.5 dC…" at bounding box center [451, 466] width 239 height 25
click at [439, 462] on font "NISSAN Qashqai II (J11E) 1.5 dCi 2WD S&S 110 cv" at bounding box center [409, 466] width 142 height 8
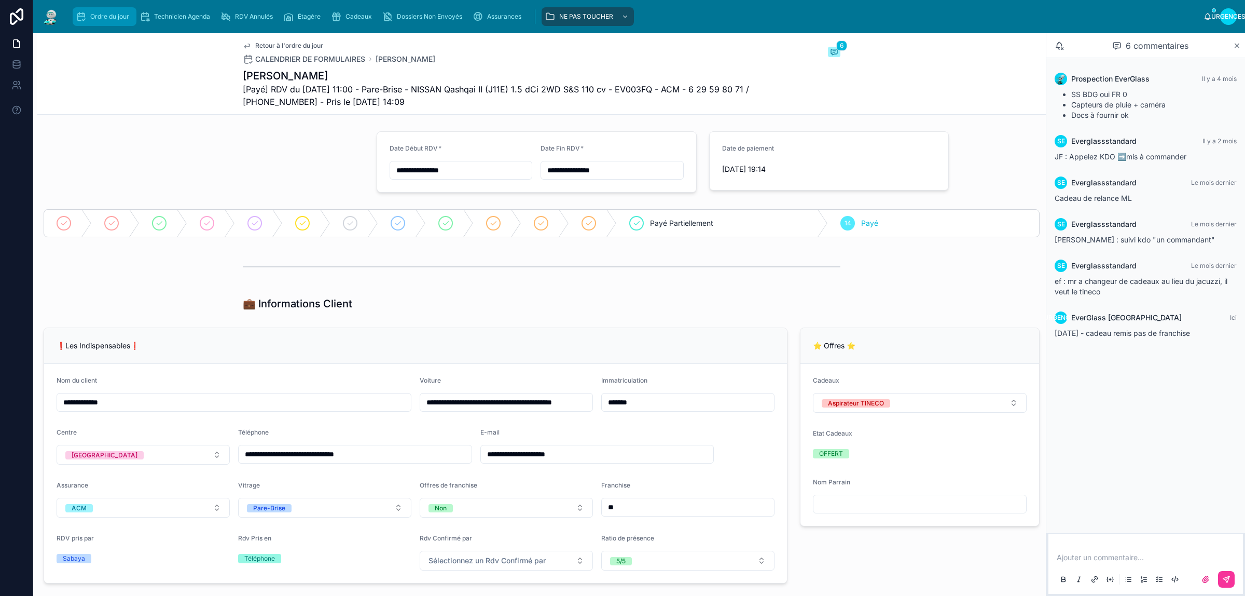
click at [93, 17] on font "Ordre du jour" at bounding box center [109, 16] width 39 height 8
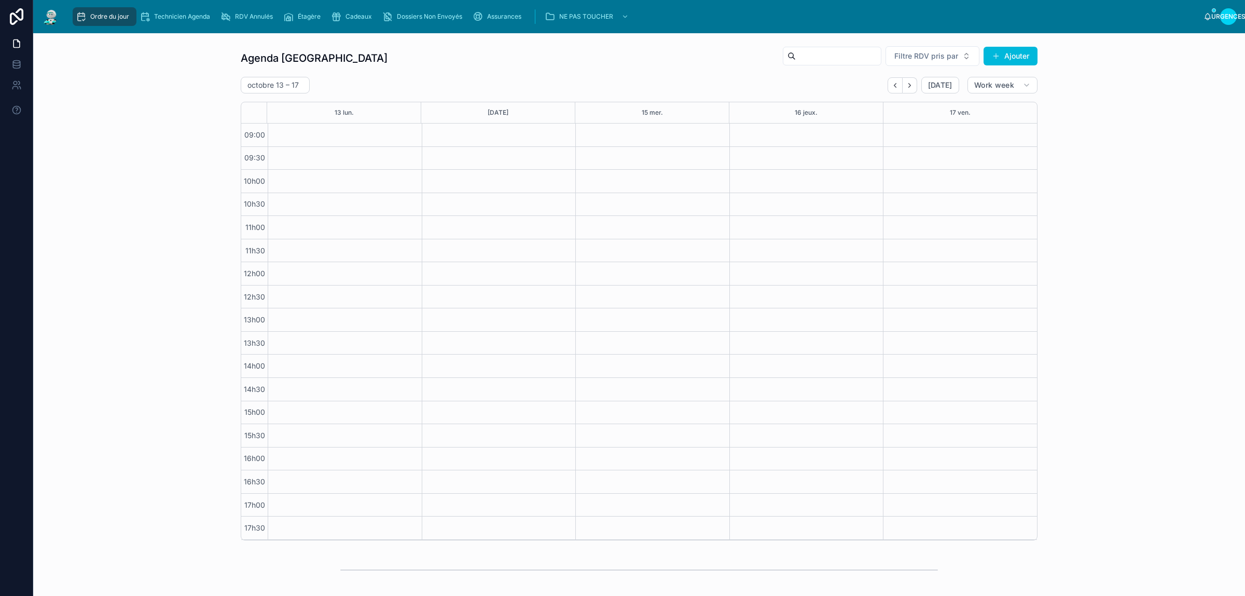
click at [139, 148] on div "Agenda Rennes Filtre RDV pris par Ajouter [DATE] – [DATE] [DATE] Work week 13 […" at bounding box center [640, 293] width 1196 height 503
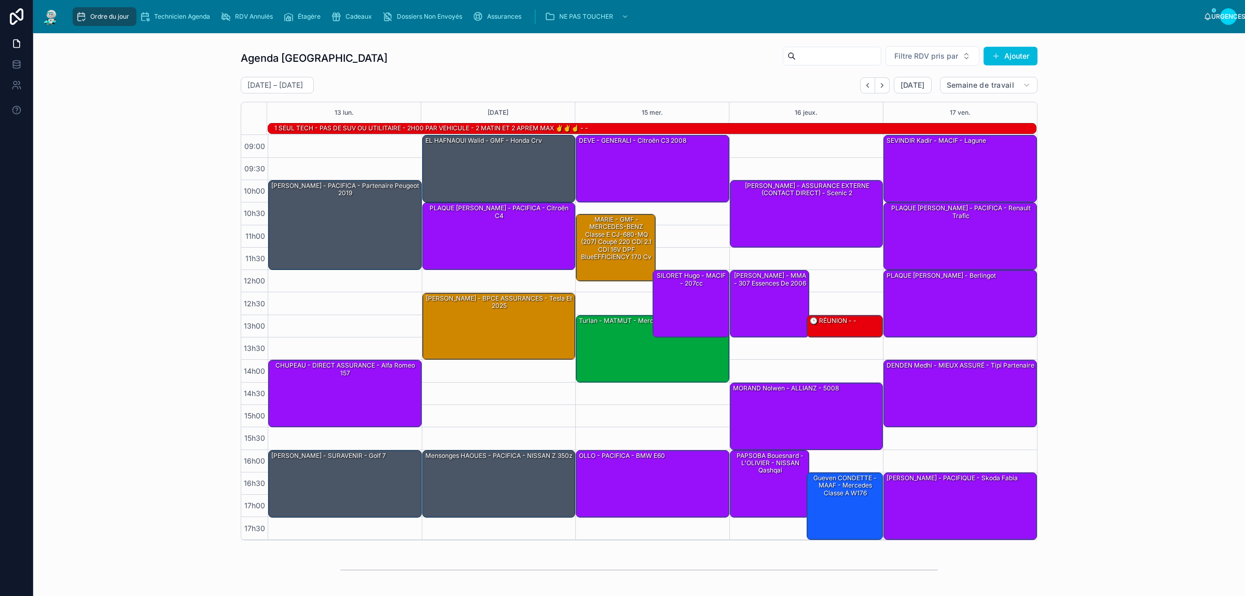
click at [139, 148] on div "Agenda Rennes Filtre RDV pris par Ajouter [DATE] – [DATE] [DATE] Semaine de tra…" at bounding box center [640, 293] width 1196 height 503
